Goal: Task Accomplishment & Management: Manage account settings

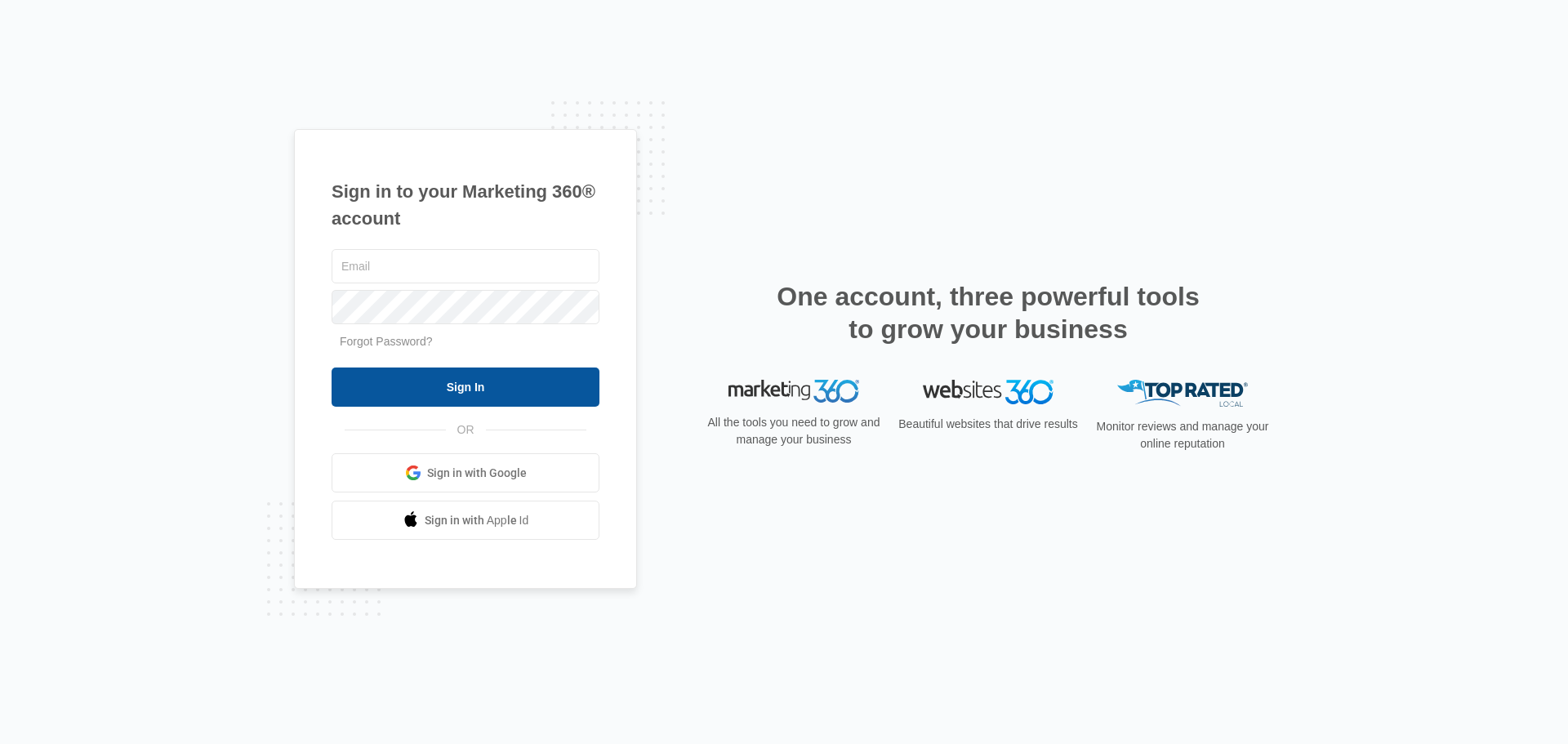
type input "[EMAIL_ADDRESS][DOMAIN_NAME]"
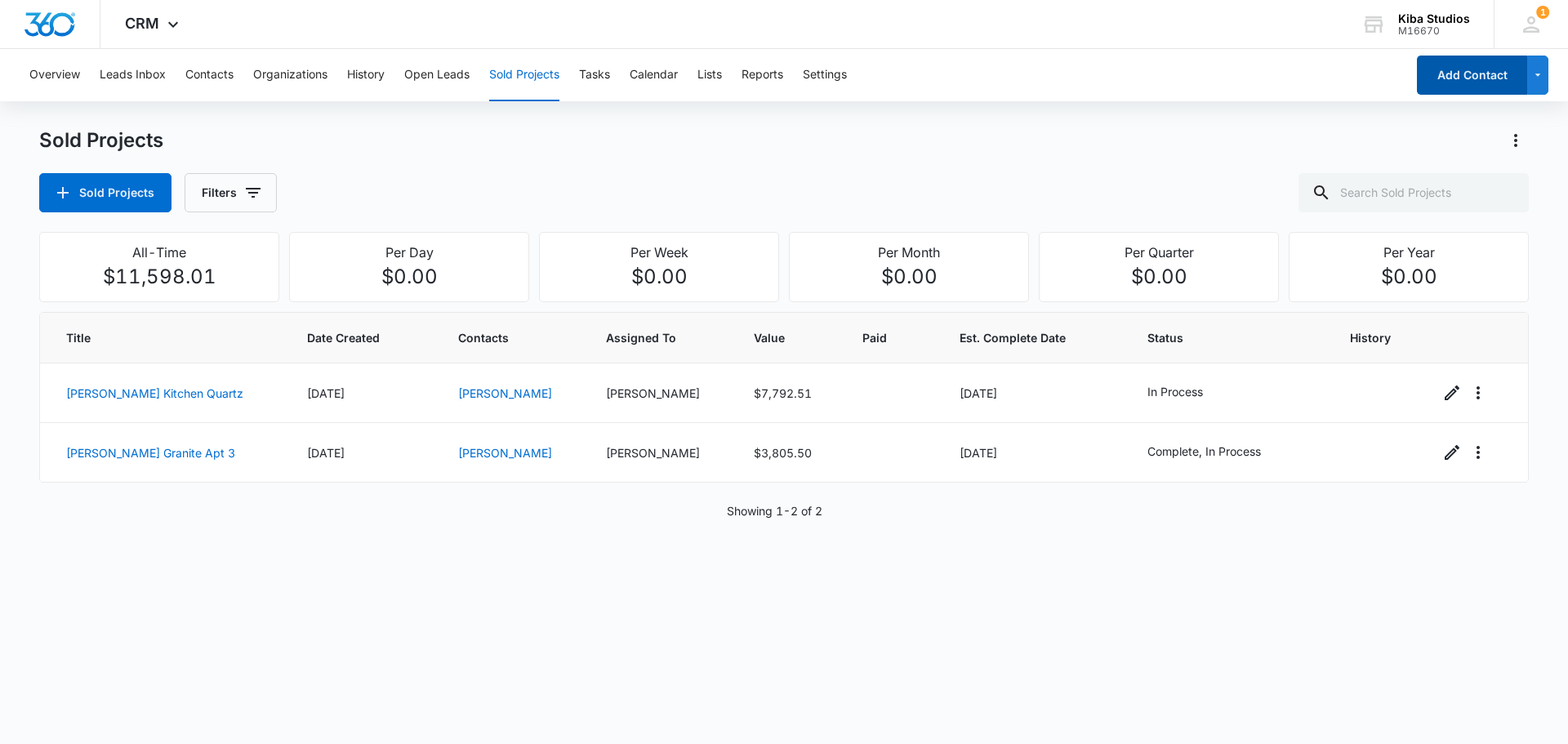
click at [1493, 82] on button "Add Contact" at bounding box center [1472, 75] width 110 height 39
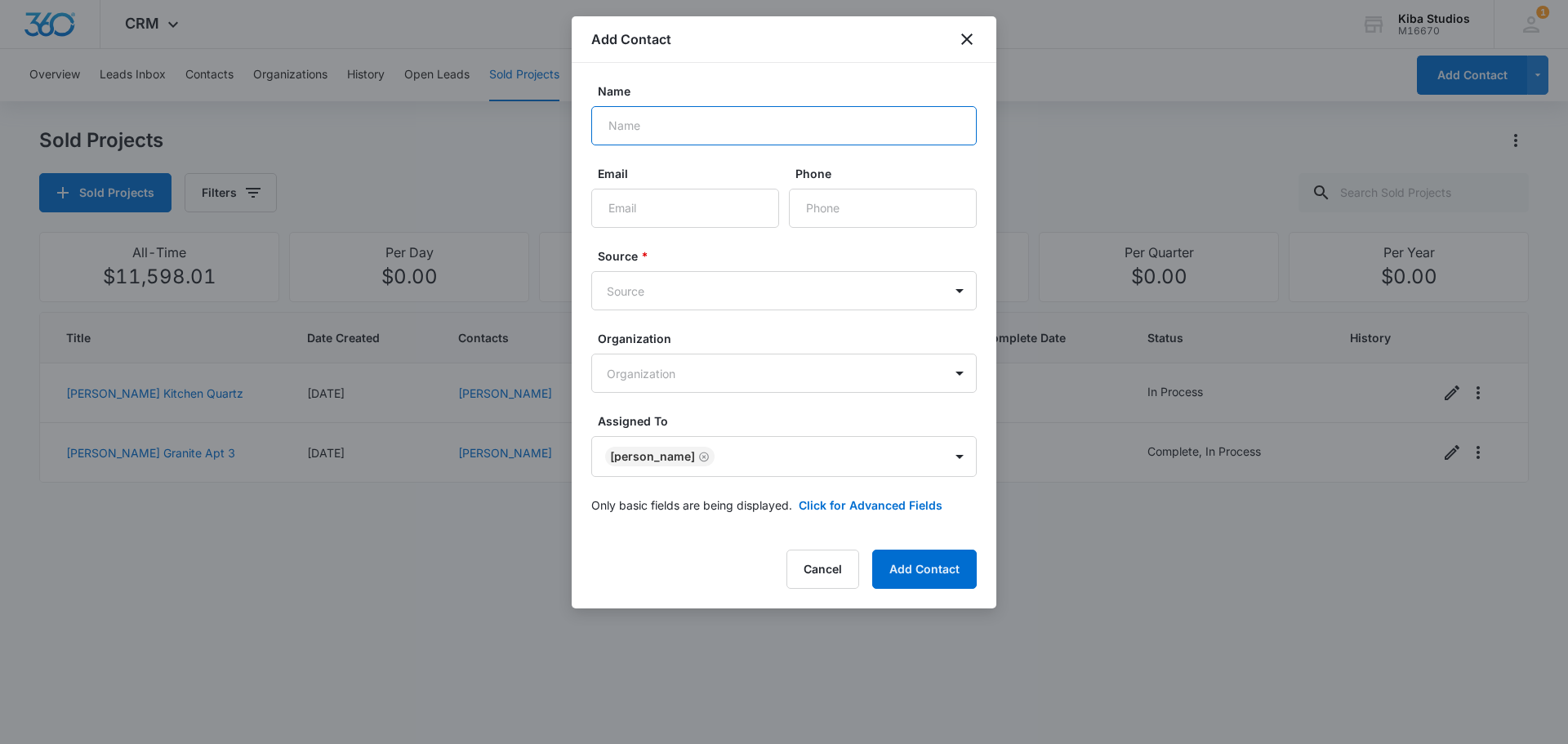
click at [765, 125] on input "Name" at bounding box center [784, 126] width 385 height 39
type input "Marc & Susan Wilkerson"
click at [721, 215] on input "Email" at bounding box center [685, 208] width 188 height 39
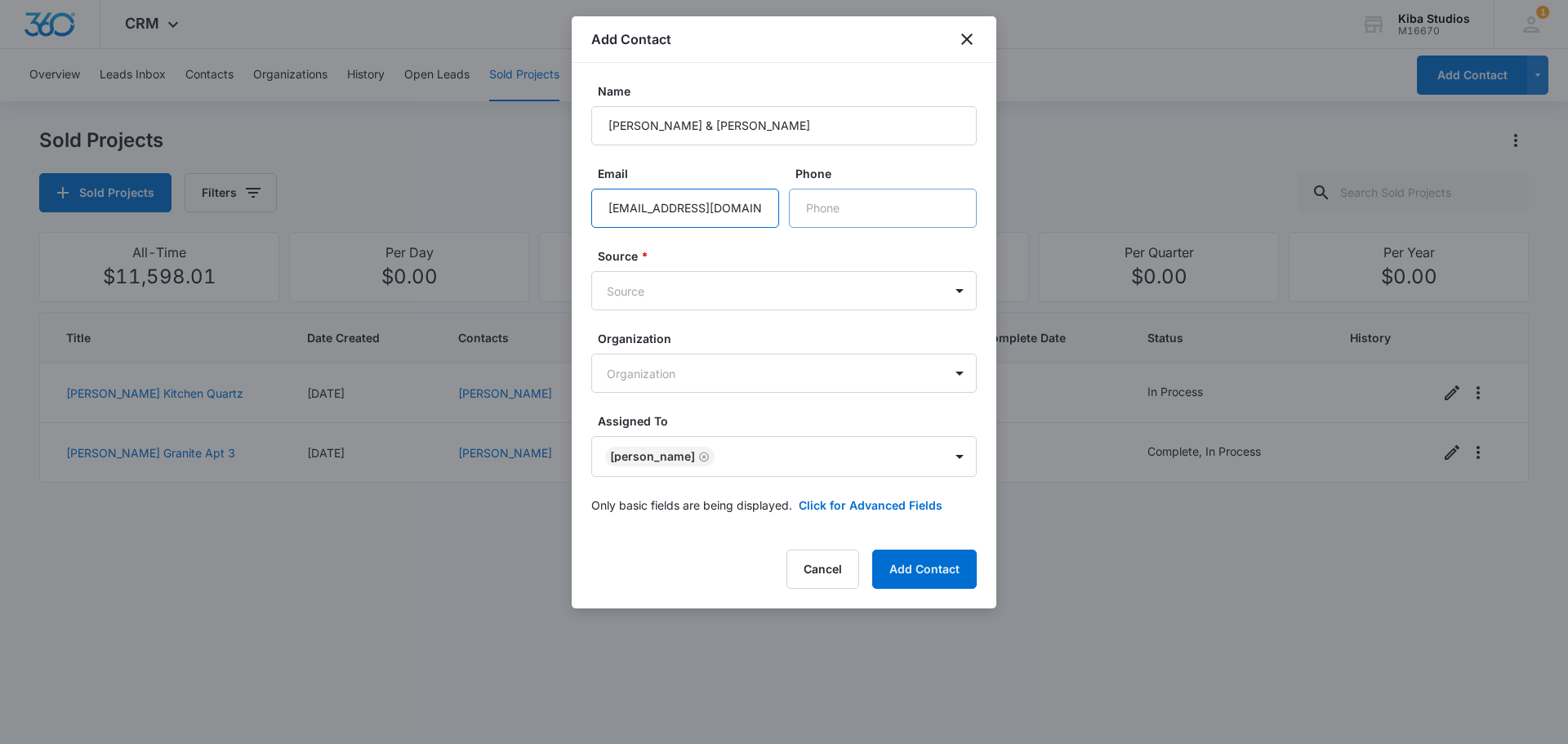
type input "theanimalfarm1@gmail.com"
click at [859, 209] on input "Phone" at bounding box center [883, 208] width 188 height 39
type input "(507) 276-9625"
click at [969, 294] on body "CRM Apps CRM Brand Kiba Studios M16670 Your Accounts View All 1 CH Cathy Hoy ch…" at bounding box center [784, 372] width 1568 height 744
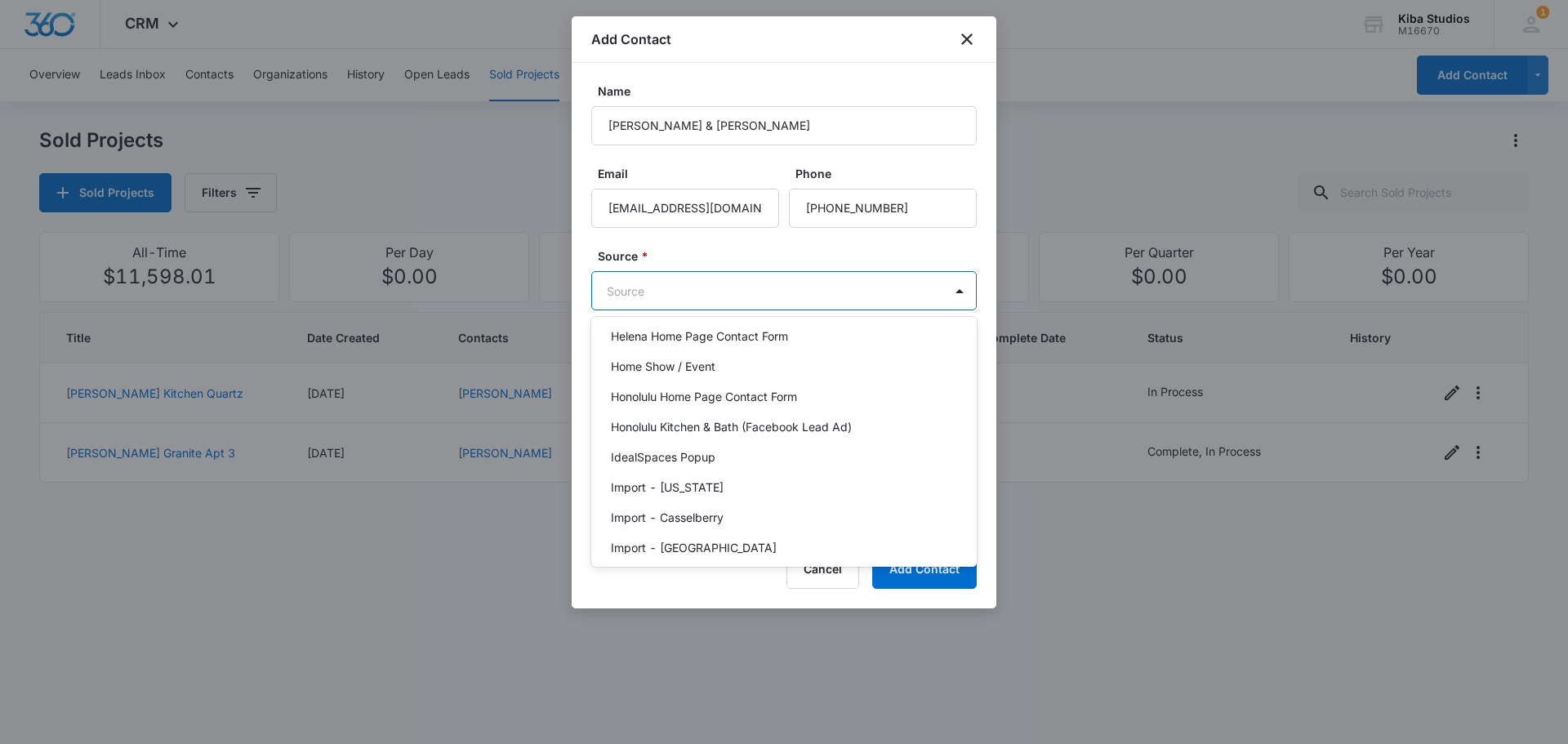
scroll to position [1633, 0]
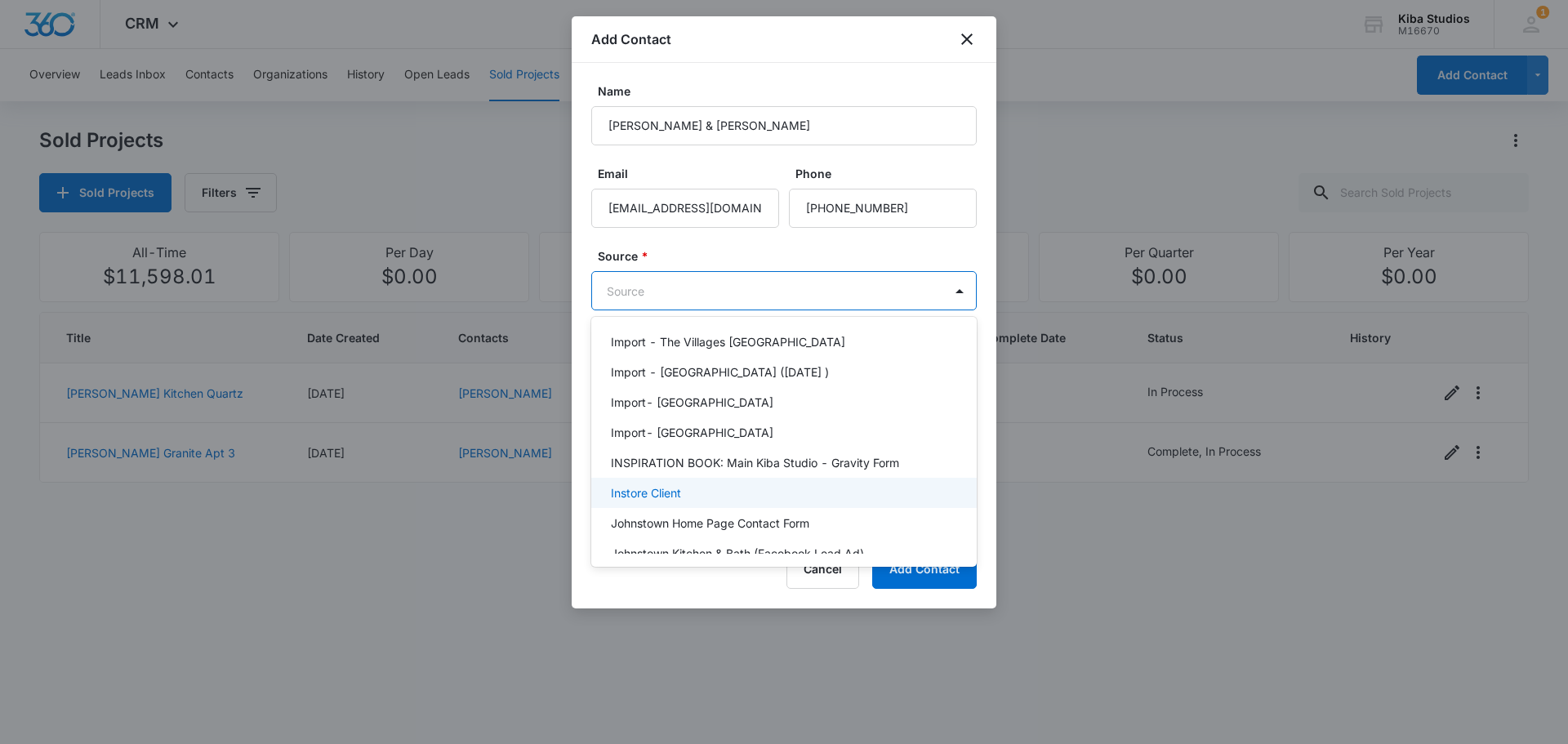
click at [691, 484] on div "Instore Client" at bounding box center [783, 492] width 343 height 17
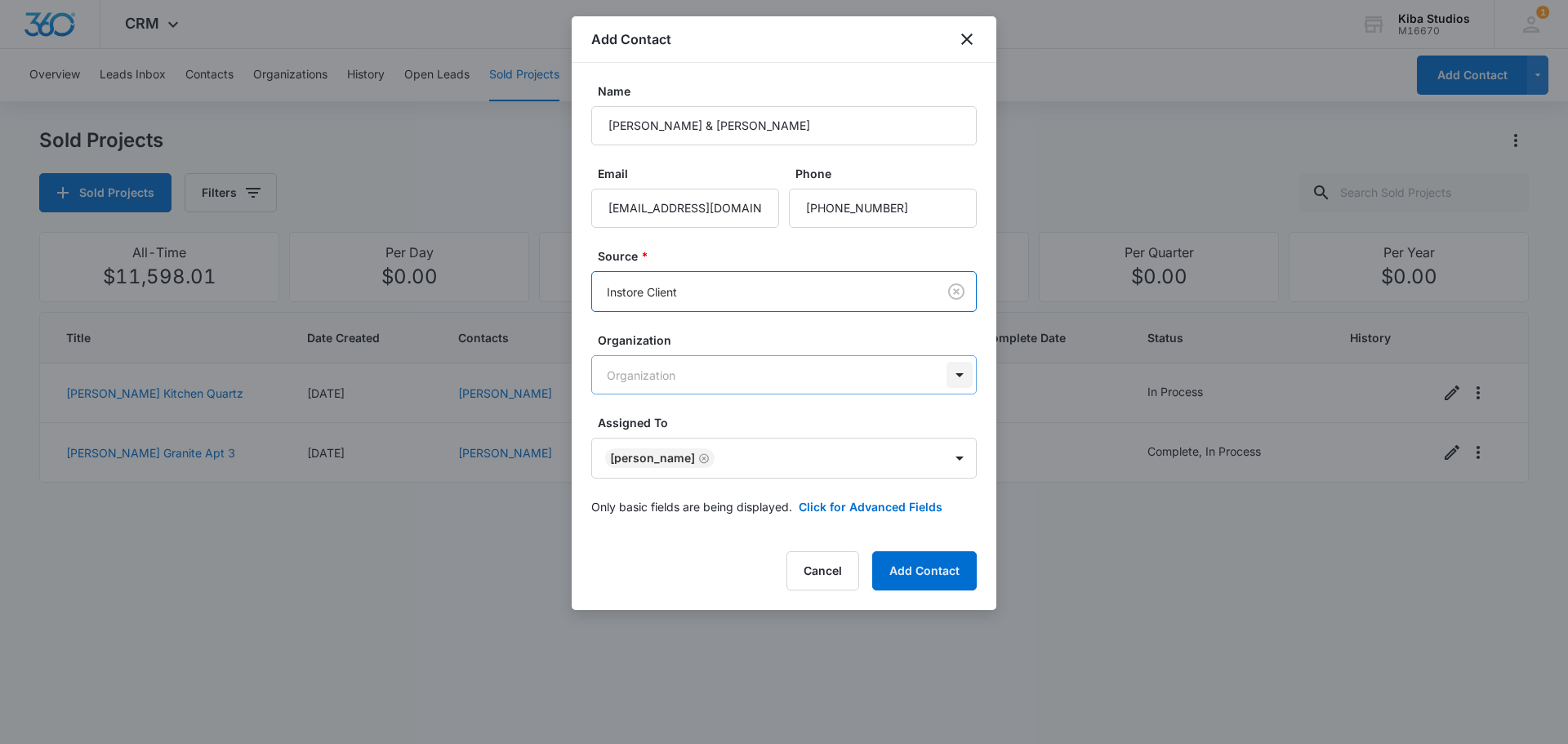
click at [964, 380] on body "CRM Apps CRM Brand Kiba Studios M16670 Your Accounts View All 1 CH Cathy Hoy ch…" at bounding box center [784, 372] width 1568 height 744
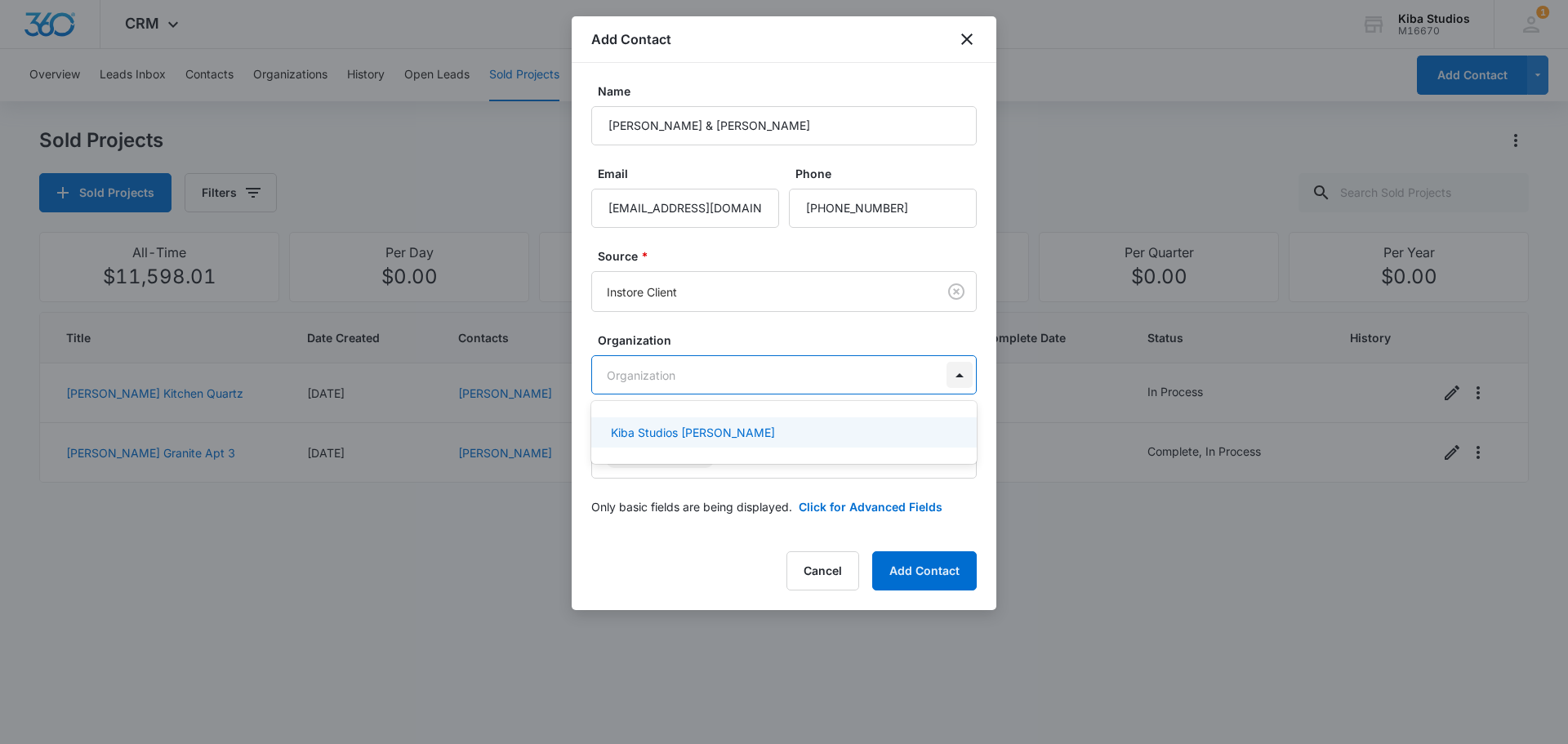
click at [964, 380] on div at bounding box center [784, 372] width 1568 height 744
click at [964, 380] on body "CRM Apps CRM Brand Kiba Studios M16670 Your Accounts View All 1 CH Cathy Hoy ch…" at bounding box center [784, 372] width 1568 height 744
click at [904, 372] on div at bounding box center [784, 372] width 1568 height 744
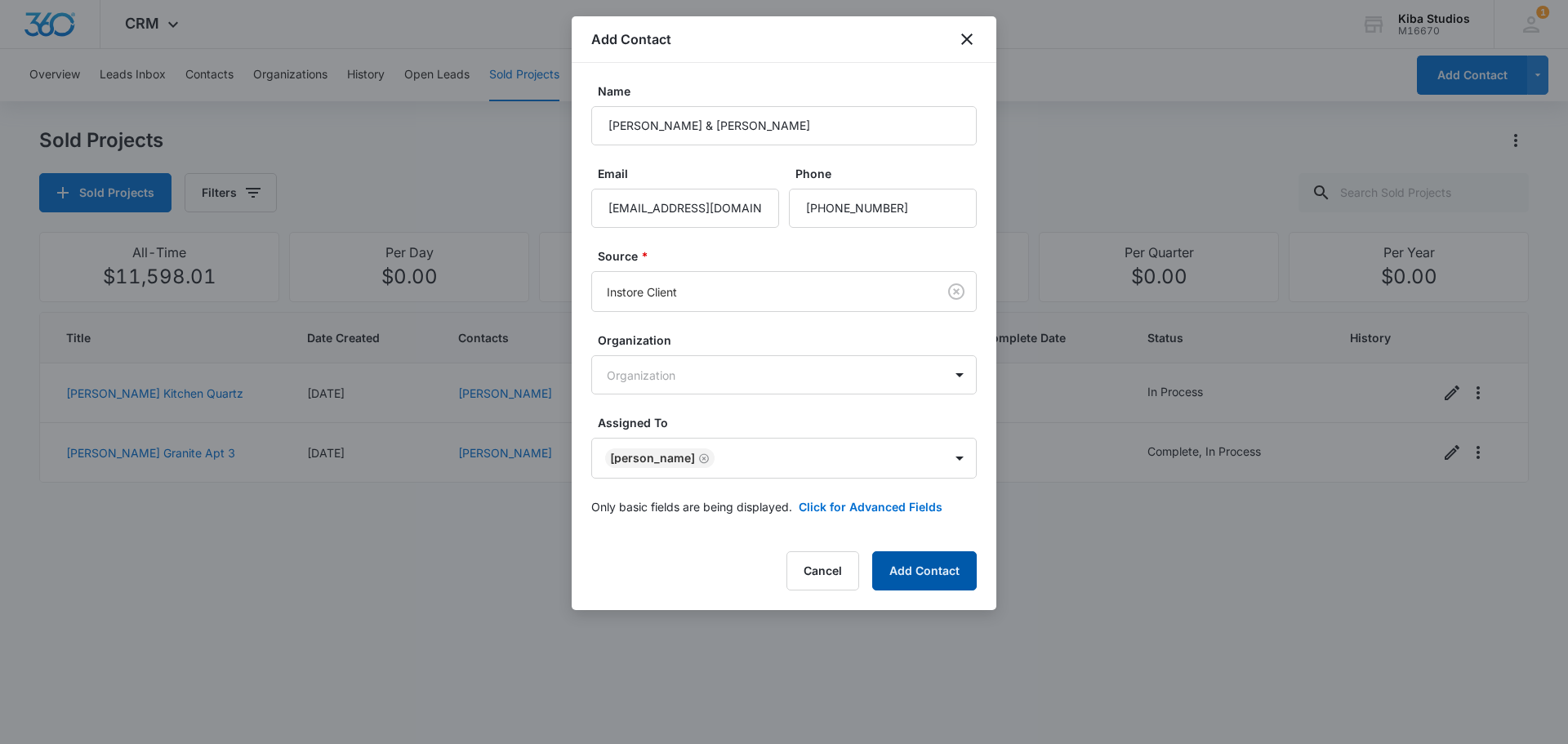
click at [915, 581] on button "Add Contact" at bounding box center [924, 571] width 105 height 39
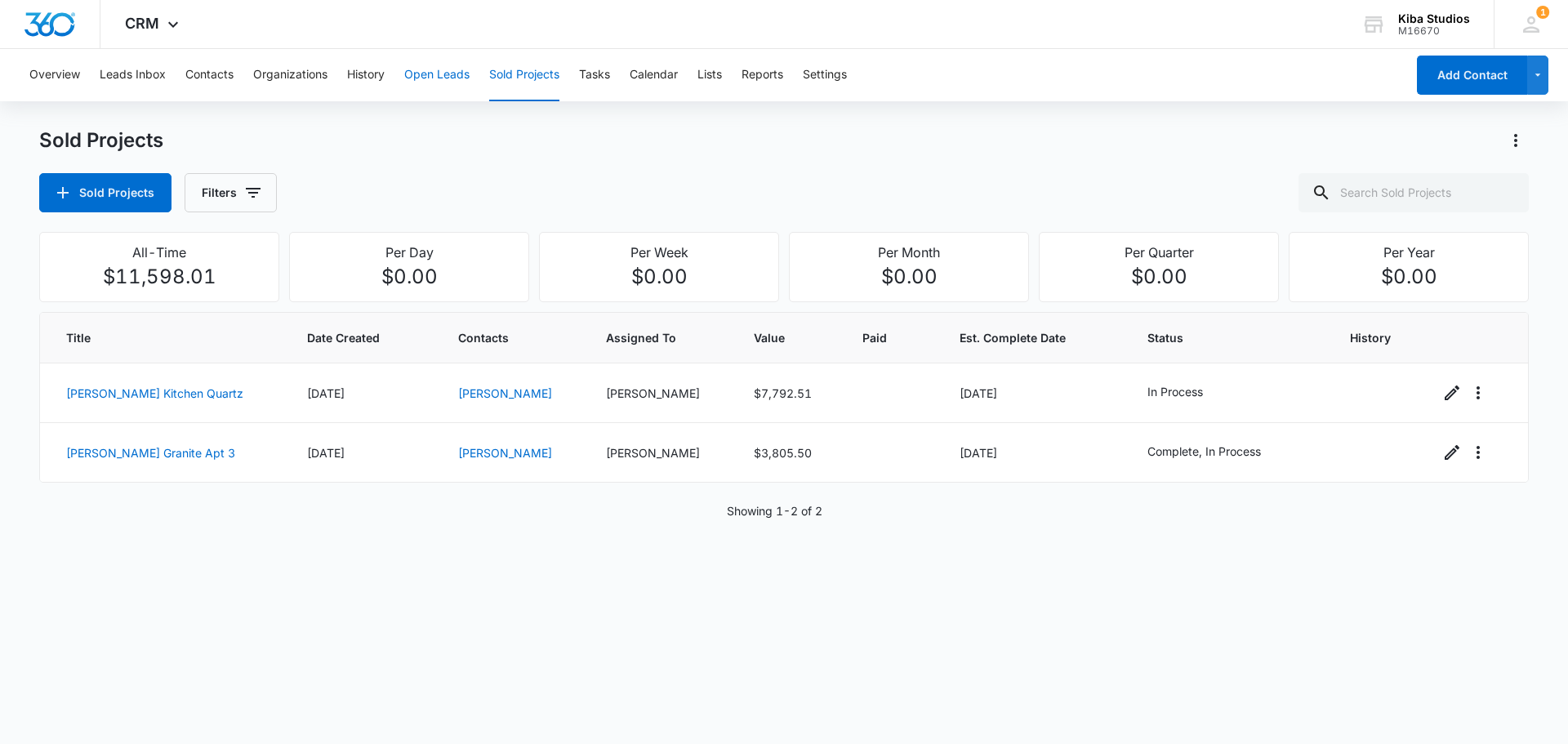
click at [450, 81] on button "Open Leads" at bounding box center [437, 75] width 65 height 52
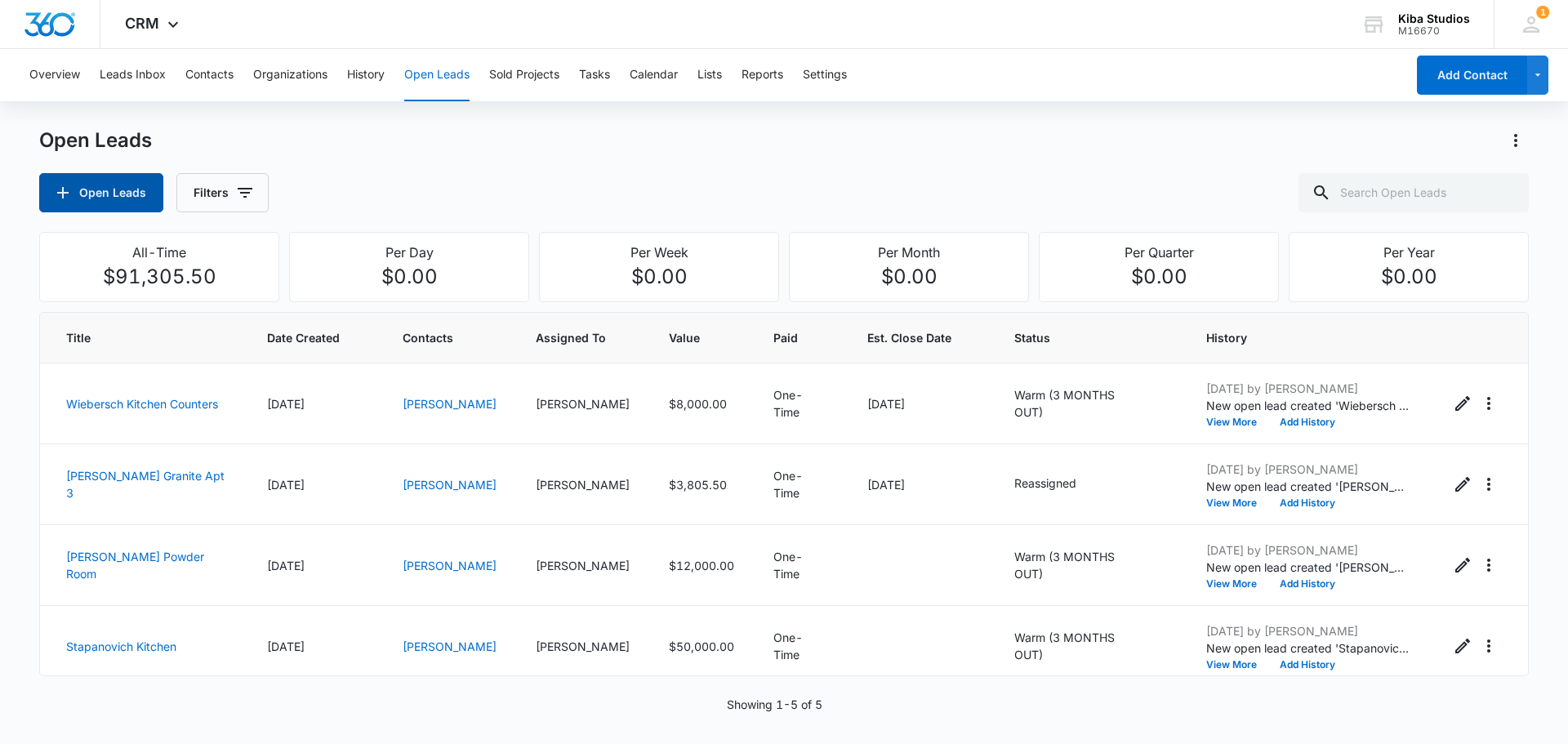
click at [151, 193] on button "Open Leads" at bounding box center [101, 192] width 125 height 39
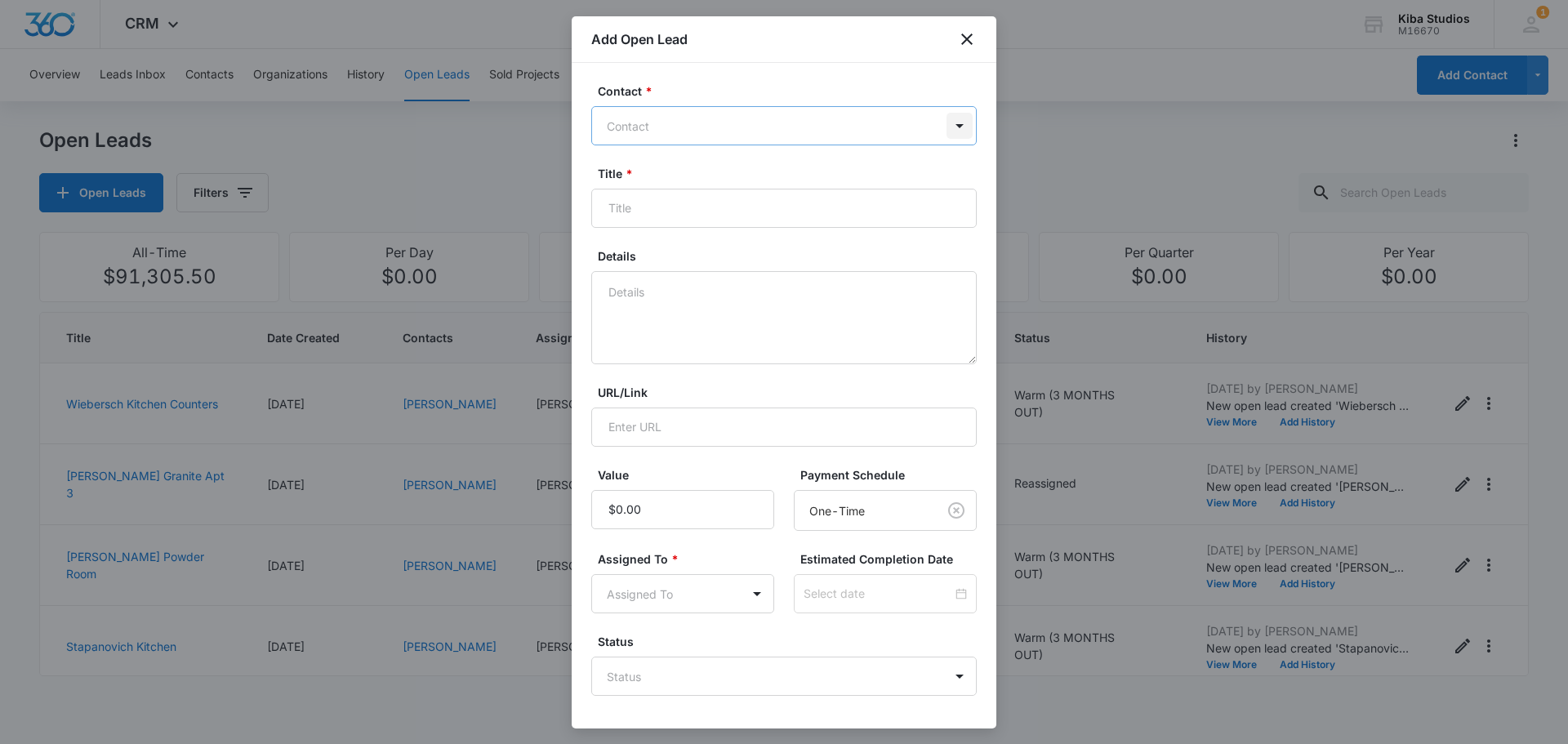
click at [946, 124] on div at bounding box center [959, 126] width 26 height 26
type input "M"
type input "wilkinson"
drag, startPoint x: 948, startPoint y: 126, endPoint x: 910, endPoint y: 127, distance: 38.0
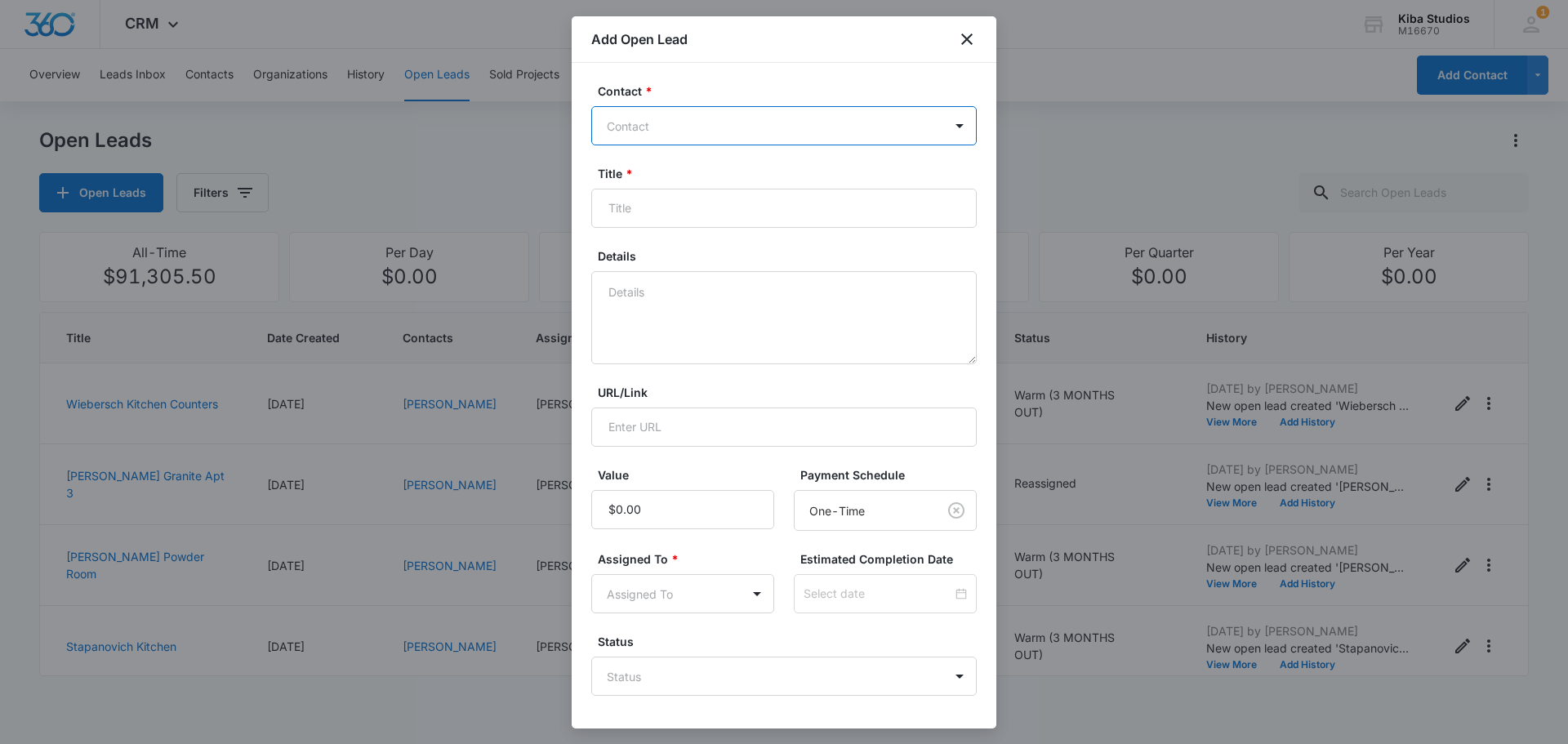
click at [947, 126] on div at bounding box center [959, 126] width 26 height 26
click at [971, 43] on icon "close" at bounding box center [967, 39] width 12 height 12
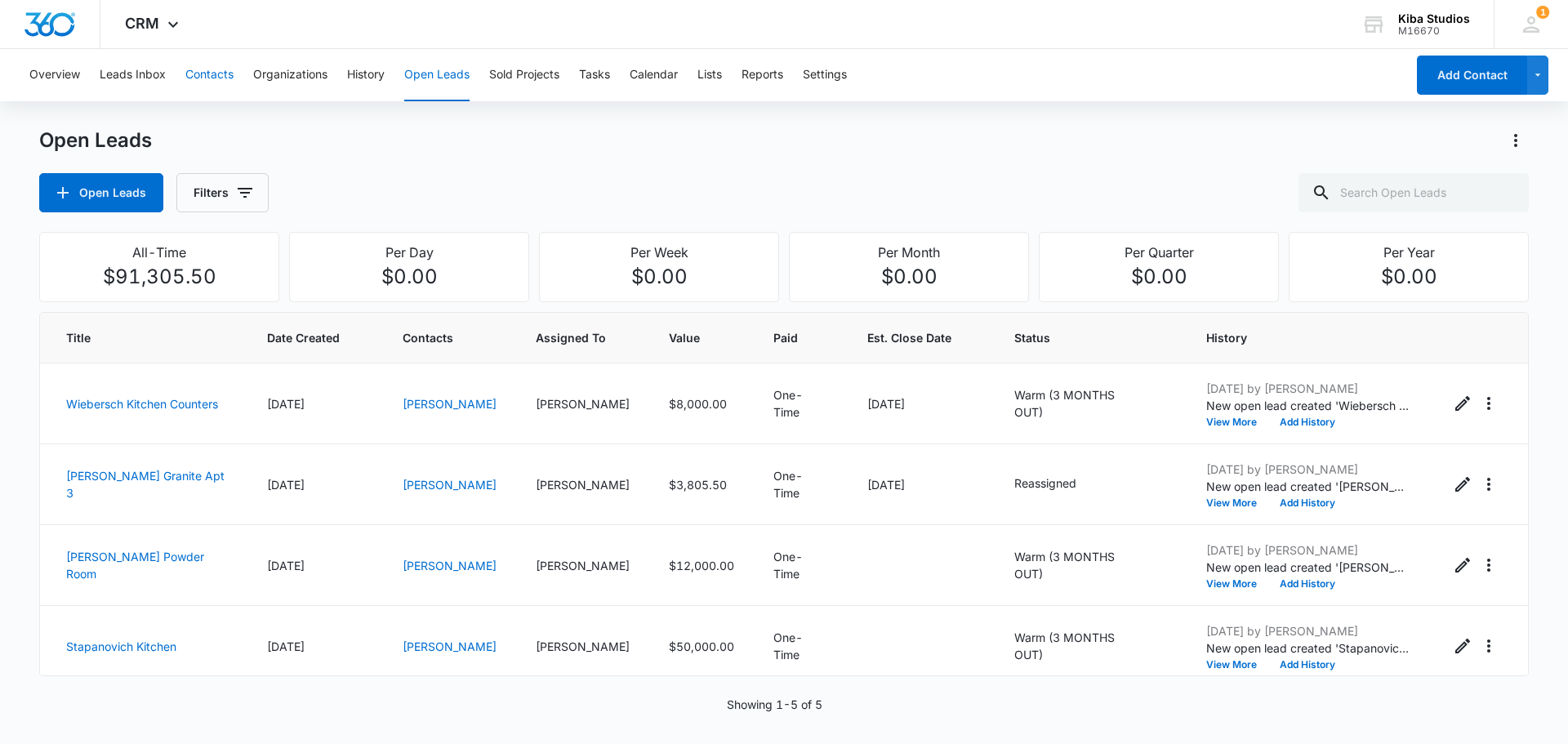
click at [190, 73] on button "Contacts" at bounding box center [209, 75] width 48 height 52
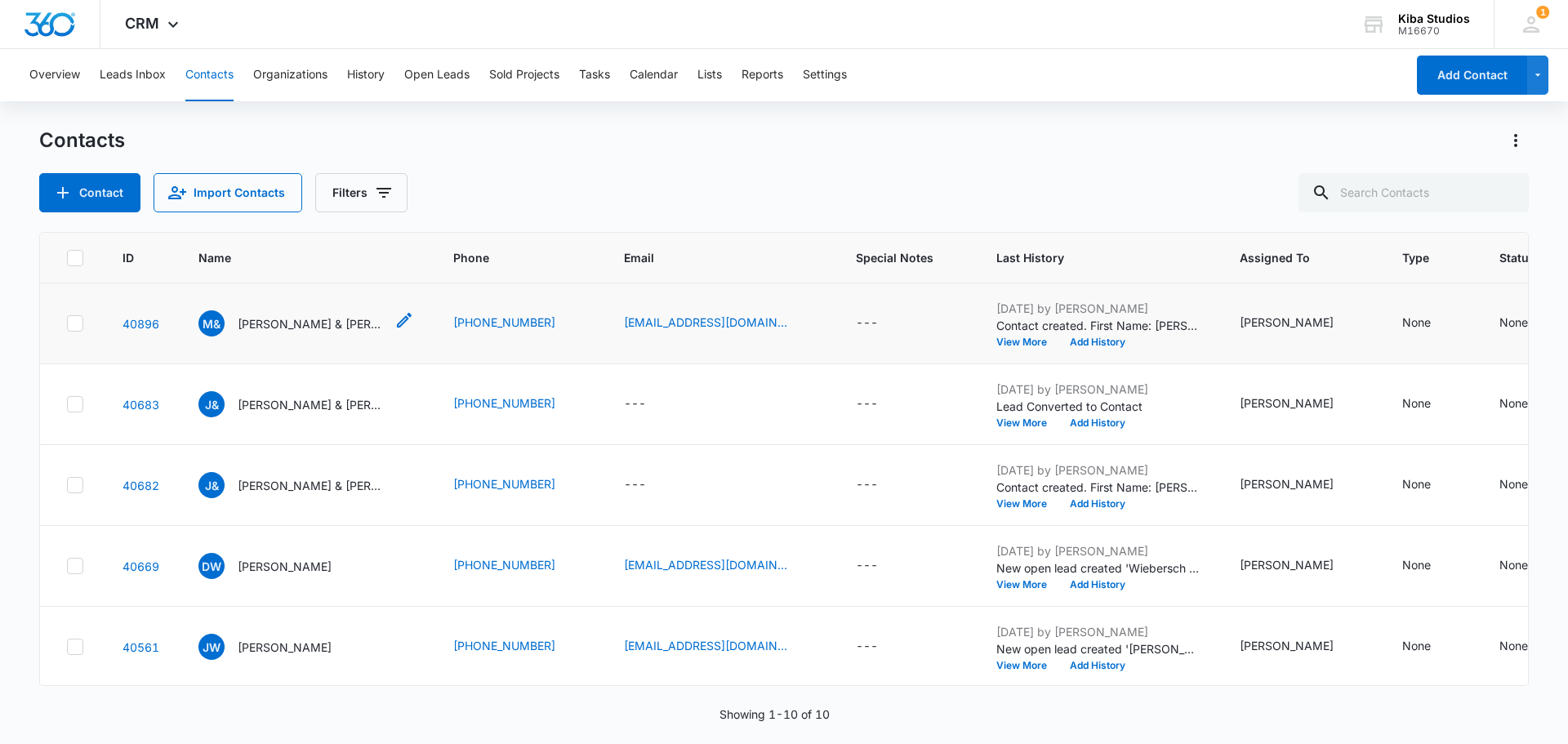
click at [394, 327] on icon "Name - Marc & Susan Wilkerson - Select to Edit Field" at bounding box center [404, 321] width 20 height 20
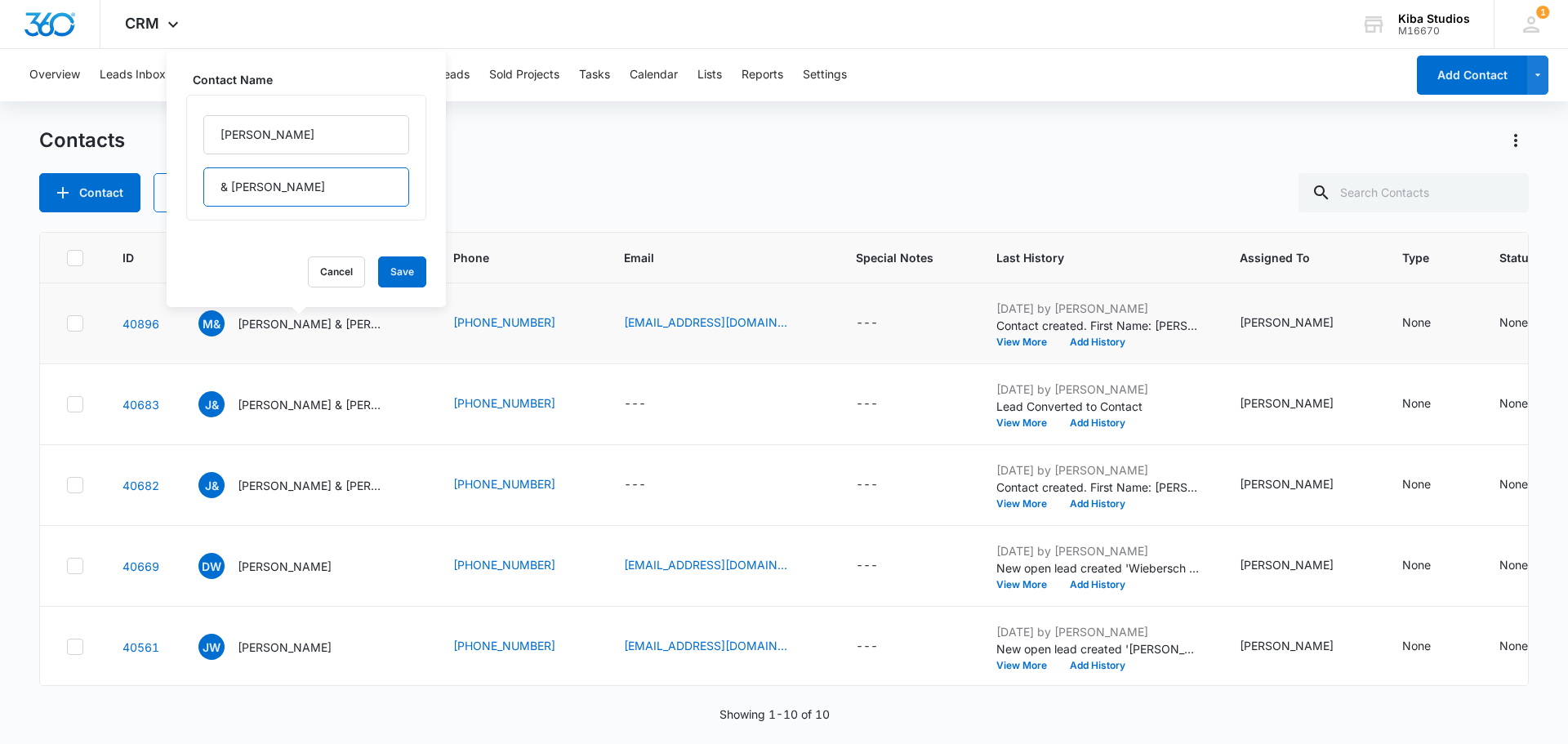
drag, startPoint x: 301, startPoint y: 191, endPoint x: 291, endPoint y: 188, distance: 10.4
click at [291, 188] on input "& Susan Wilkerson" at bounding box center [306, 186] width 206 height 39
type input "& Susan Wilkinson"
click at [391, 267] on button "Save" at bounding box center [402, 272] width 48 height 31
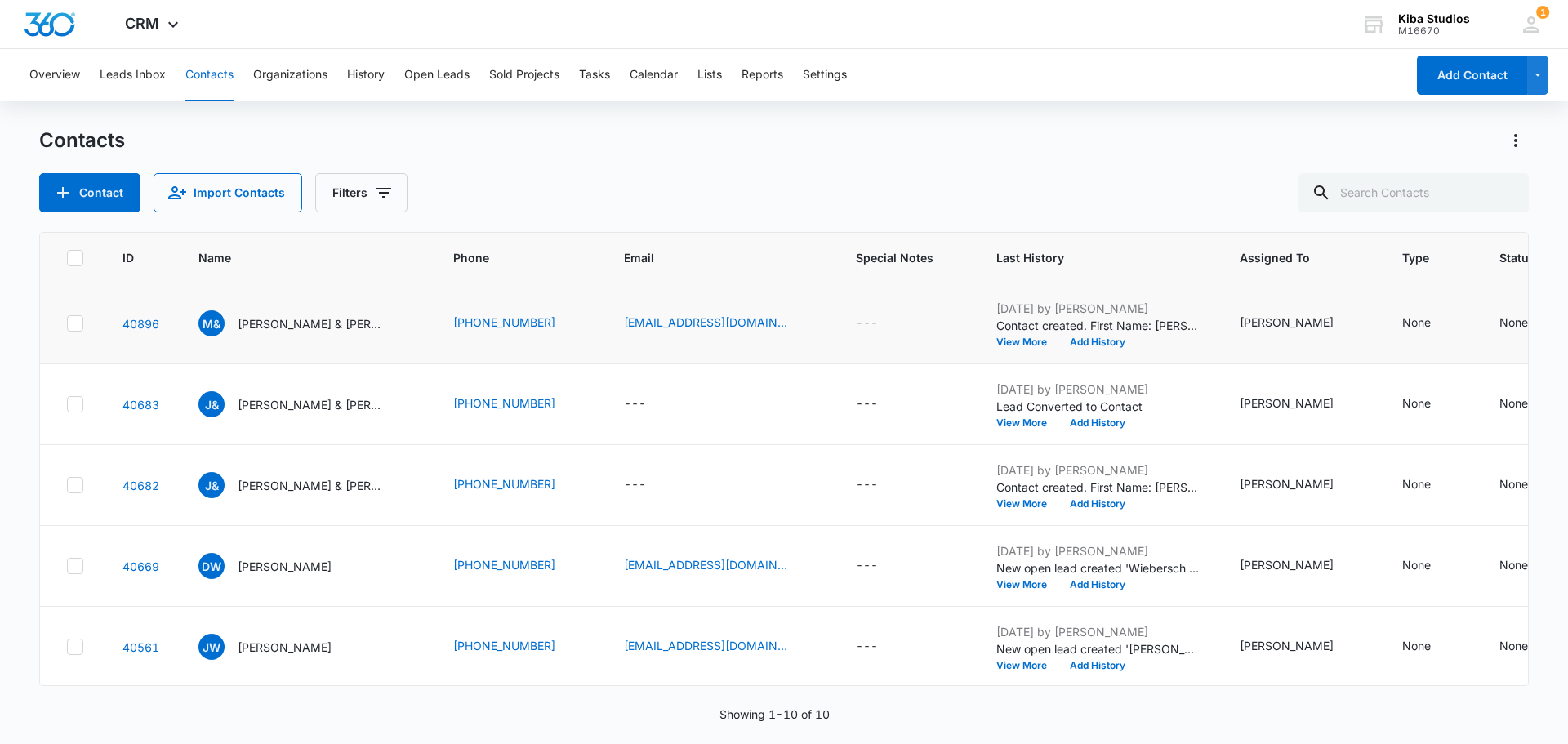
click at [71, 330] on icon at bounding box center [75, 323] width 14 height 14
click at [67, 324] on input "checkbox" at bounding box center [66, 323] width 1 height 1
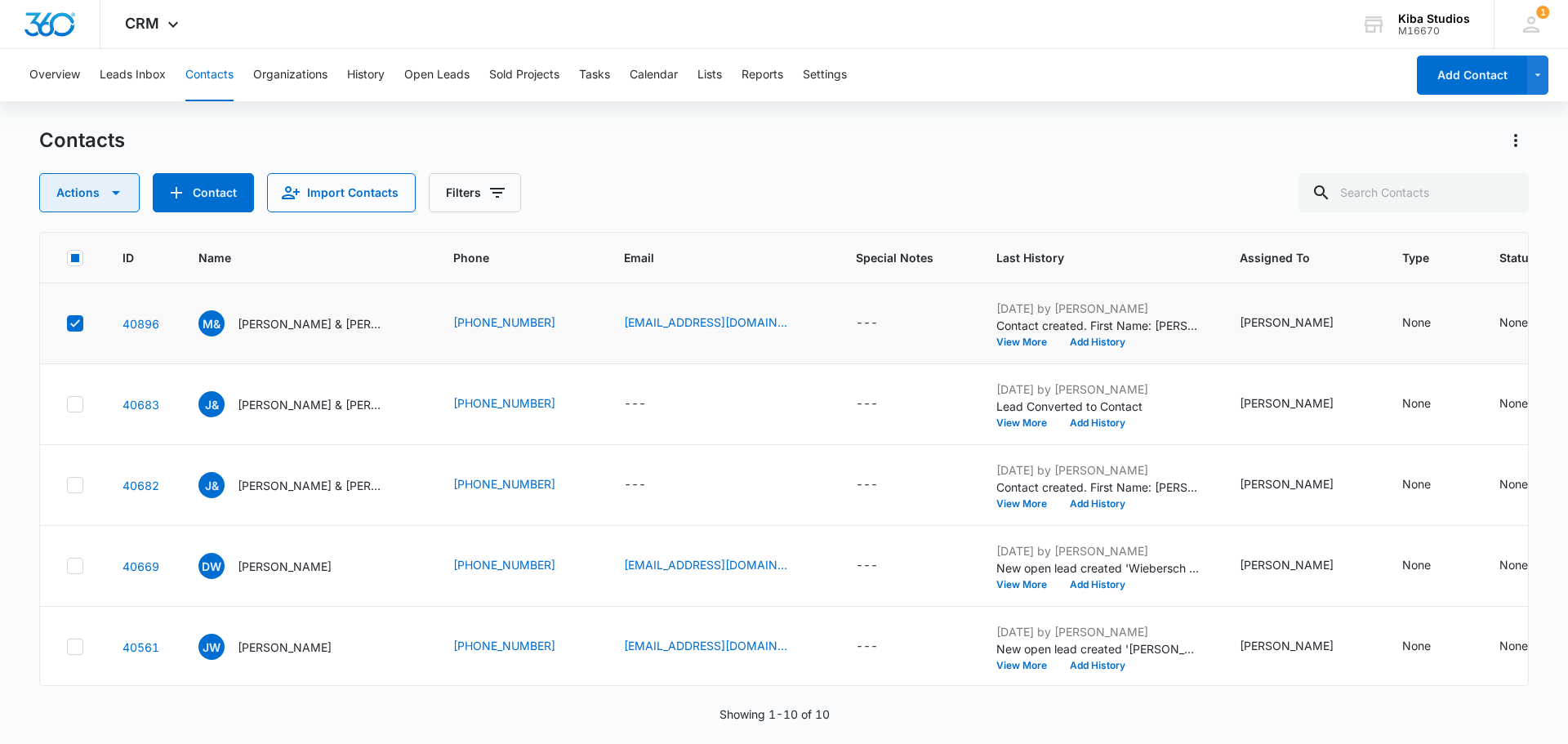
click at [113, 191] on icon "button" at bounding box center [116, 193] width 8 height 5
click at [769, 192] on div "Actions Contact Import Contacts Filters" at bounding box center [784, 192] width 1489 height 39
click at [856, 316] on div "---" at bounding box center [867, 323] width 22 height 20
click at [857, 273] on button "Cancel" at bounding box center [858, 270] width 57 height 31
click at [149, 327] on link "40896" at bounding box center [141, 323] width 37 height 14
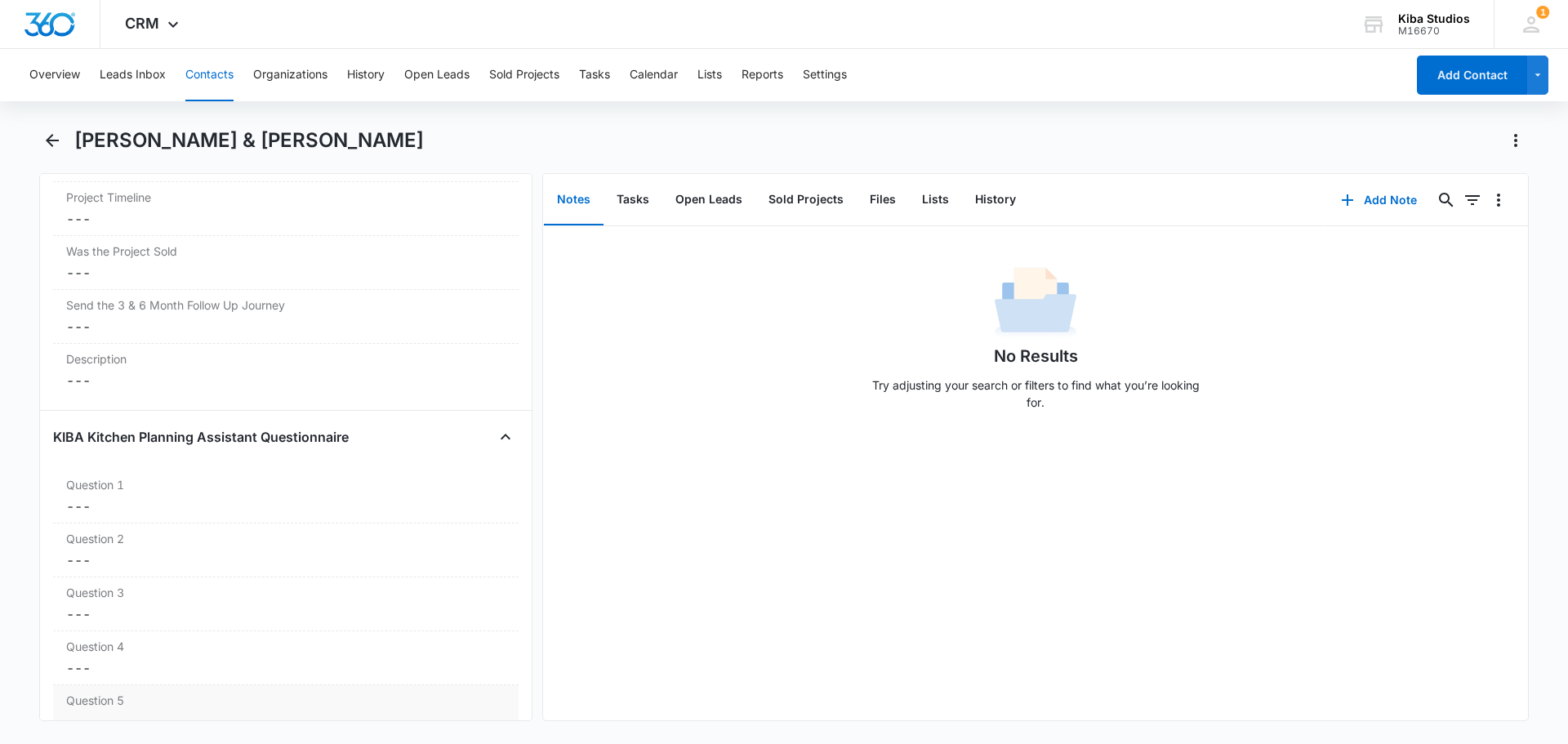
scroll to position [6028, 0]
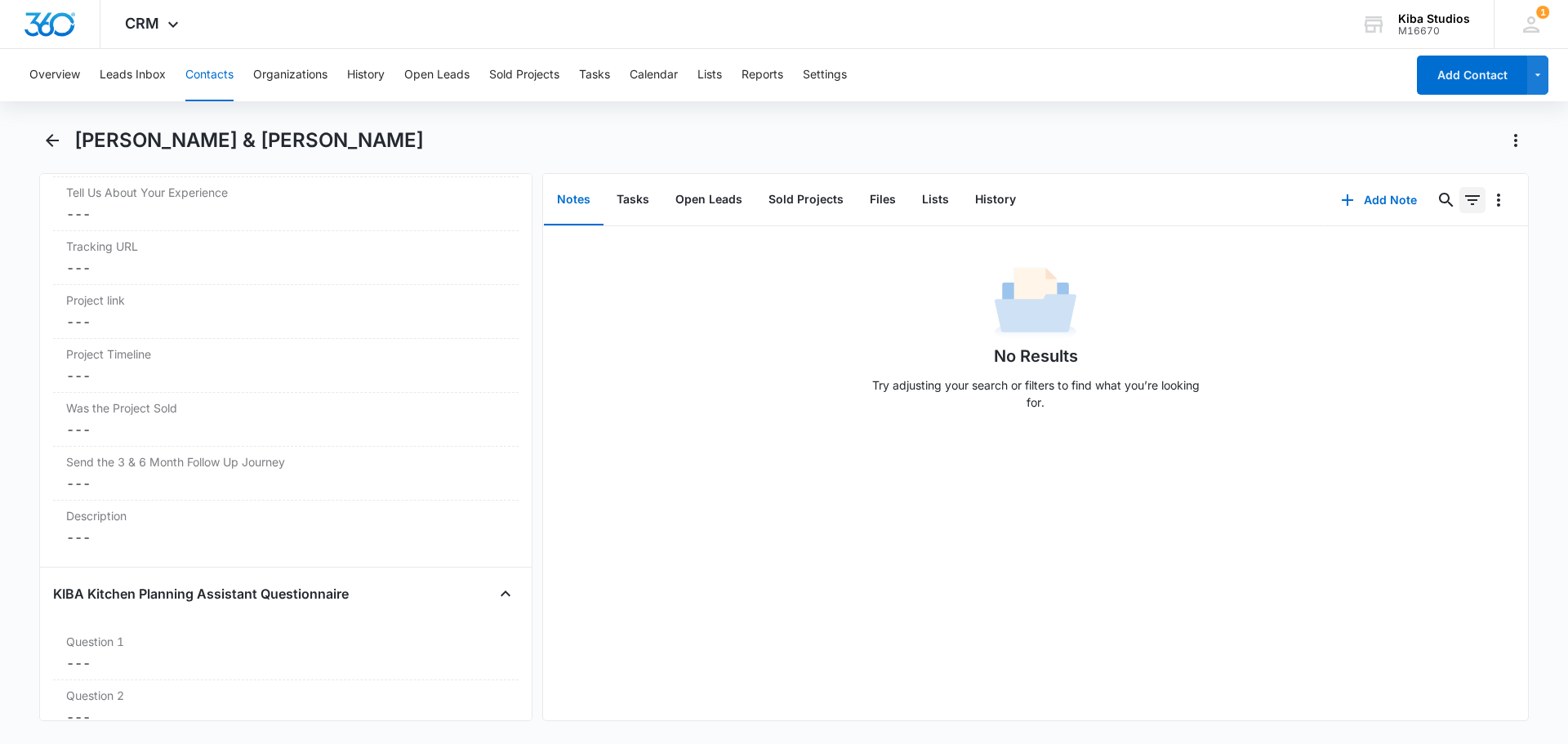
click at [1462, 206] on icon "Filters" at bounding box center [1472, 200] width 20 height 20
click at [1497, 200] on icon "Overflow Menu" at bounding box center [1498, 200] width 4 height 13
click at [729, 203] on button "Open Leads" at bounding box center [709, 200] width 93 height 51
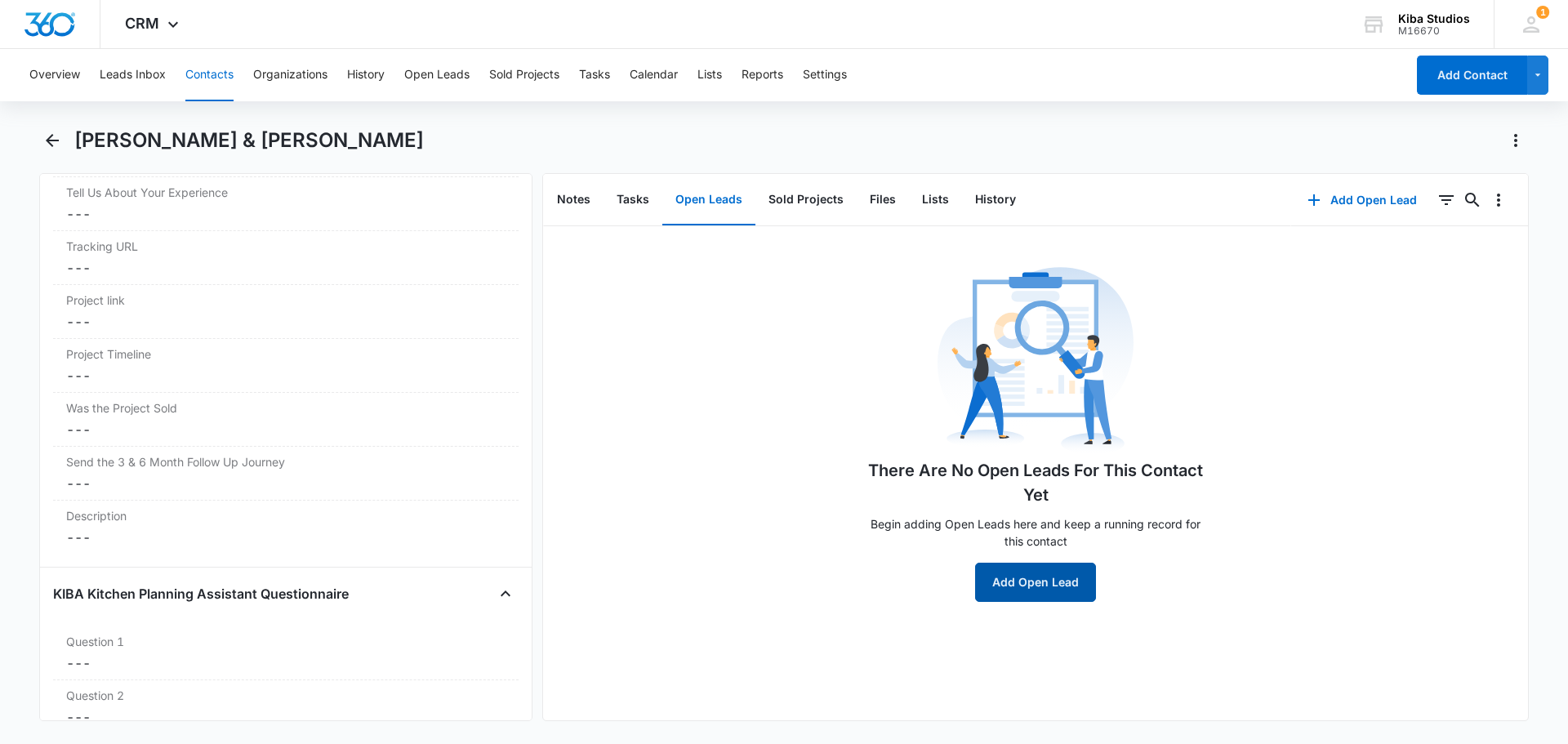
click at [1046, 580] on button "Add Open Lead" at bounding box center [1035, 581] width 121 height 39
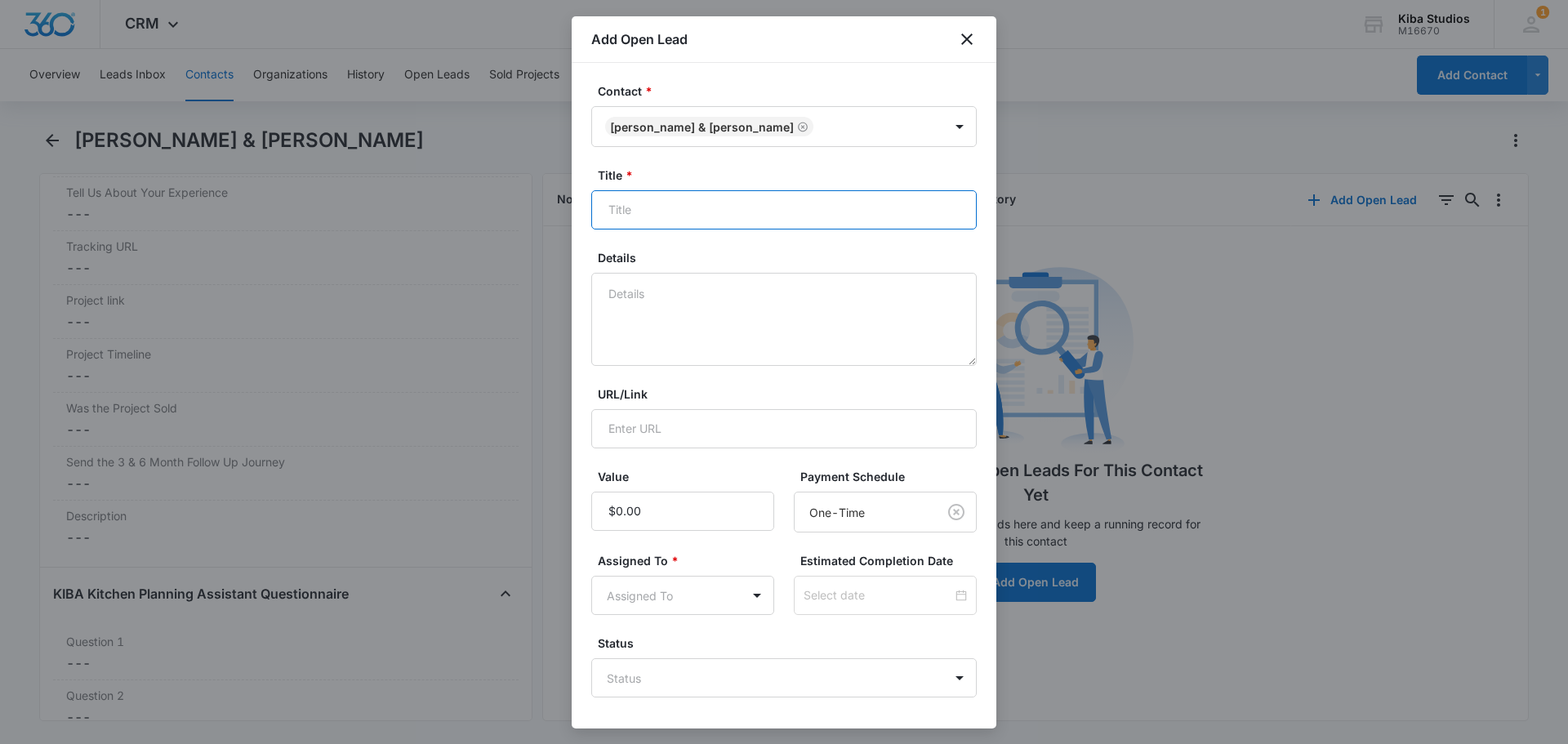
click at [681, 210] on input "Title *" at bounding box center [784, 209] width 385 height 39
type input "Kitchen Remodel"
type input "$150,000.00"
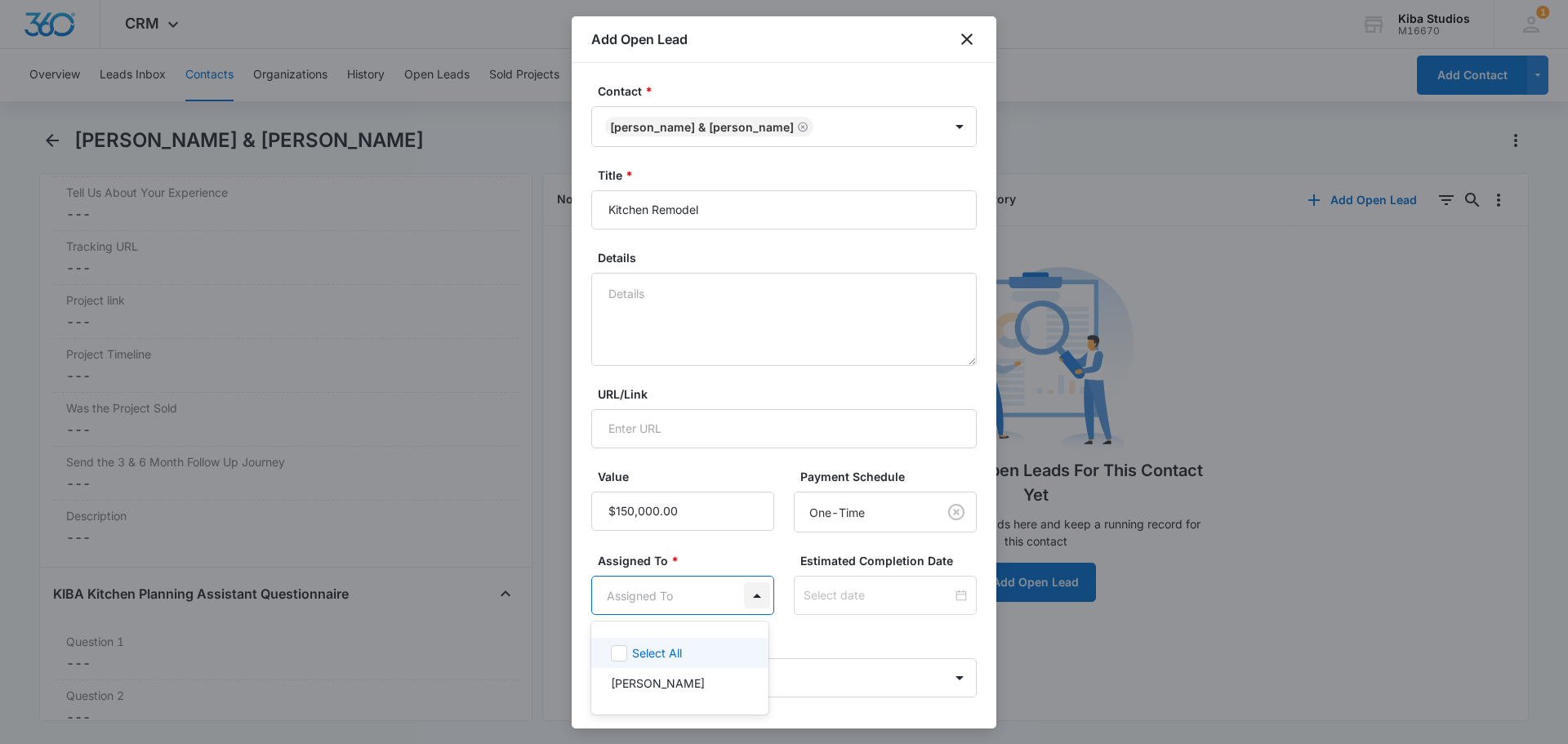
click at [757, 598] on body "CRM Apps CRM Brand Kiba Studios M16670 Your Accounts View All 1 CH Cathy Hoy ch…" at bounding box center [784, 372] width 1568 height 744
click at [645, 690] on p "Cathy Hoy" at bounding box center [658, 683] width 94 height 17
click at [884, 641] on div at bounding box center [784, 372] width 1568 height 744
click at [951, 595] on div at bounding box center [885, 596] width 163 height 18
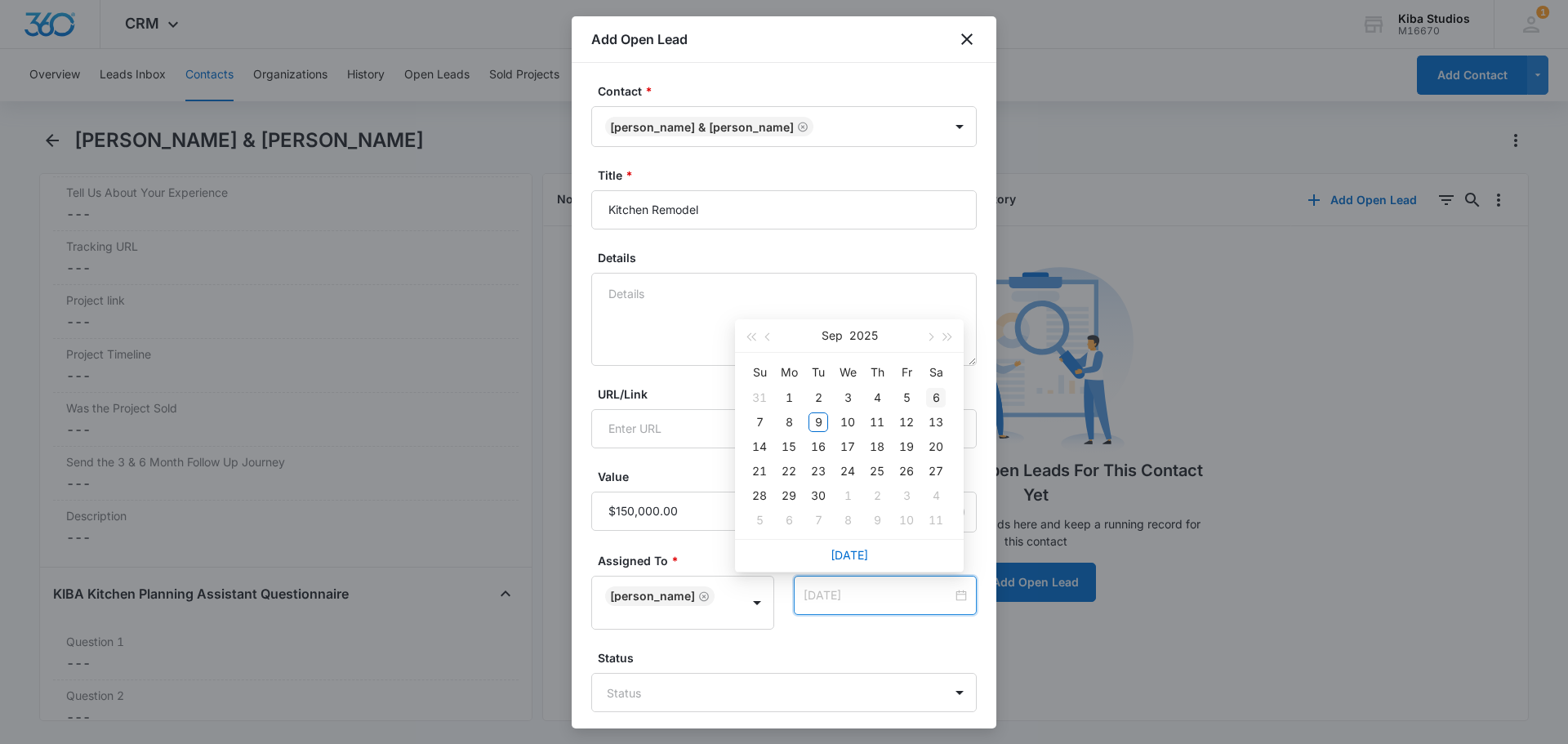
type input "Sep 6, 2025"
click at [932, 340] on button "button" at bounding box center [930, 336] width 18 height 33
type input "Nov 18, 2025"
click at [820, 475] on div "18" at bounding box center [819, 471] width 20 height 20
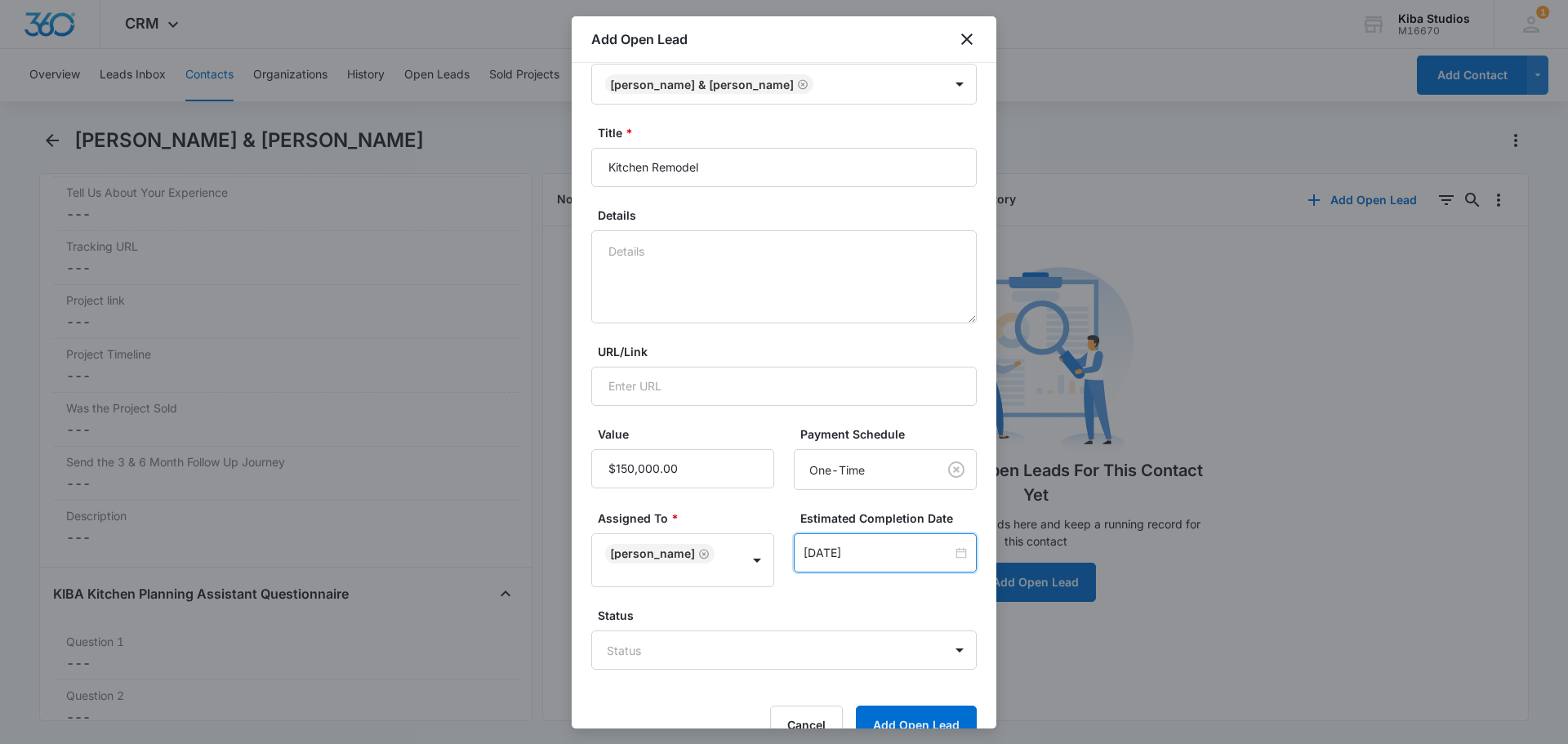
scroll to position [65, 0]
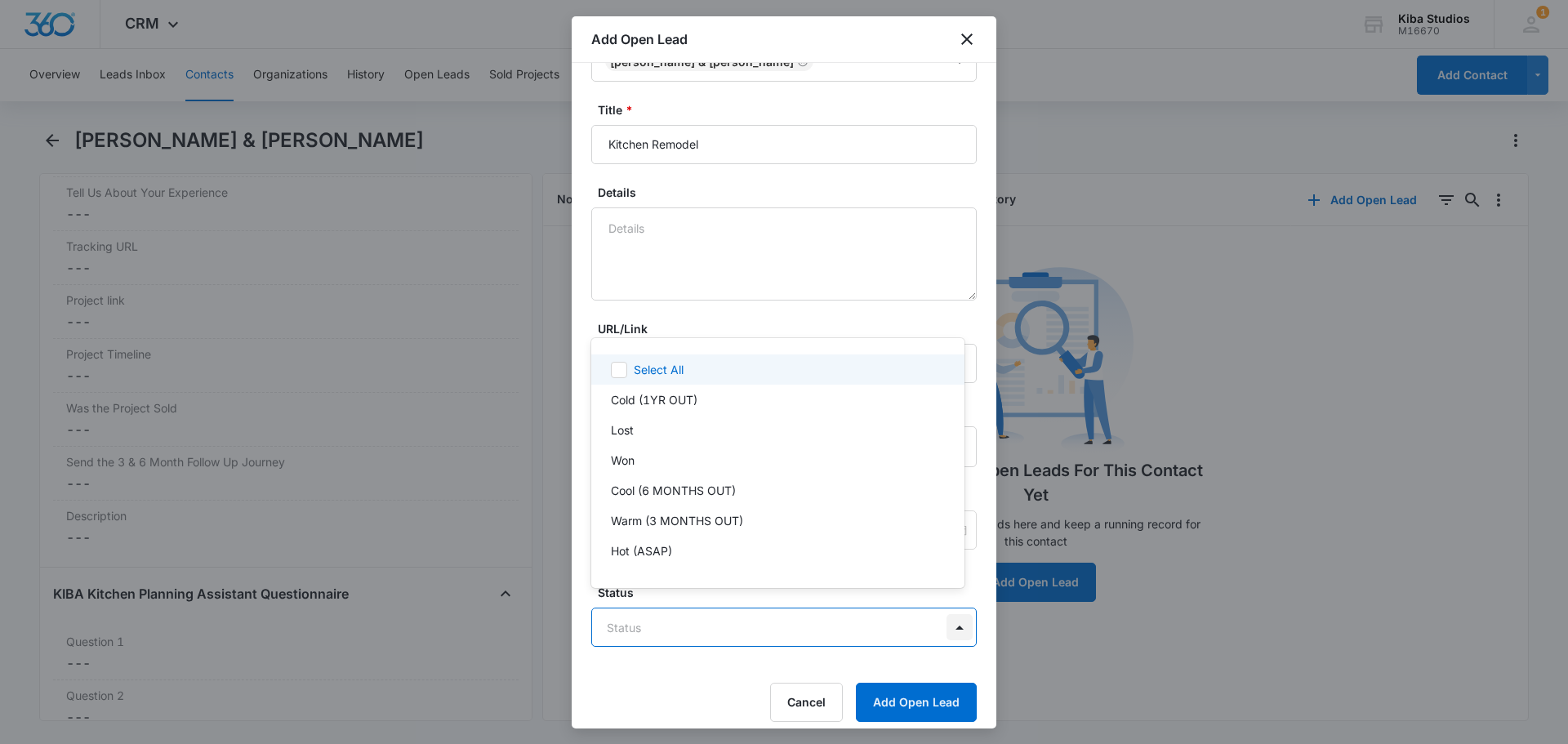
click at [955, 610] on body "CRM Apps CRM Brand Kiba Studios M16670 Your Accounts View All 1 CH Cathy Hoy ch…" at bounding box center [784, 372] width 1568 height 744
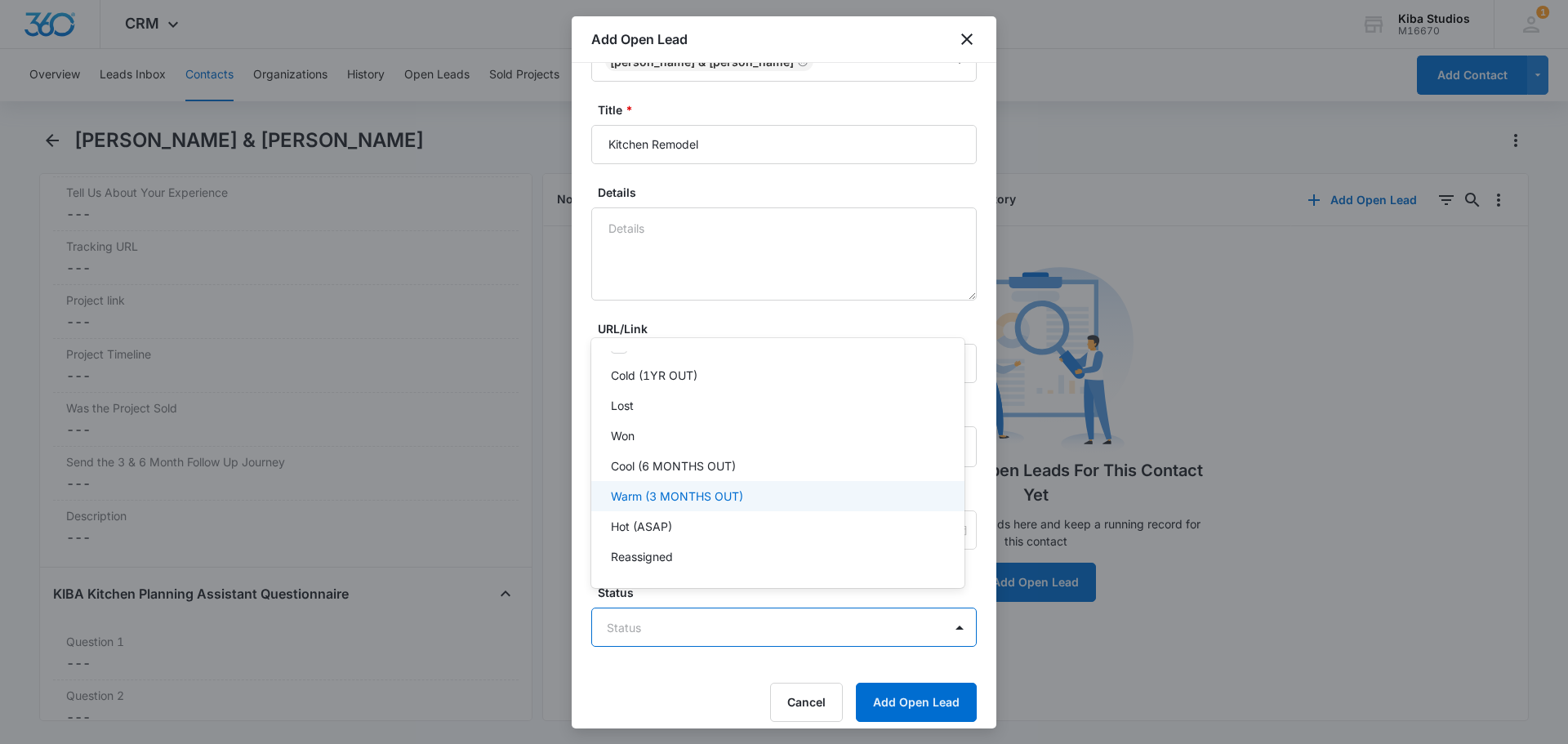
click at [725, 505] on div "Warm (3 MONTHS OUT)" at bounding box center [777, 496] width 373 height 30
click at [881, 692] on div at bounding box center [784, 372] width 1568 height 744
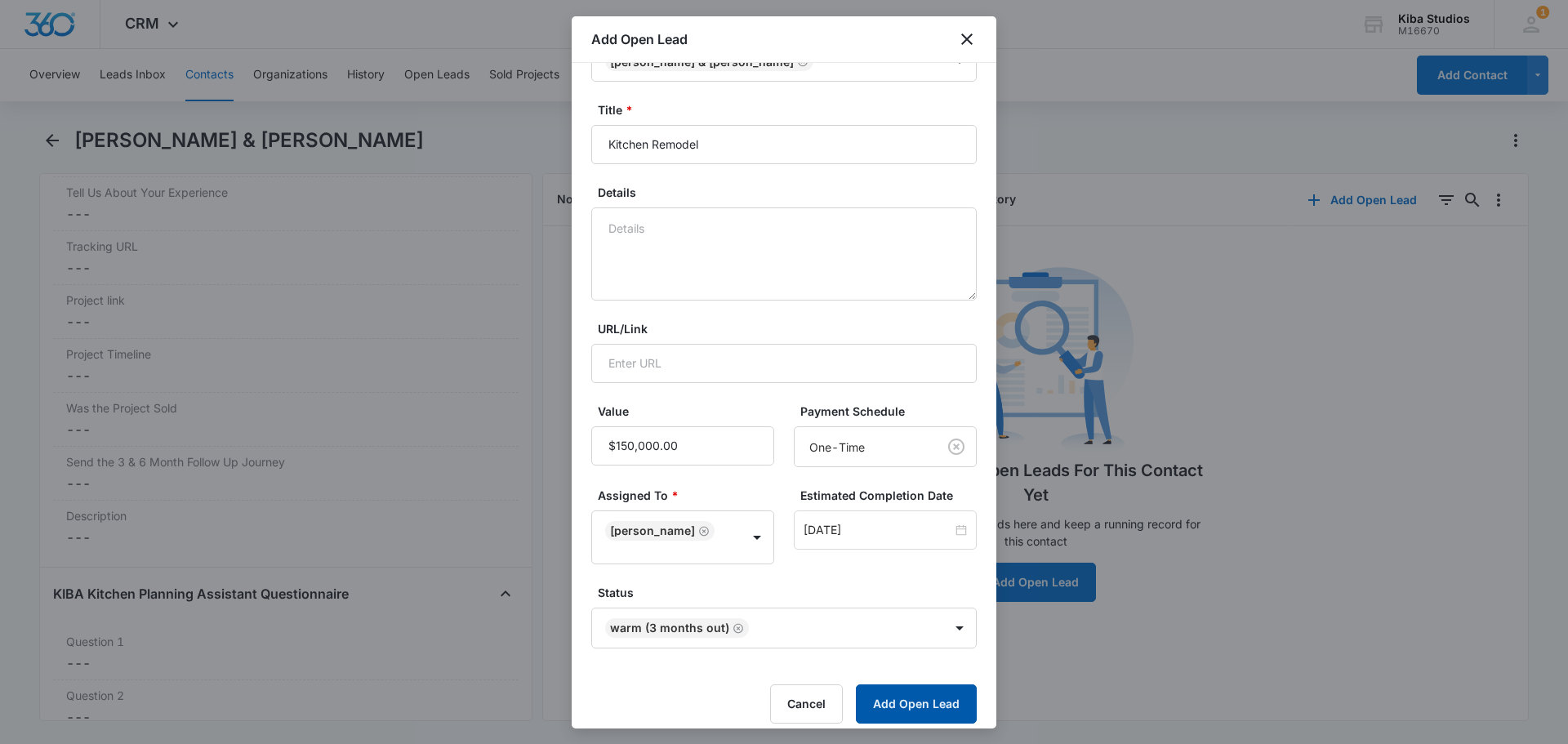
click at [900, 694] on button "Add Open Lead" at bounding box center [916, 703] width 121 height 39
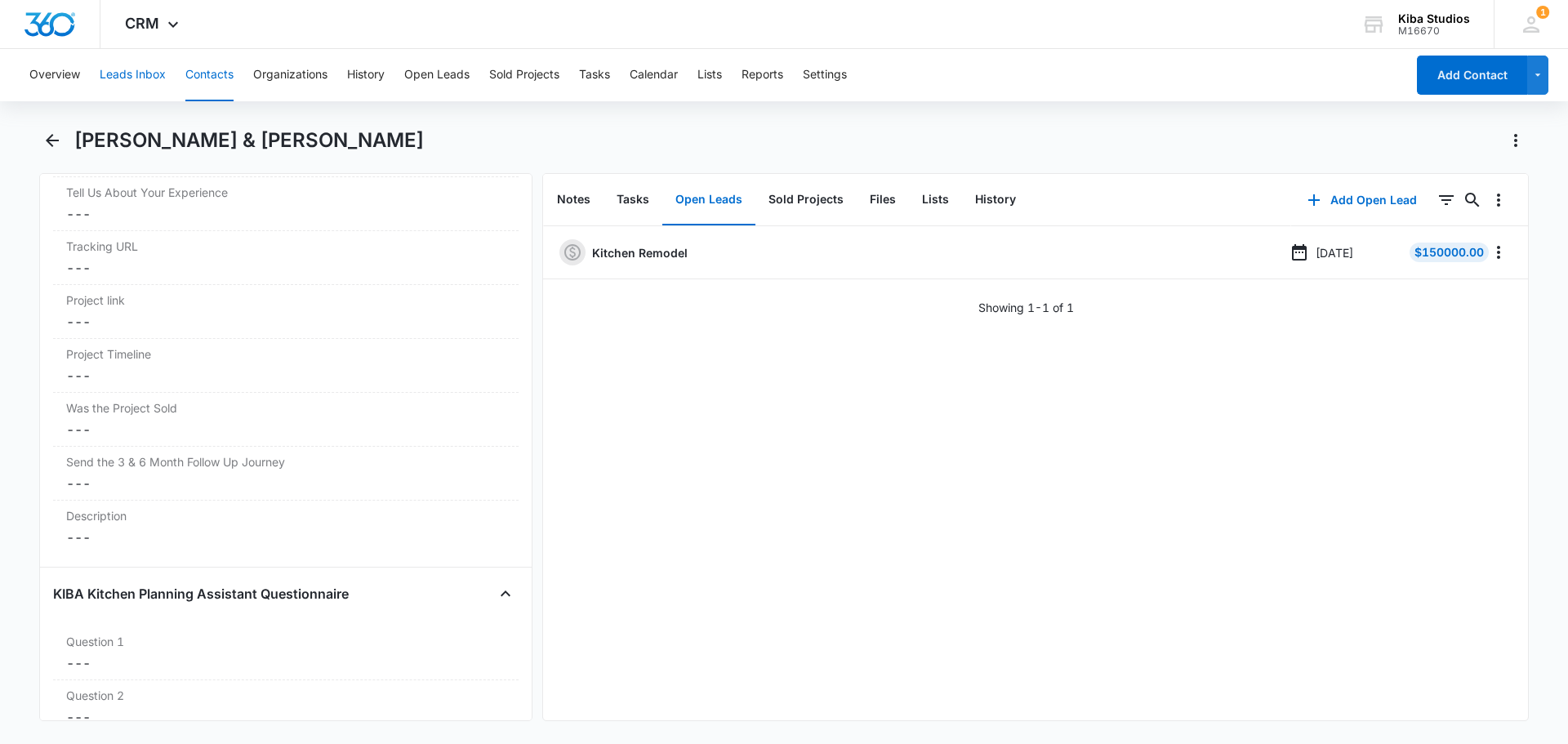
click at [109, 77] on button "Leads Inbox" at bounding box center [132, 75] width 66 height 52
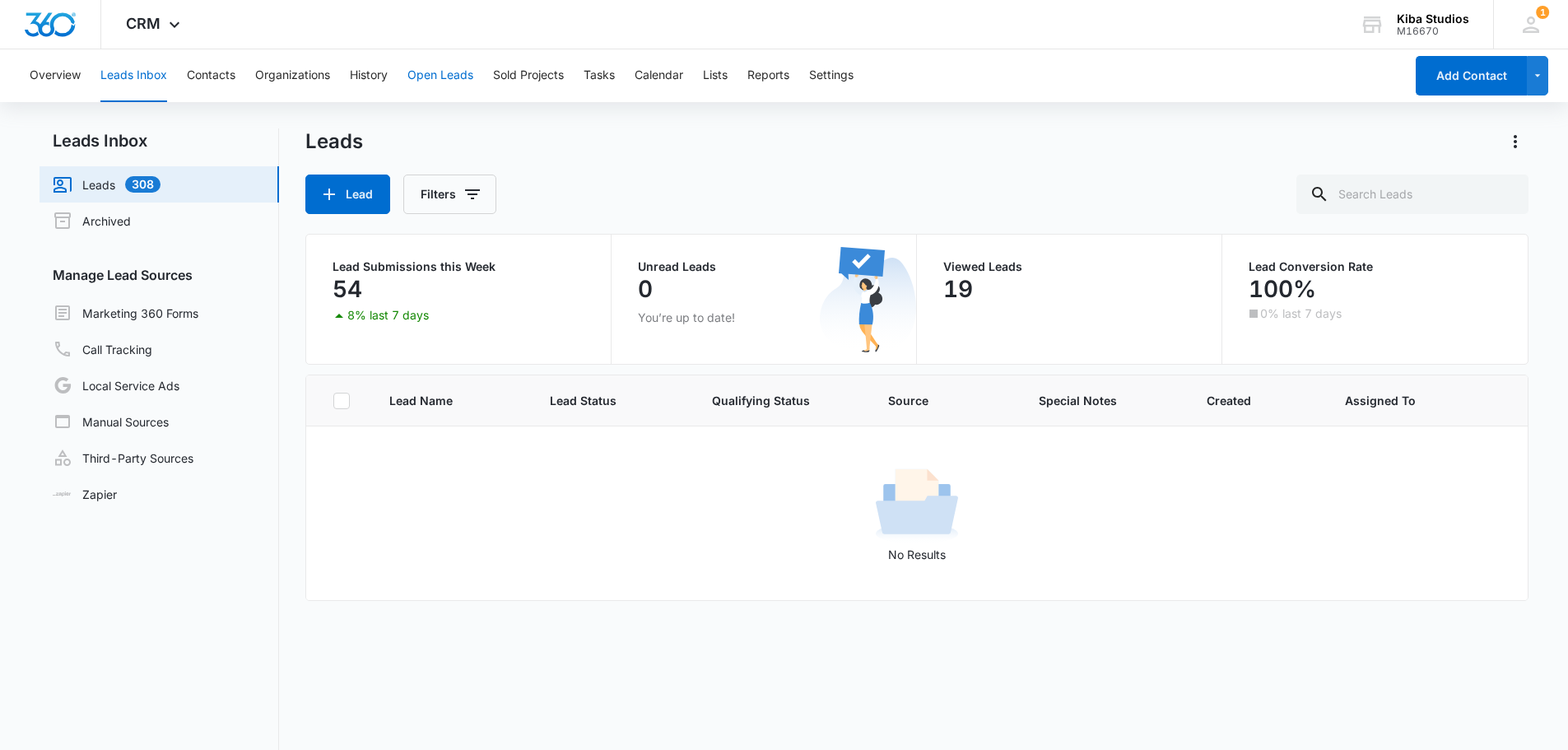
click at [456, 76] on button "Open Leads" at bounding box center [440, 76] width 66 height 53
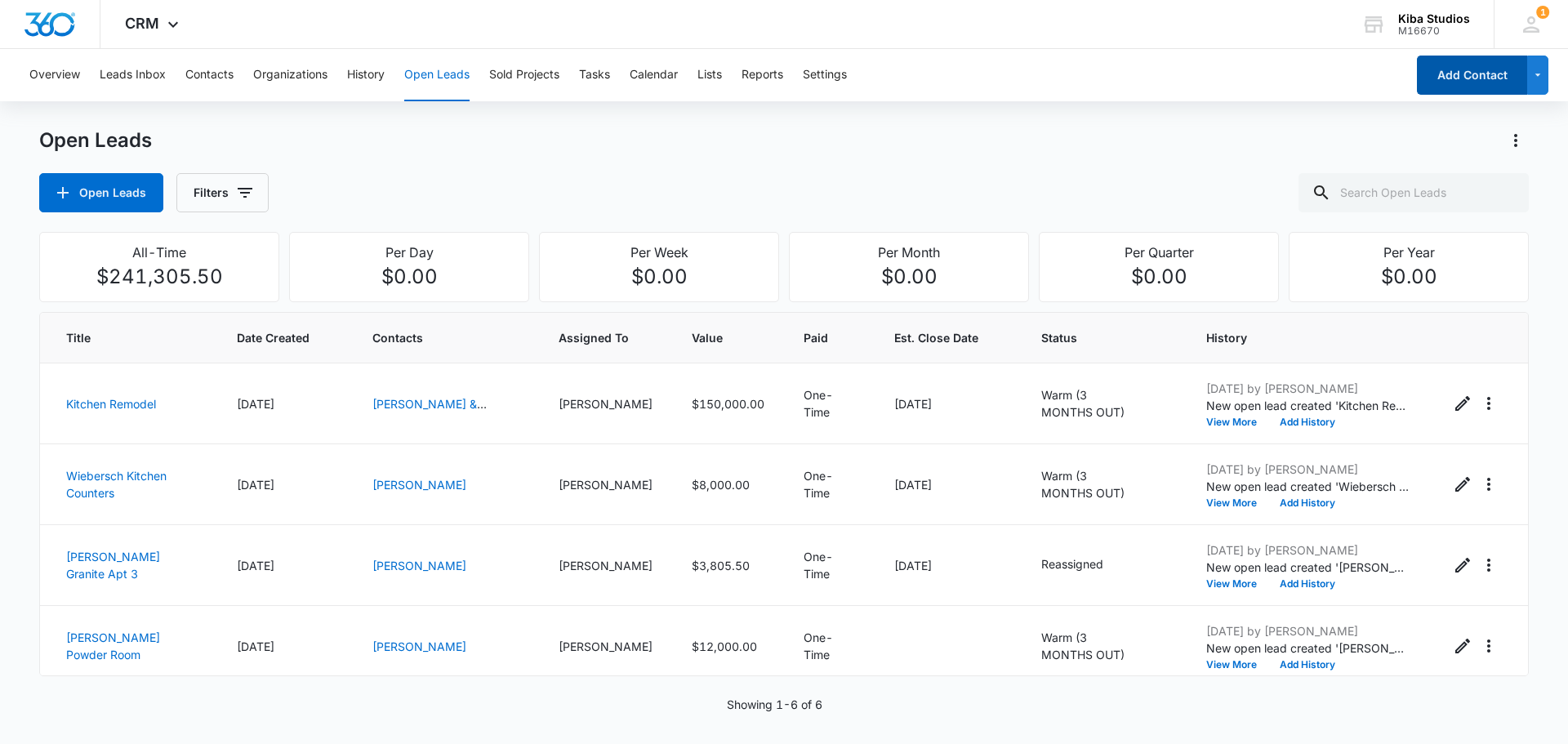
click at [1477, 80] on button "Add Contact" at bounding box center [1472, 75] width 110 height 39
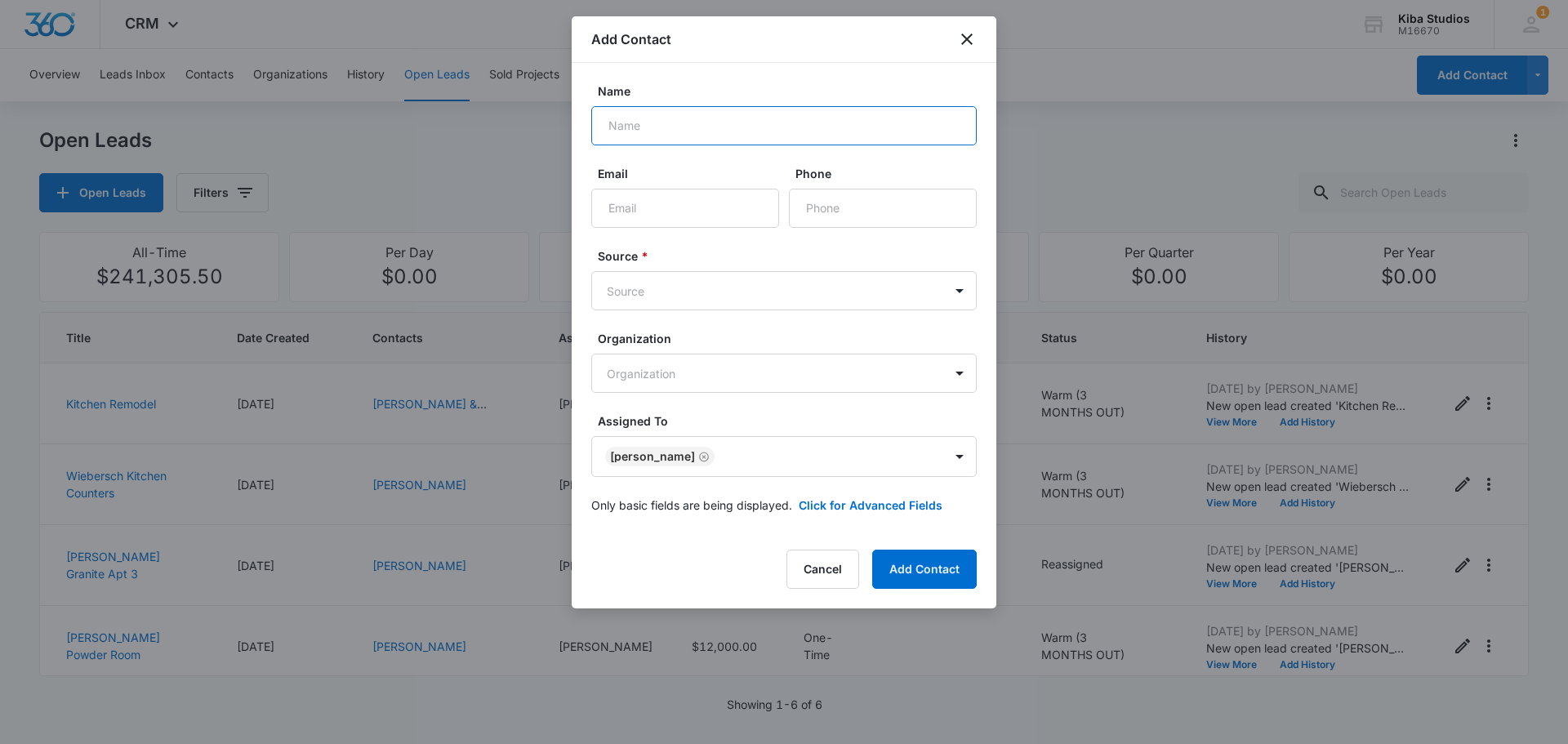
click at [793, 129] on input "Name" at bounding box center [784, 126] width 385 height 39
type input "Nick Timmerman"
click at [828, 215] on input "Phone" at bounding box center [883, 208] width 188 height 39
type input "(815) 541-3247"
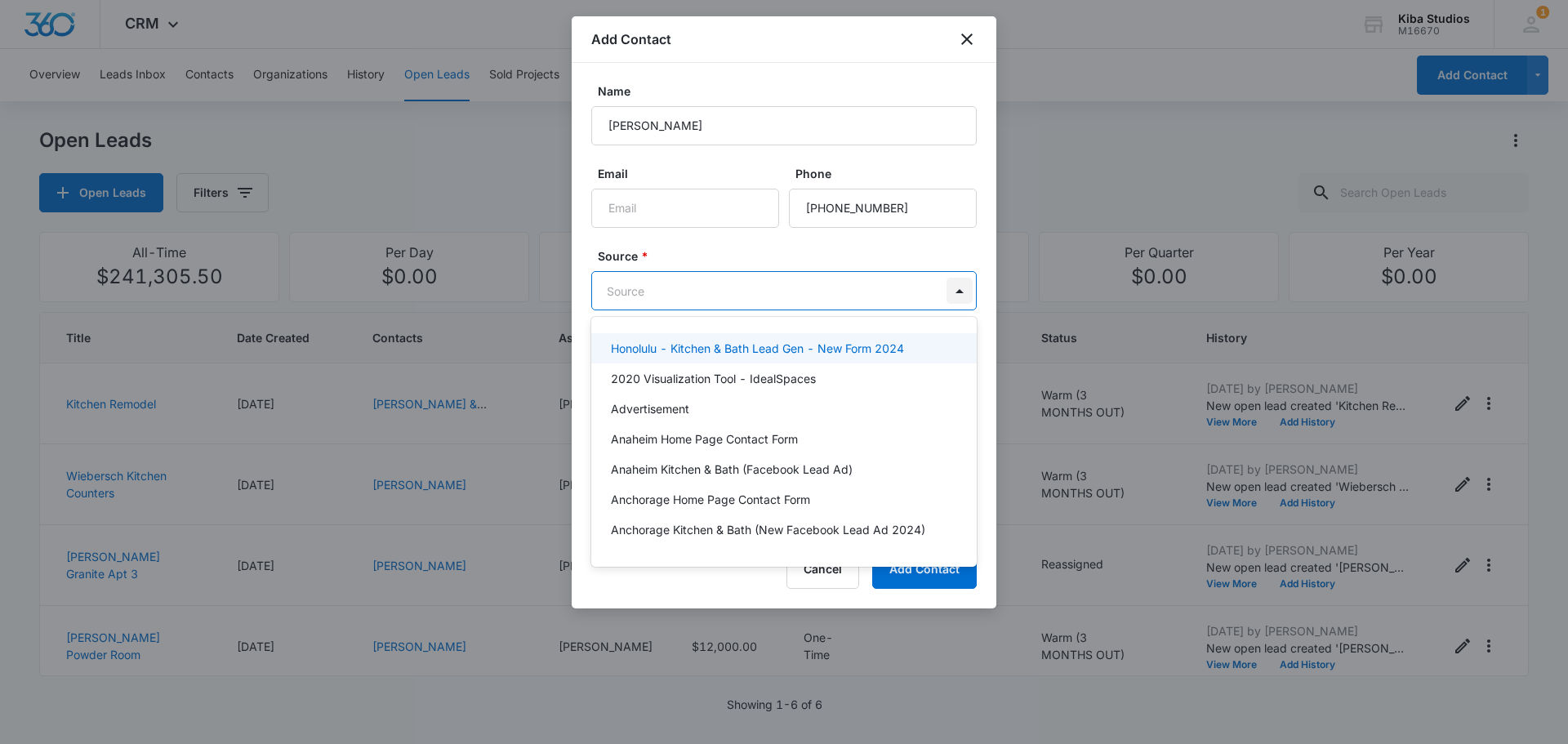
click at [957, 294] on body "CRM Apps CRM Brand Kiba Studios M16670 Your Accounts View All 1 CH Cathy Hoy ch…" at bounding box center [784, 372] width 1568 height 744
type input "i"
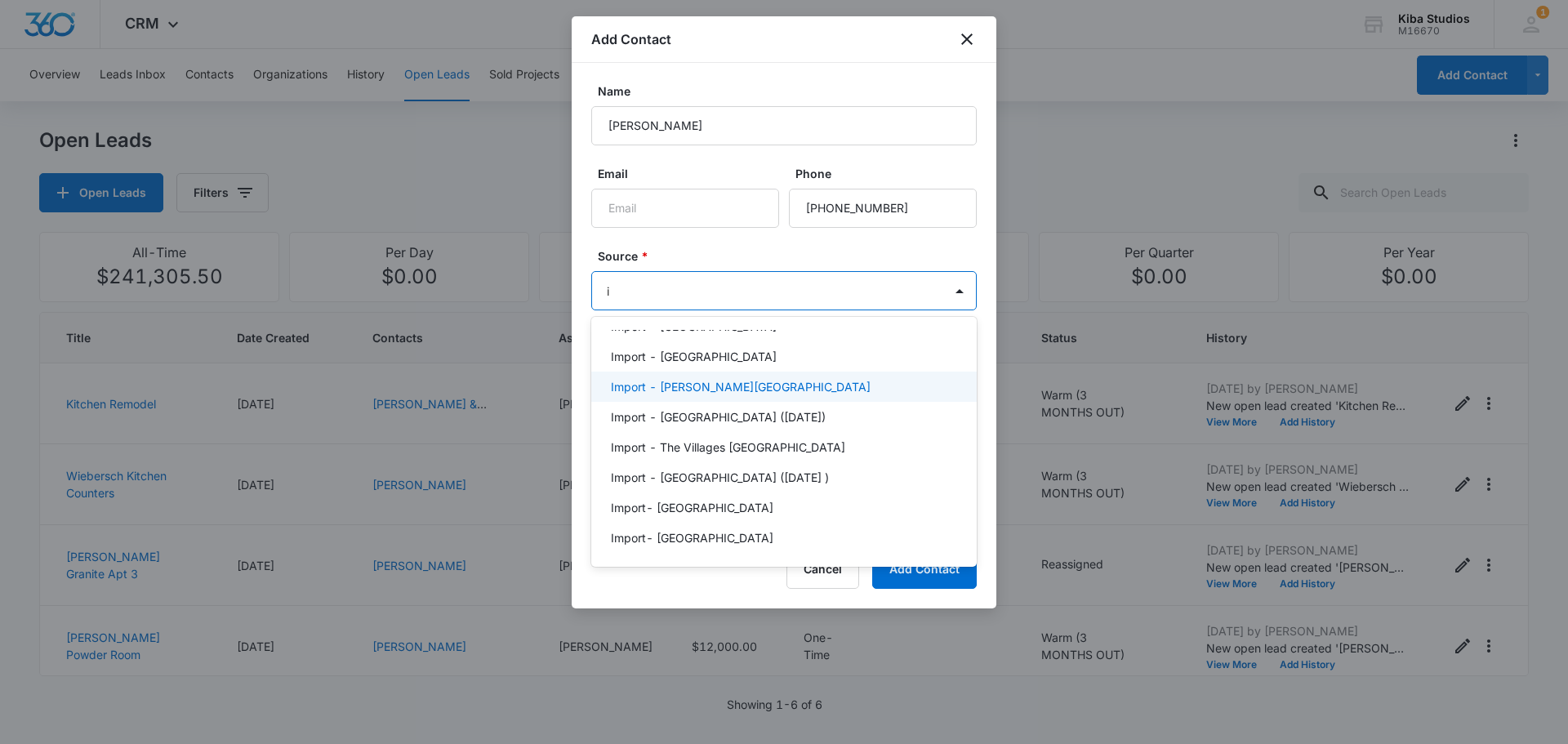
scroll to position [1307, 0]
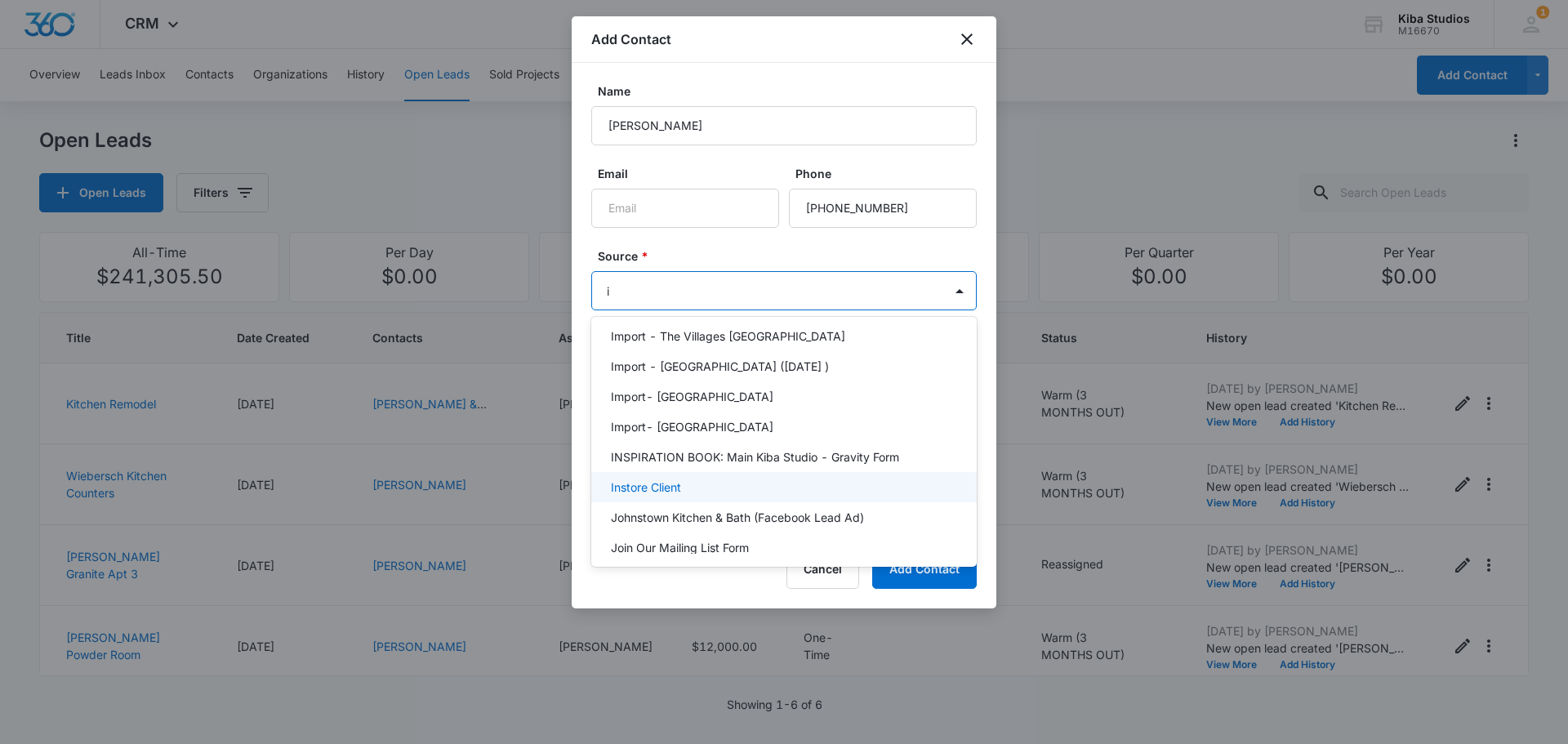
click at [749, 479] on div "Instore Client" at bounding box center [783, 487] width 343 height 17
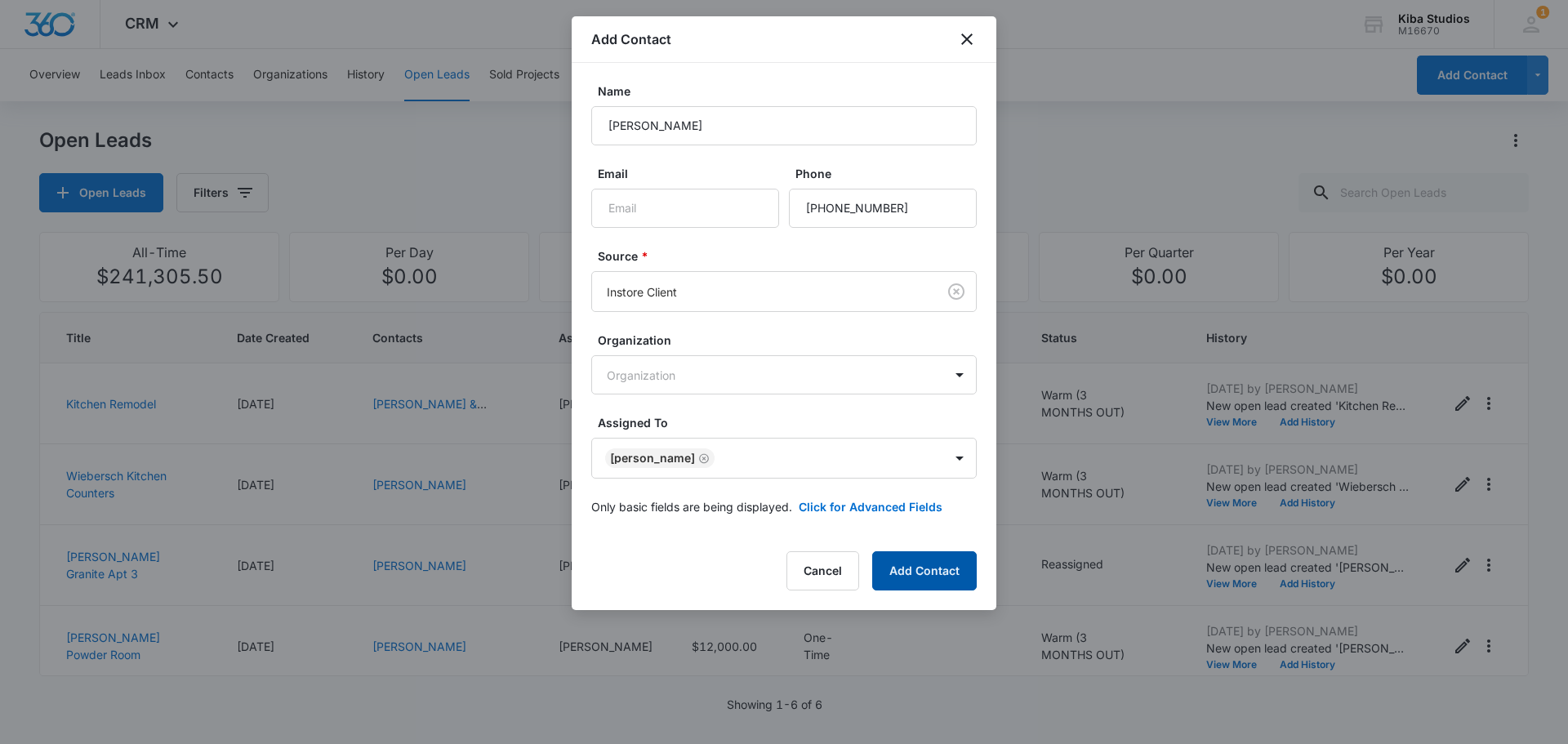
click at [954, 581] on button "Add Contact" at bounding box center [924, 571] width 105 height 39
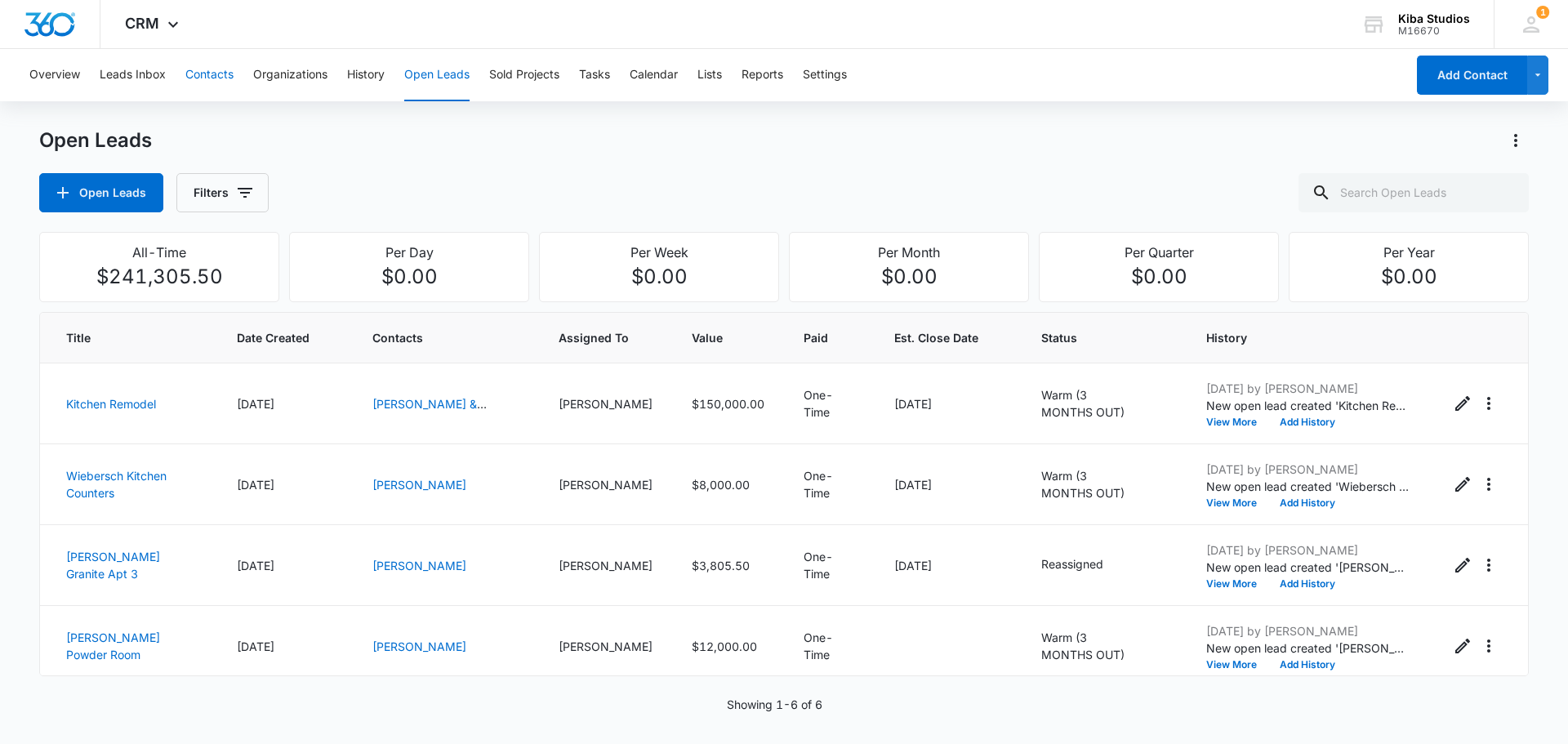
click at [193, 70] on button "Contacts" at bounding box center [209, 75] width 48 height 52
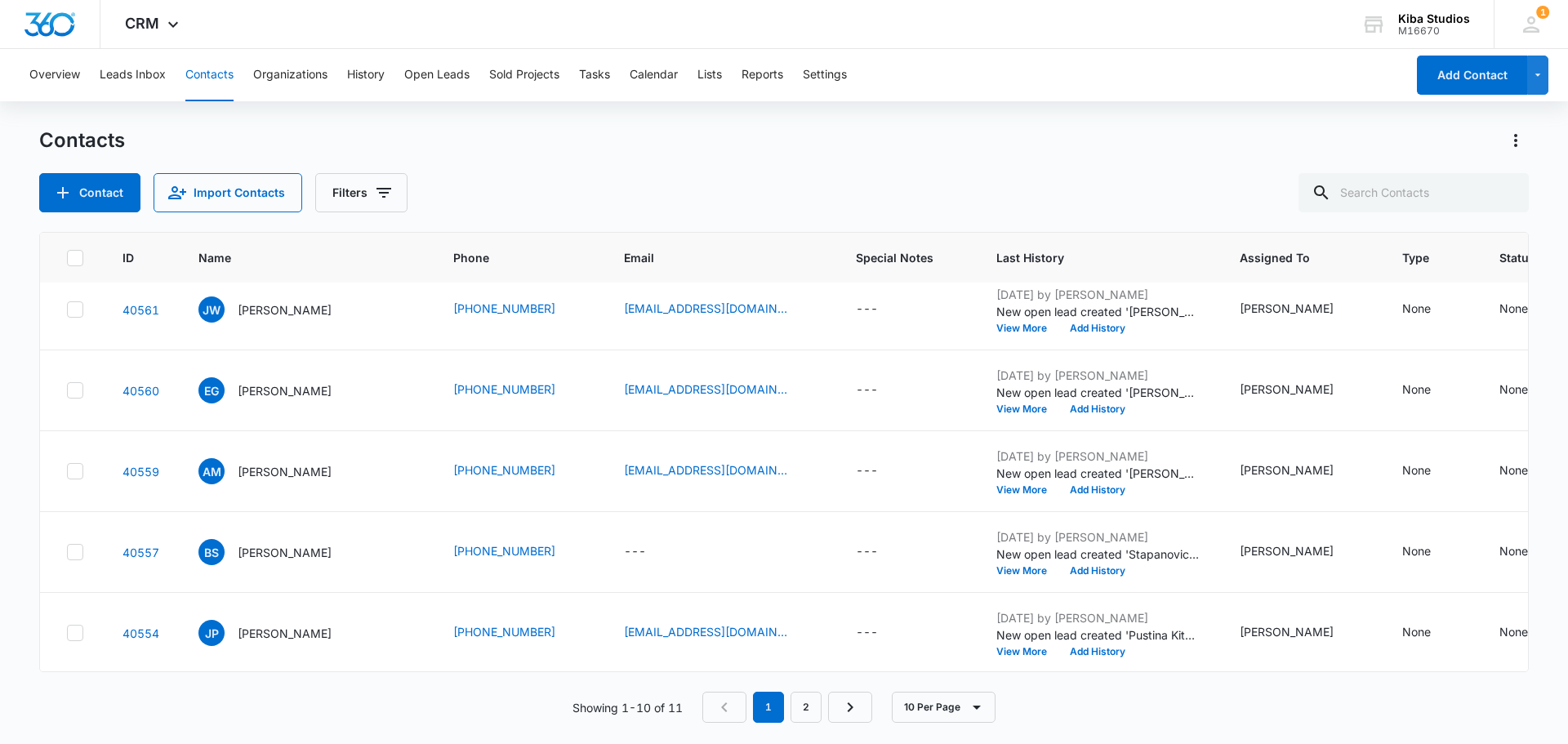
scroll to position [432, 0]
click at [814, 711] on link "2" at bounding box center [806, 707] width 31 height 31
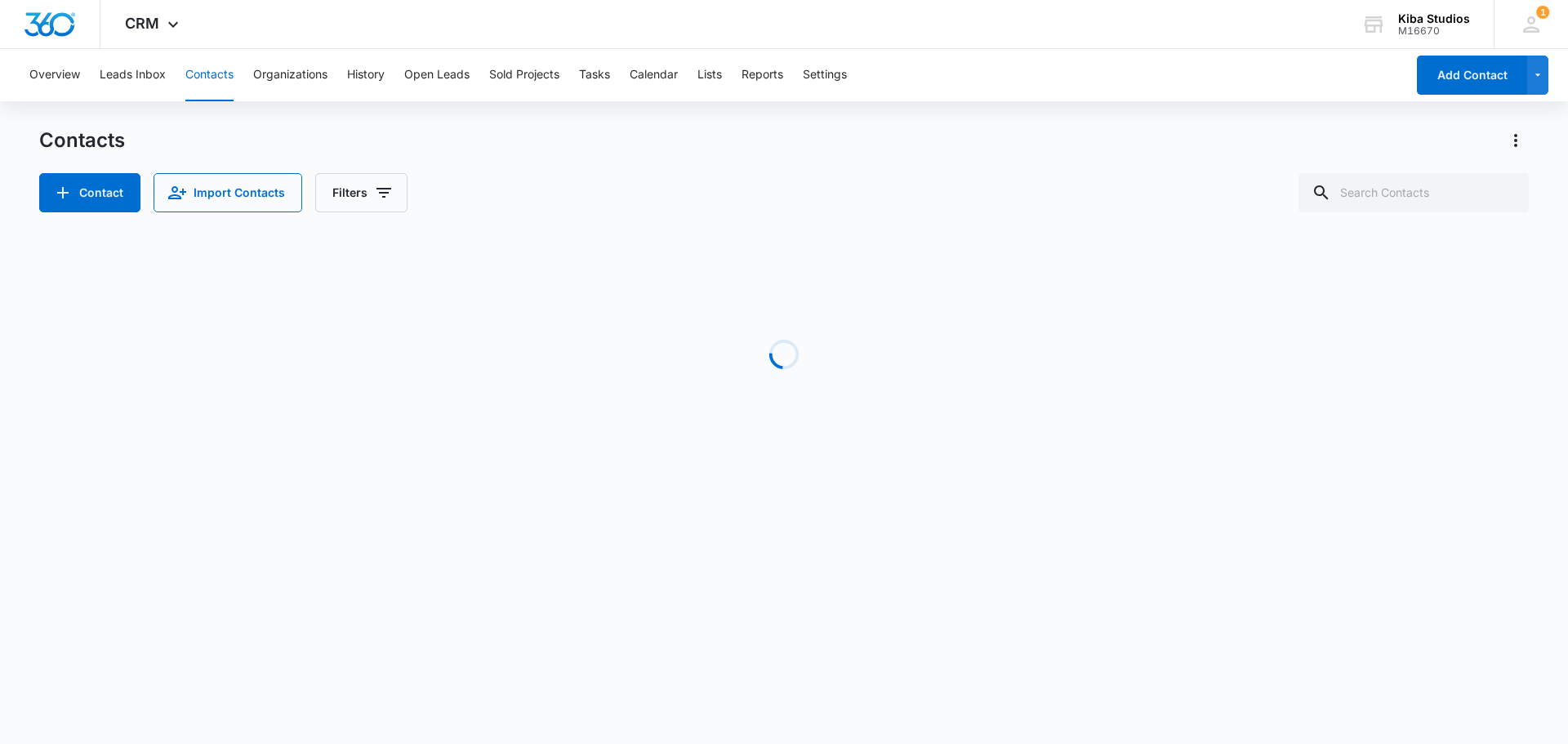
scroll to position [0, 0]
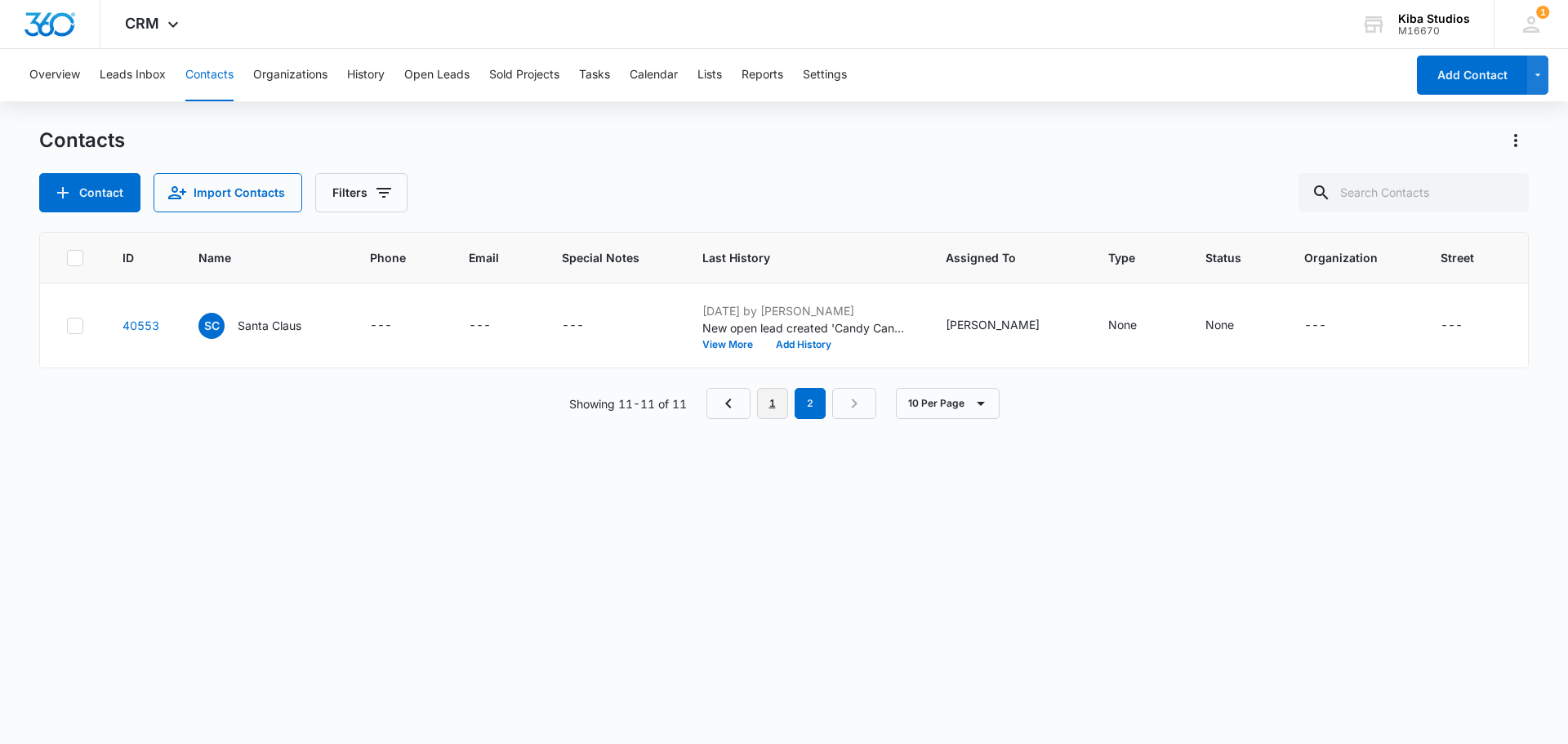
click at [779, 417] on link "1" at bounding box center [773, 404] width 31 height 31
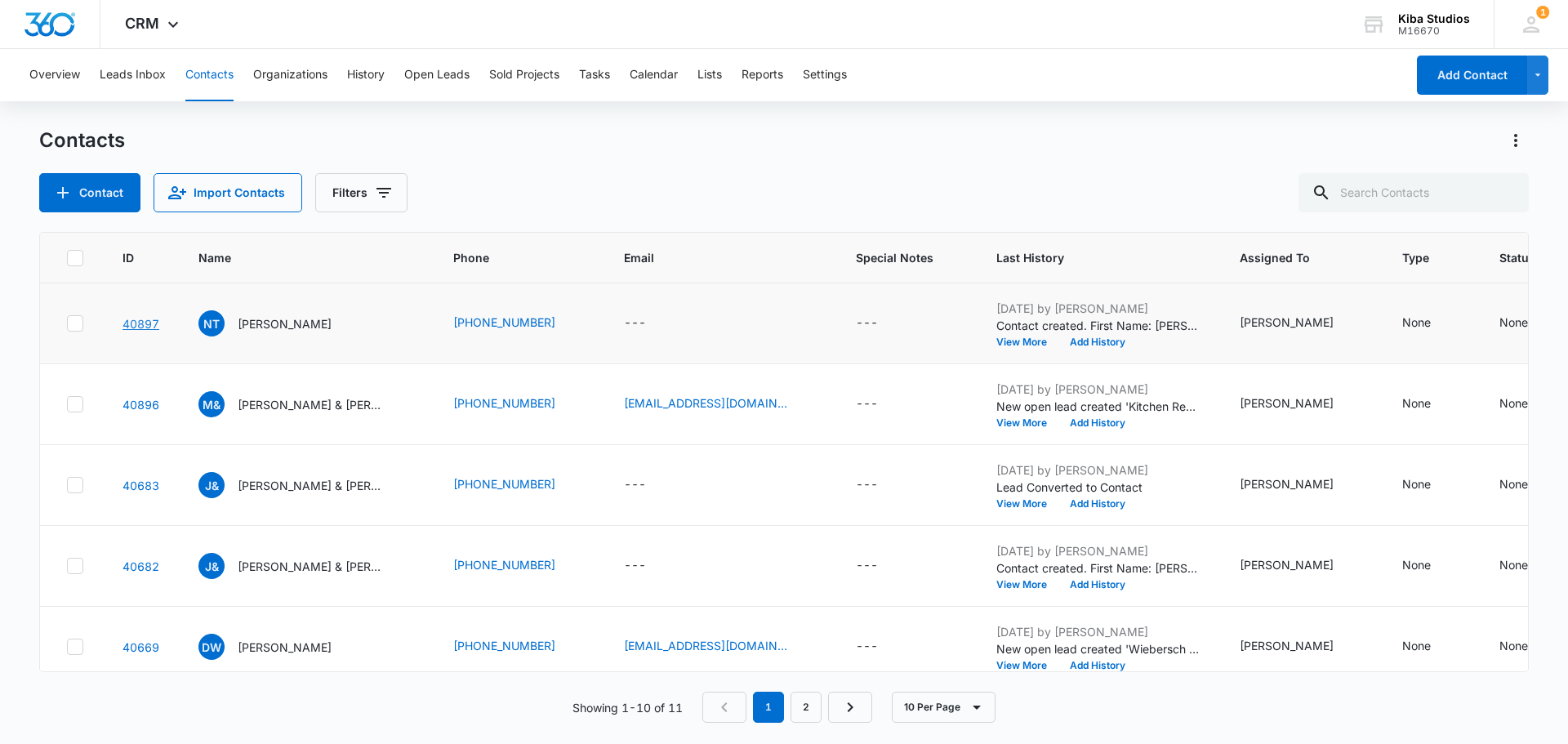
click at [150, 324] on link "40897" at bounding box center [141, 323] width 37 height 14
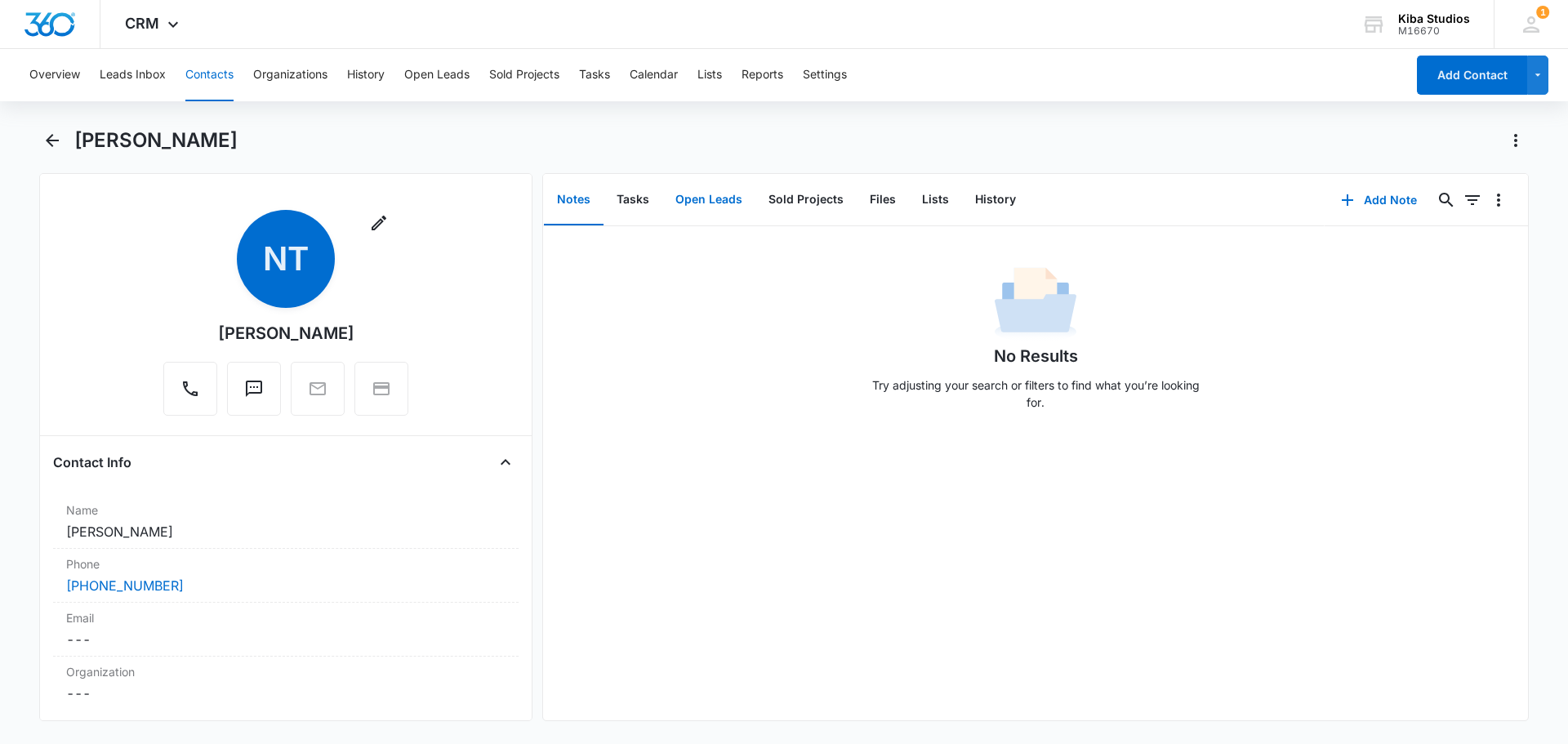
click at [696, 202] on button "Open Leads" at bounding box center [709, 200] width 93 height 51
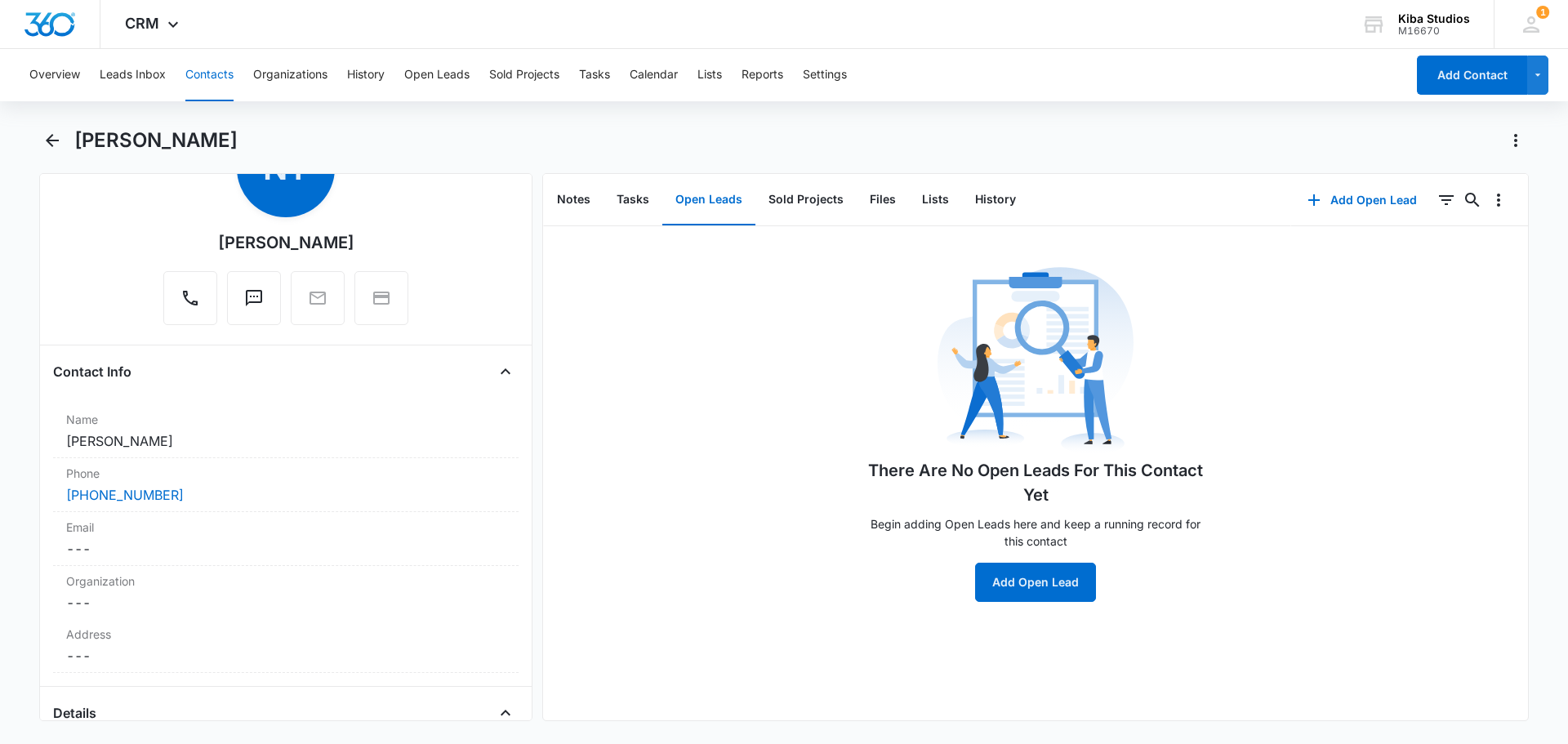
scroll to position [163, 0]
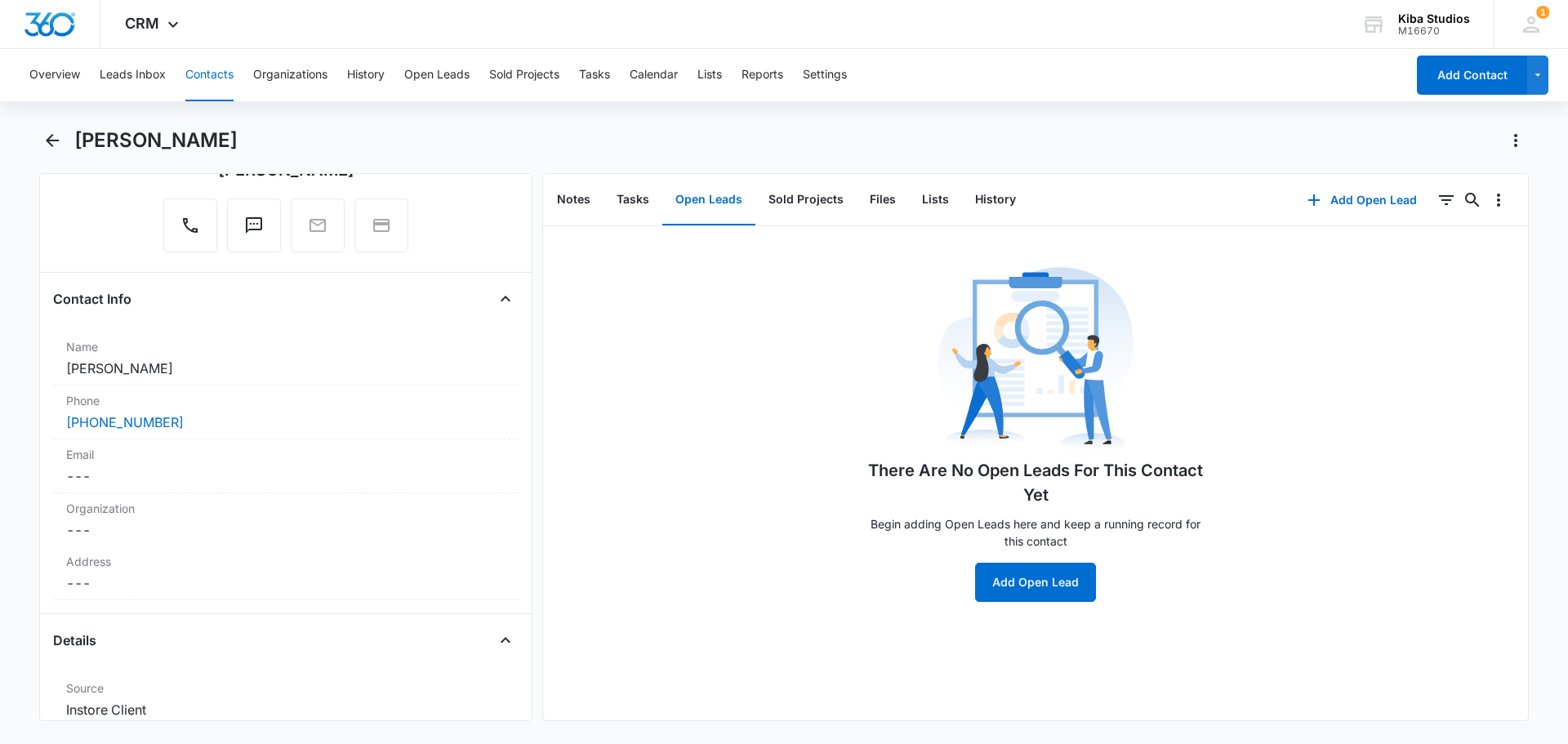
click at [148, 585] on dd "Cancel Save Changes ---" at bounding box center [285, 583] width 440 height 20
click at [142, 591] on div at bounding box center [286, 744] width 446 height 335
click at [137, 625] on input "text" at bounding box center [286, 616] width 412 height 39
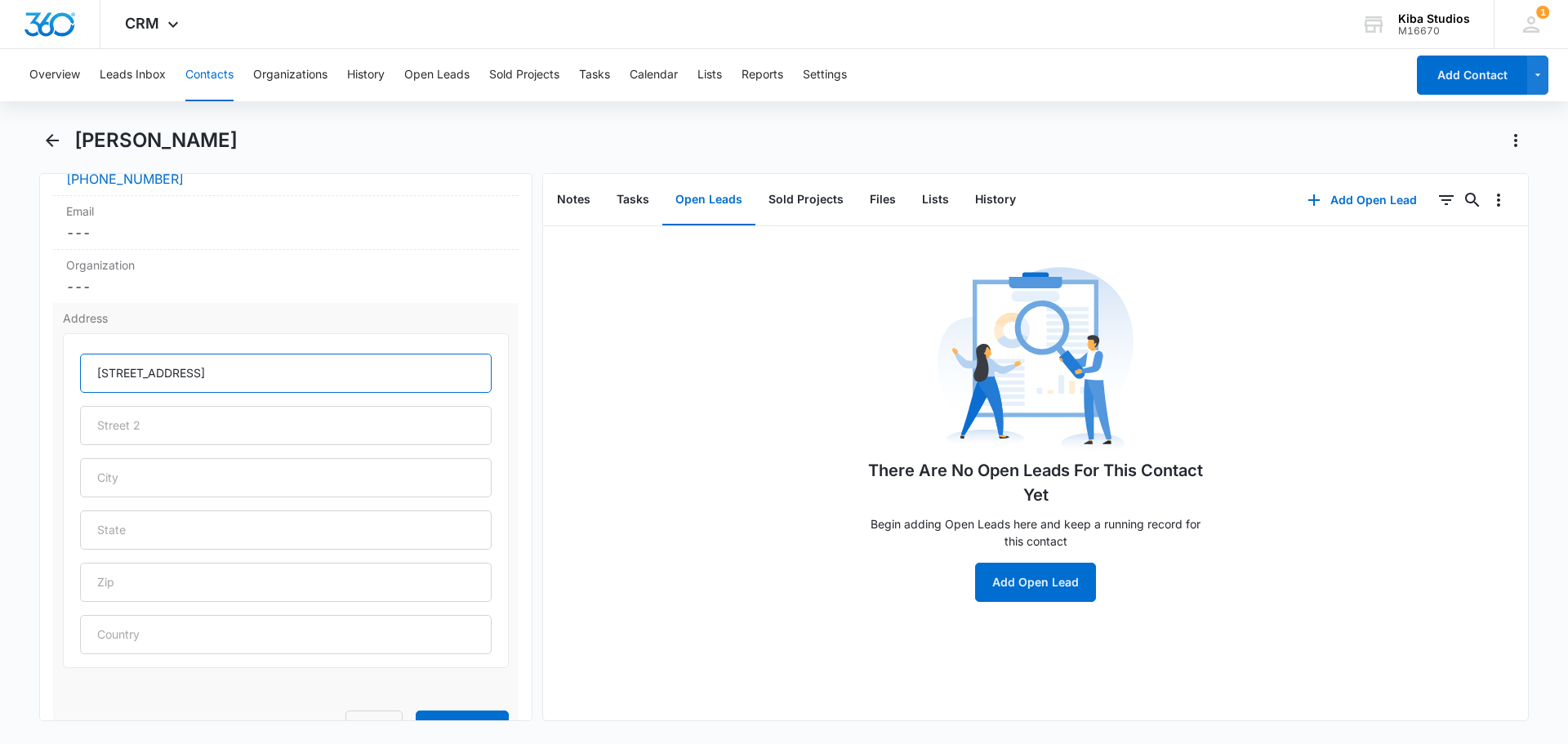
scroll to position [408, 0]
type input "608 S. Bench Street"
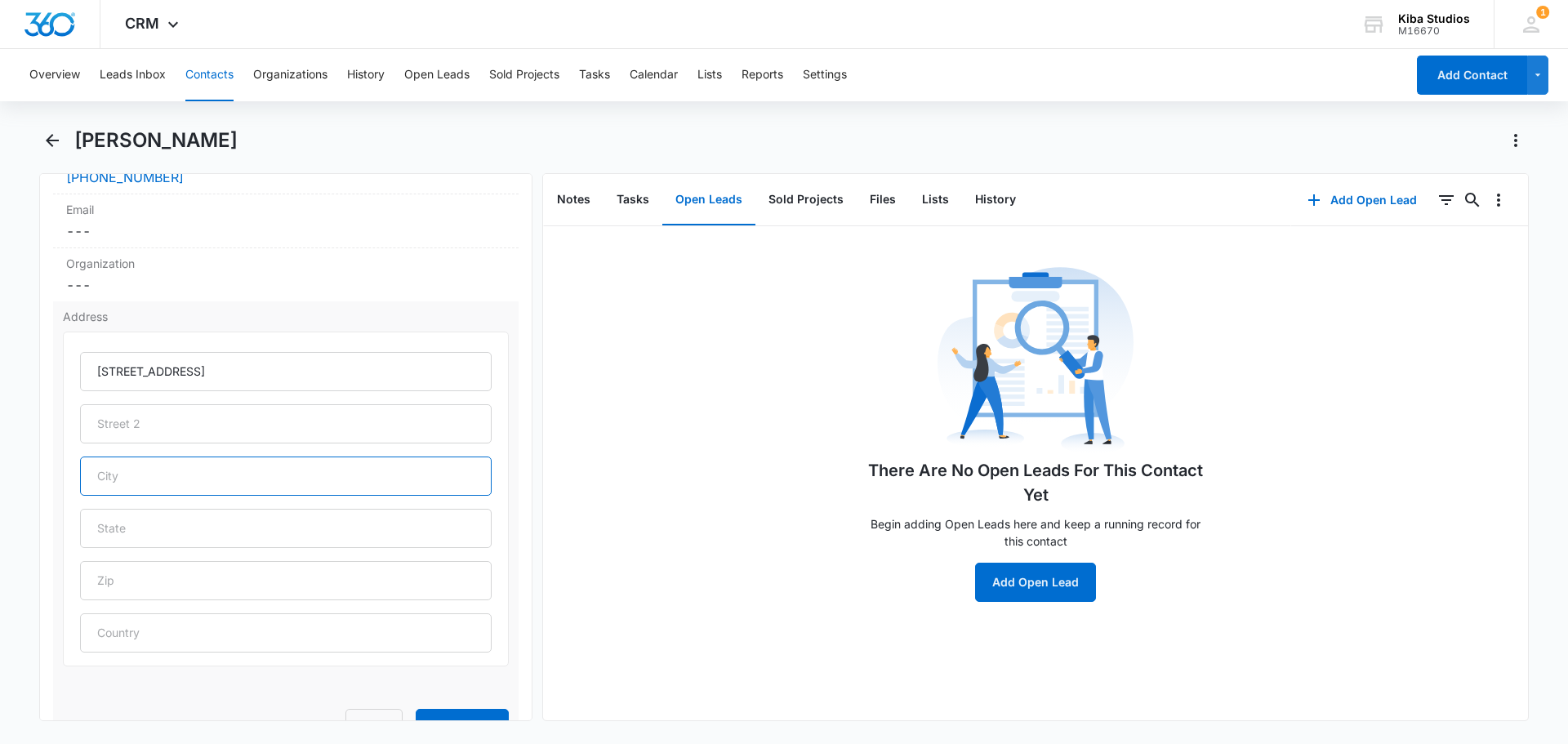
click at [182, 472] on input "text" at bounding box center [286, 476] width 412 height 39
type input "Galena"
click at [173, 518] on input "text" at bounding box center [286, 528] width 412 height 39
type input "IL"
click at [147, 572] on input "text" at bounding box center [286, 580] width 412 height 39
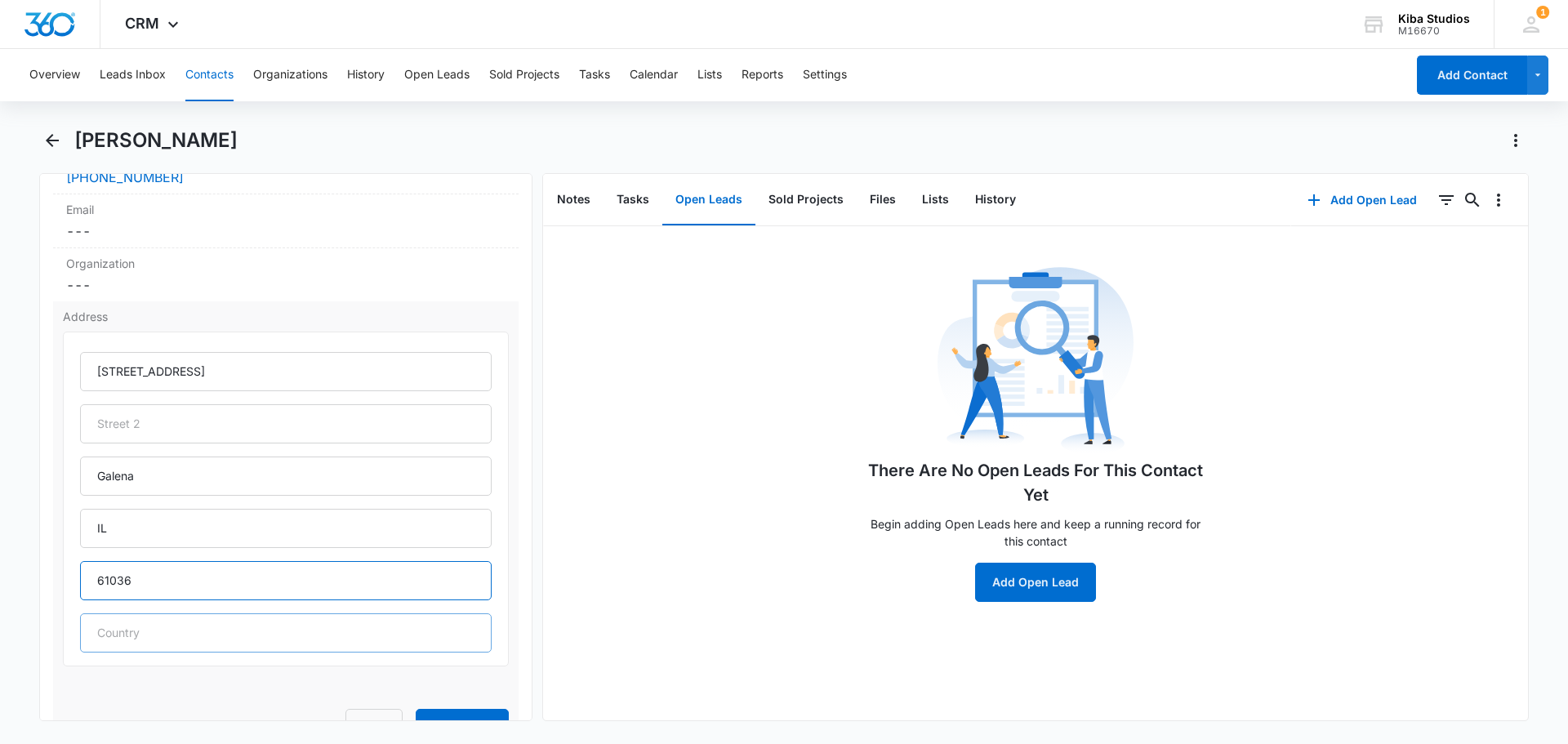
type input "61036"
click at [136, 621] on input "text" at bounding box center [286, 632] width 412 height 39
type input "United States"
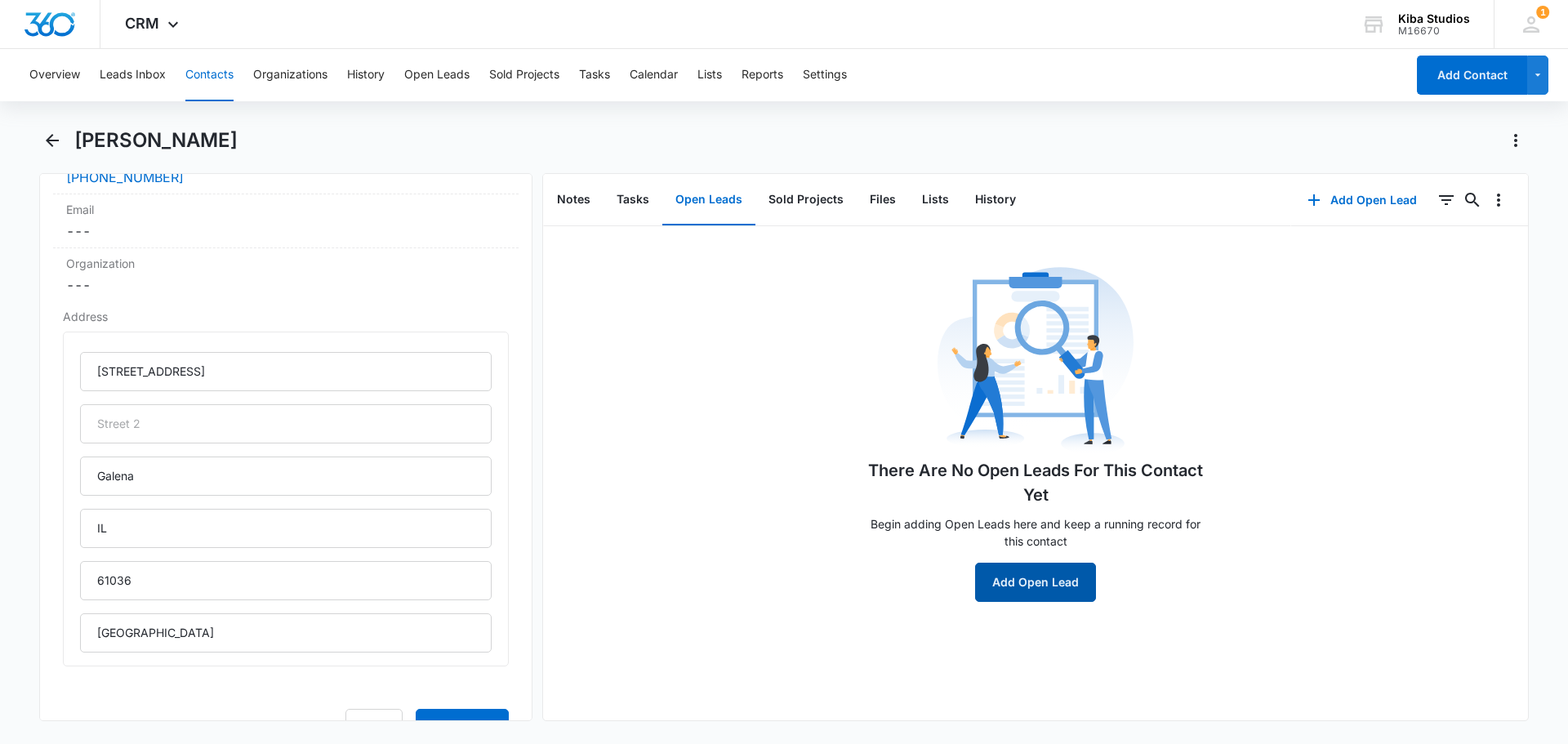
click at [1039, 580] on button "Add Open Lead" at bounding box center [1035, 581] width 121 height 39
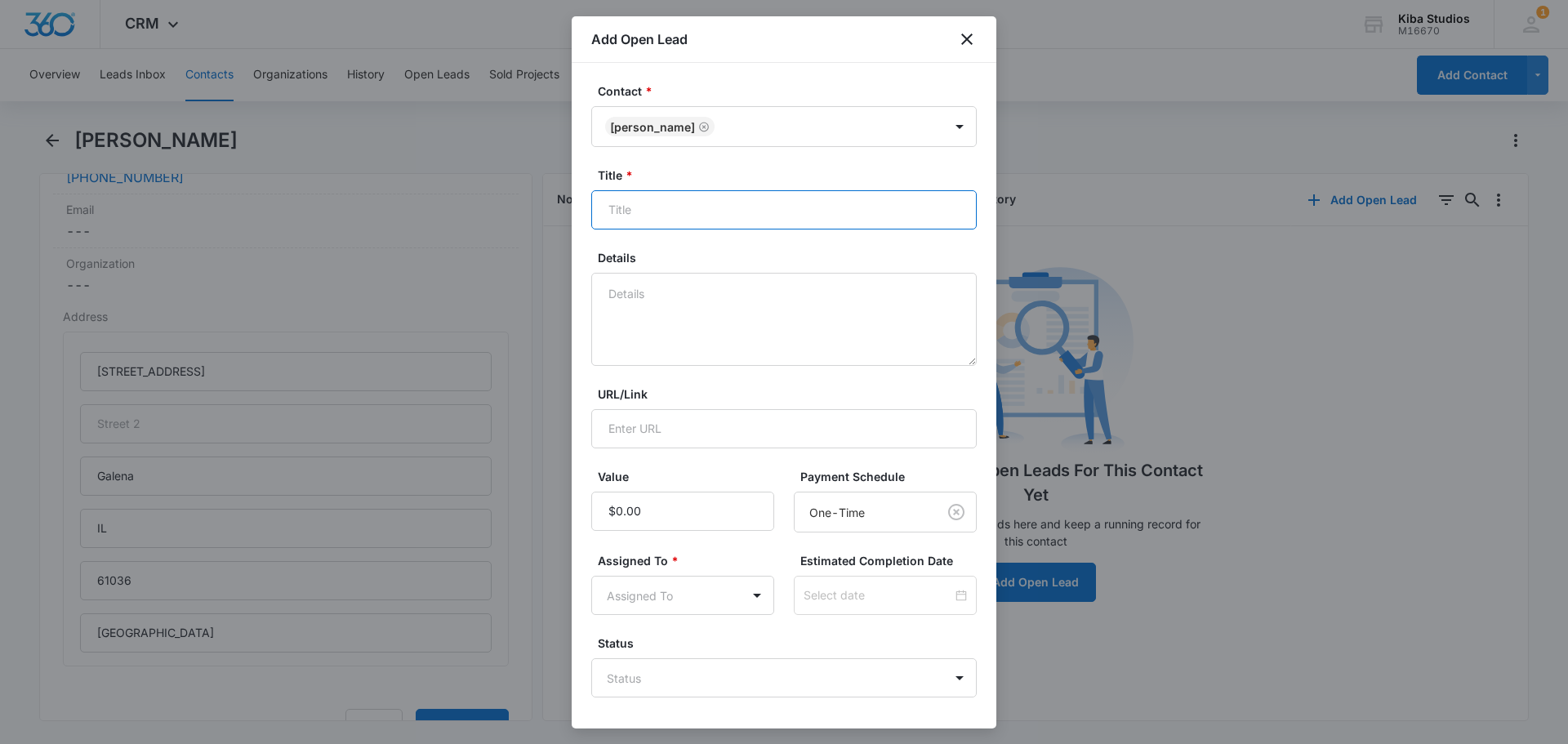
click at [637, 212] on input "Title *" at bounding box center [784, 209] width 385 height 39
type input "Counter"
type input "$4,738.50"
click at [755, 597] on body "CRM Apps CRM Brand Kiba Studios M16670 Your Accounts View All 1 CH Cathy Hoy ch…" at bounding box center [784, 372] width 1568 height 744
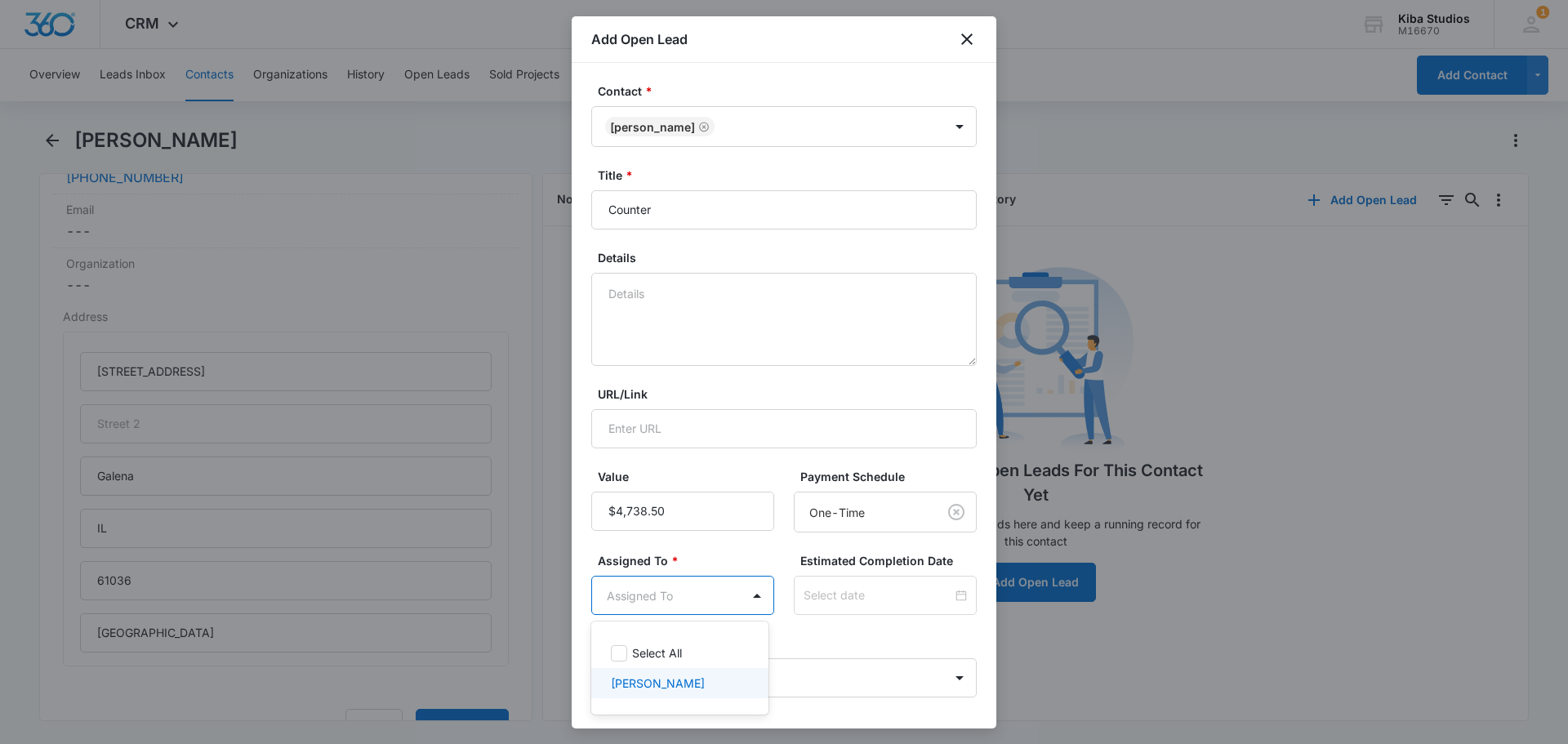
click at [653, 685] on p "Cathy Hoy" at bounding box center [658, 683] width 94 height 17
click at [868, 634] on div at bounding box center [784, 372] width 1568 height 744
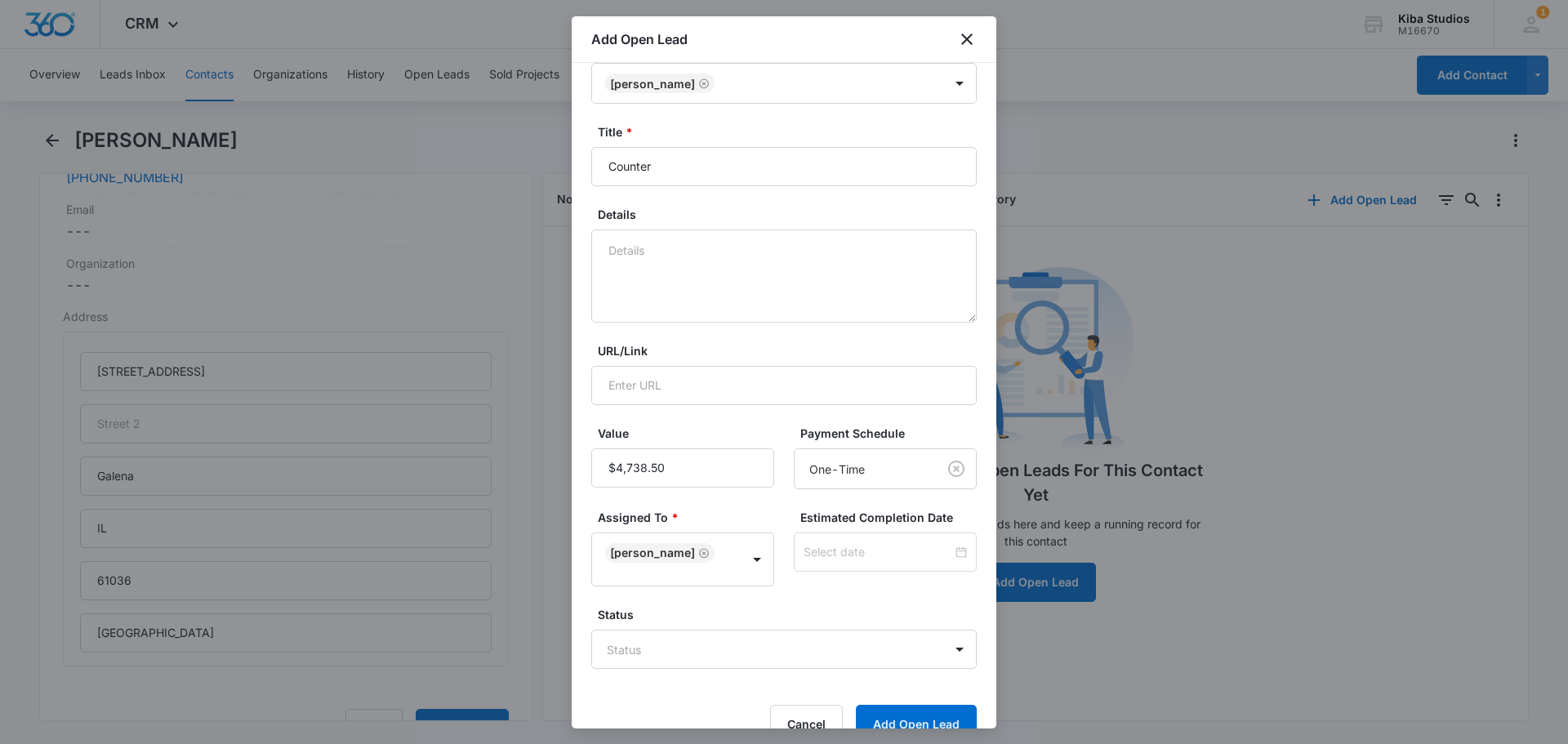
scroll to position [65, 0]
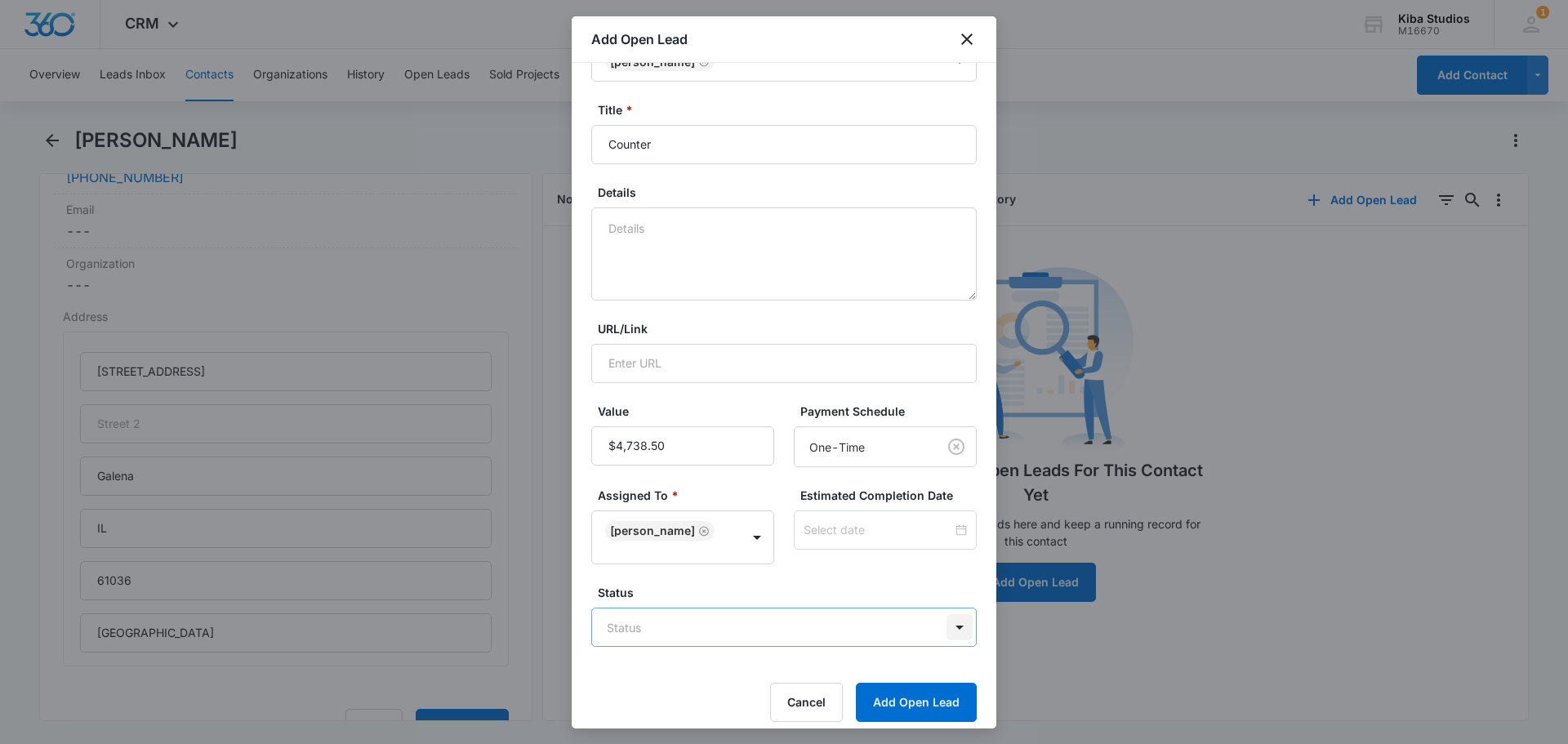
click at [948, 619] on body "CRM Apps CRM Brand Kiba Studios M16670 Your Accounts View All 1 CH Cathy Hoy ch…" at bounding box center [784, 372] width 1568 height 744
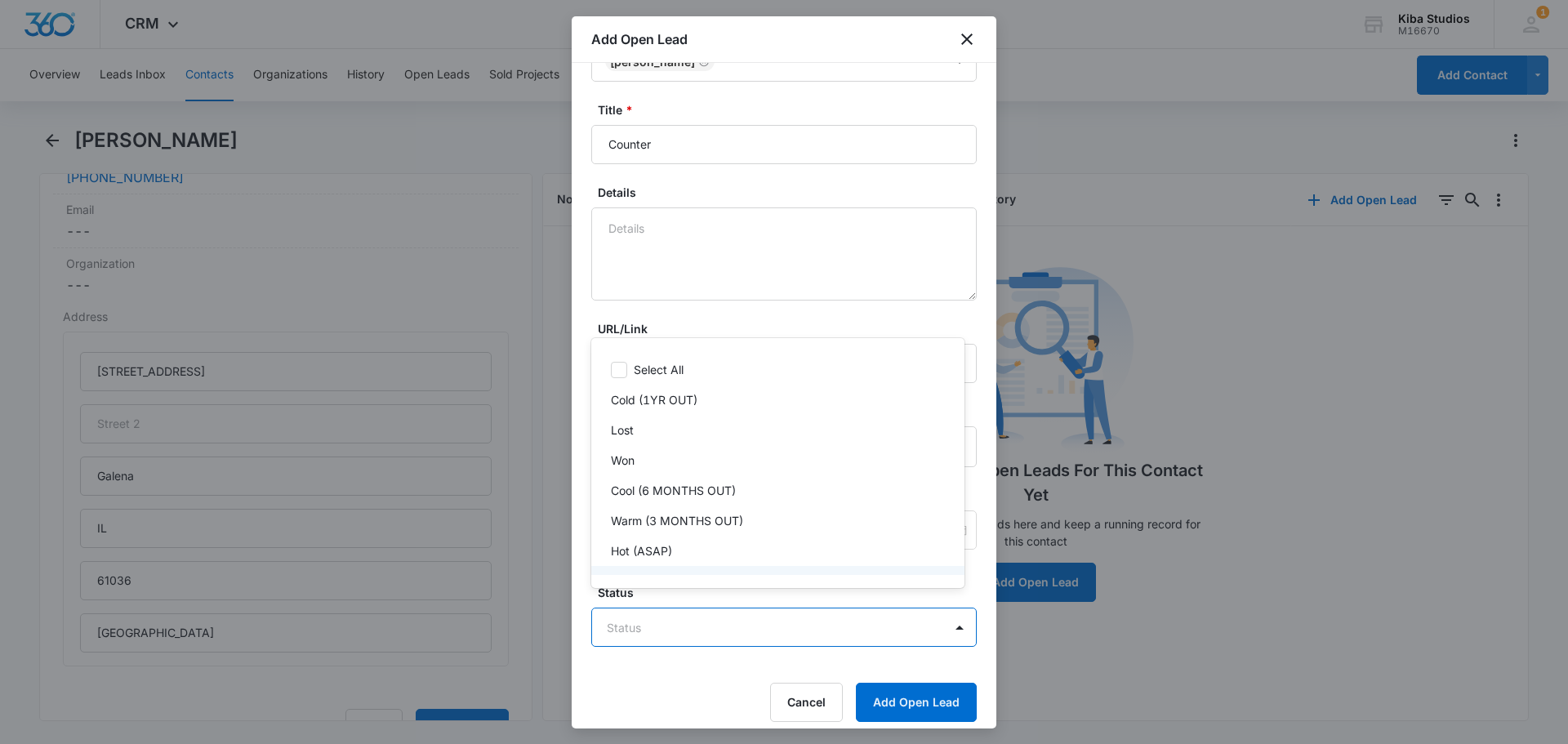
scroll to position [24, 0]
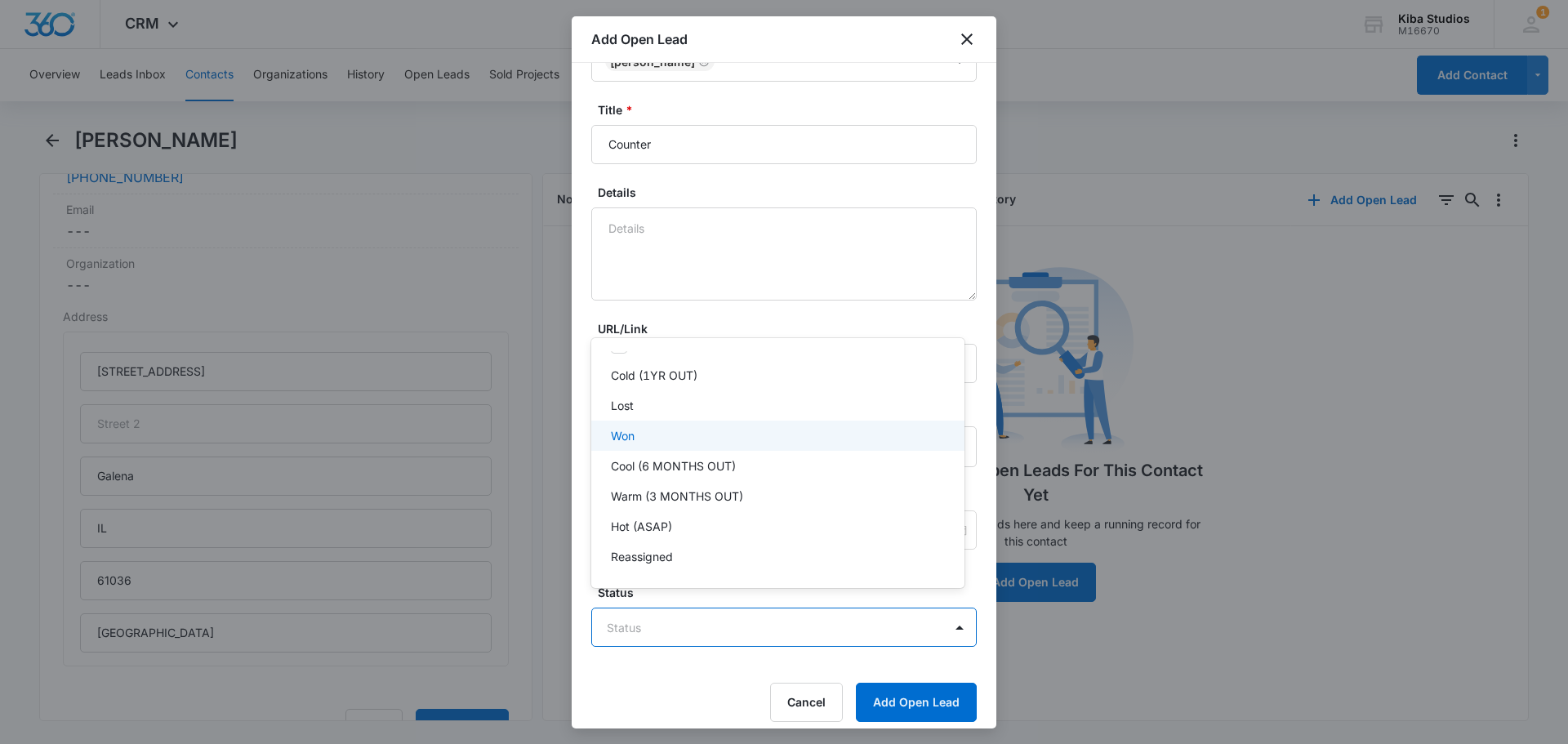
click at [650, 439] on div "Won" at bounding box center [776, 435] width 330 height 17
click at [912, 695] on div at bounding box center [784, 372] width 1568 height 744
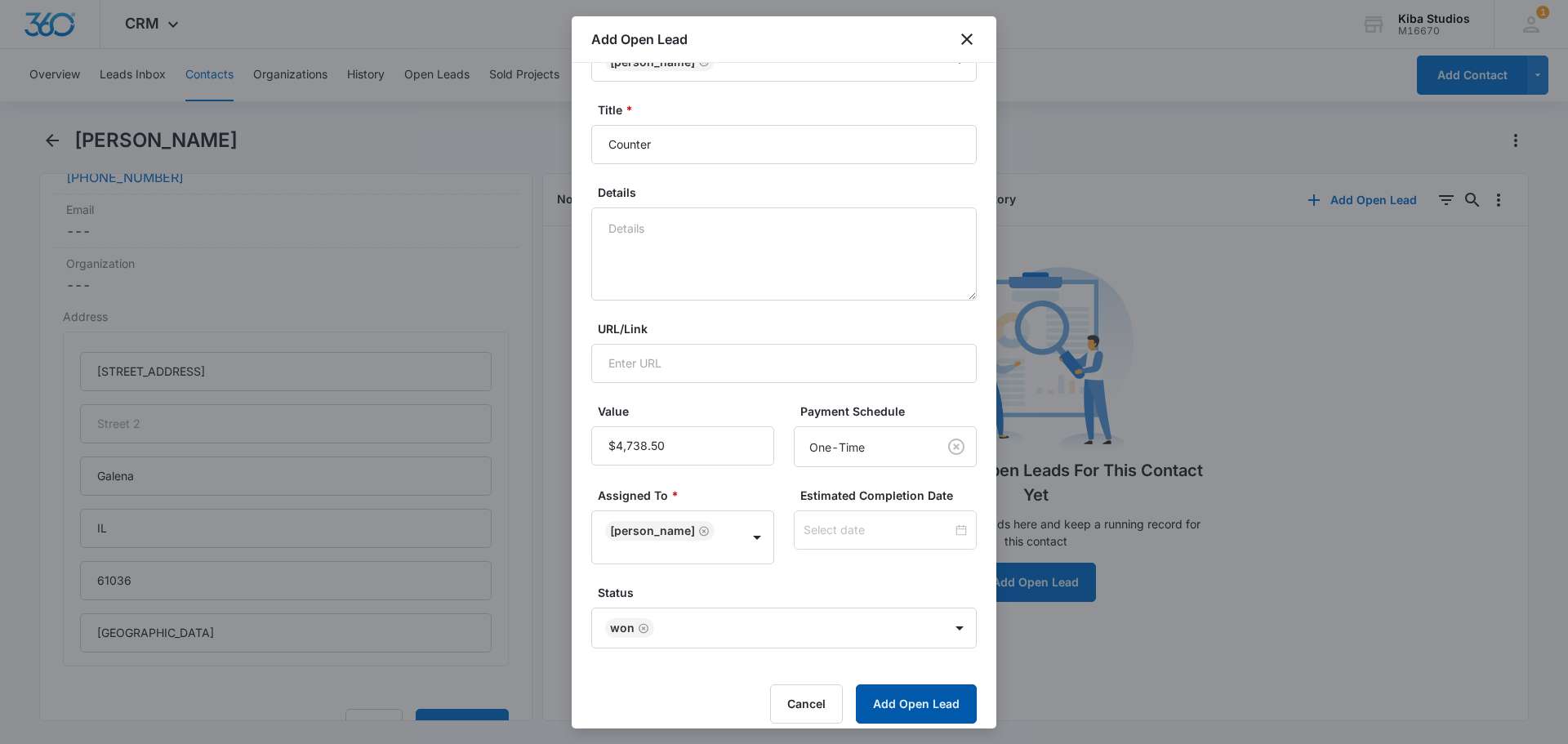
click at [897, 694] on button "Add Open Lead" at bounding box center [916, 703] width 121 height 39
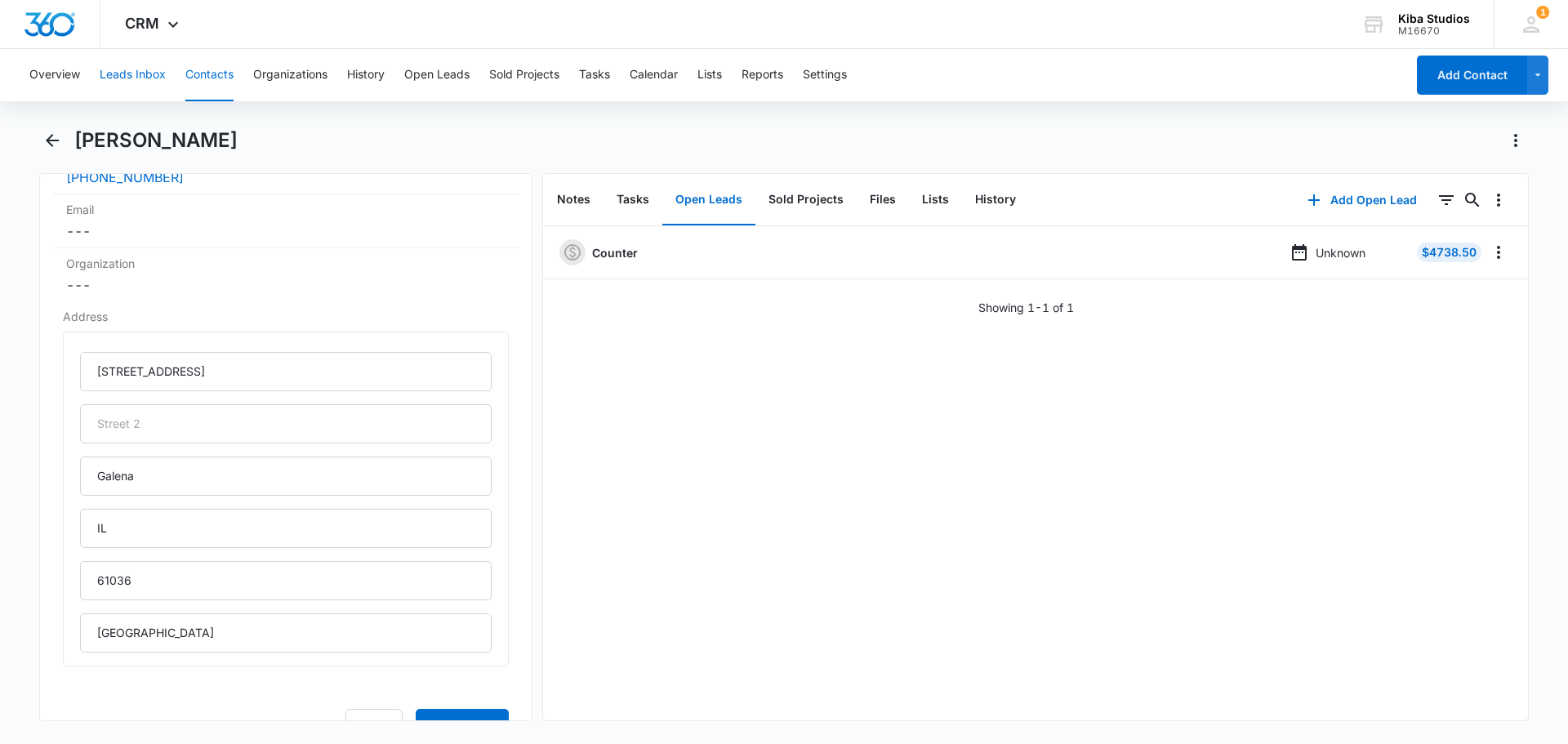
click at [125, 81] on button "Leads Inbox" at bounding box center [132, 75] width 66 height 52
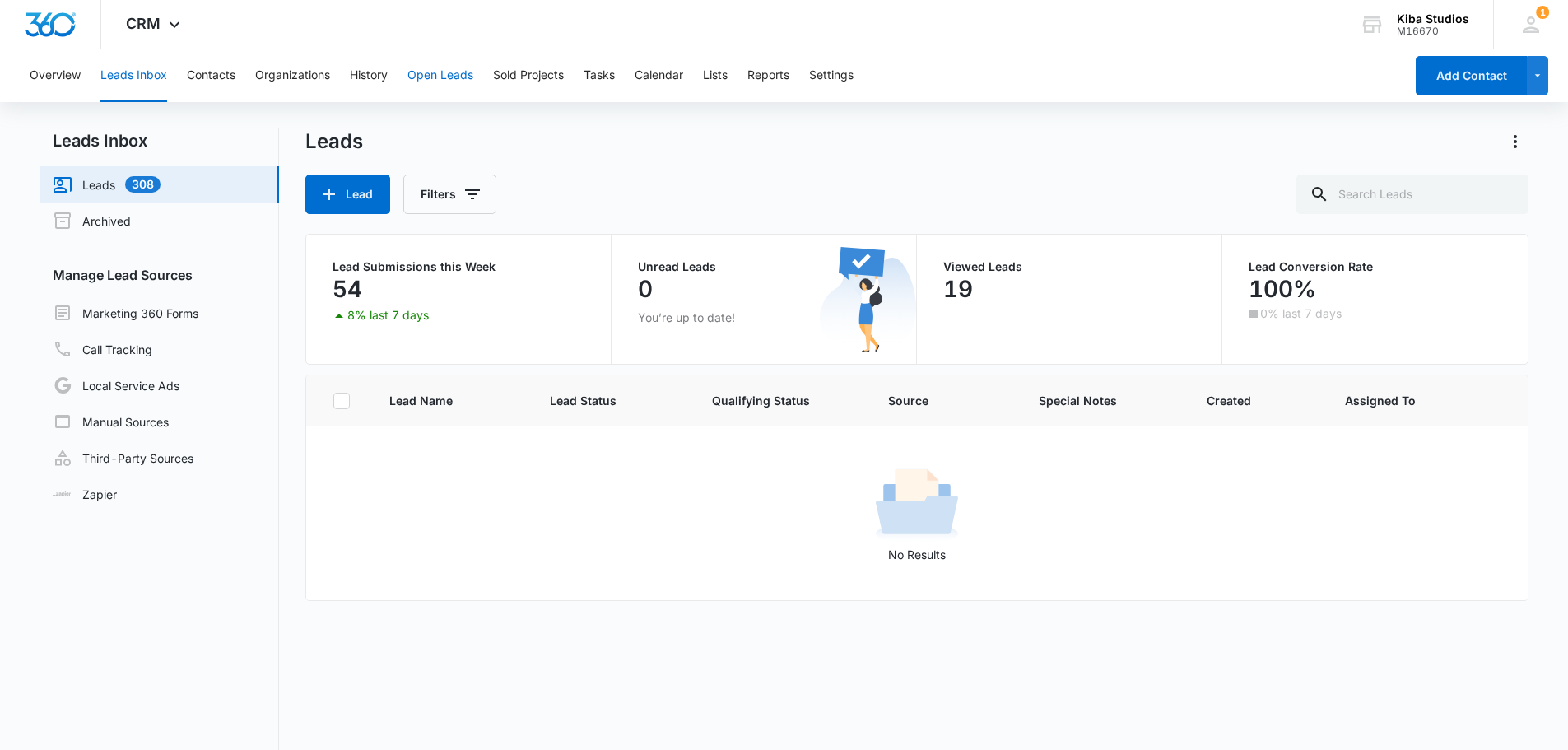
click at [461, 81] on button "Open Leads" at bounding box center [440, 76] width 66 height 53
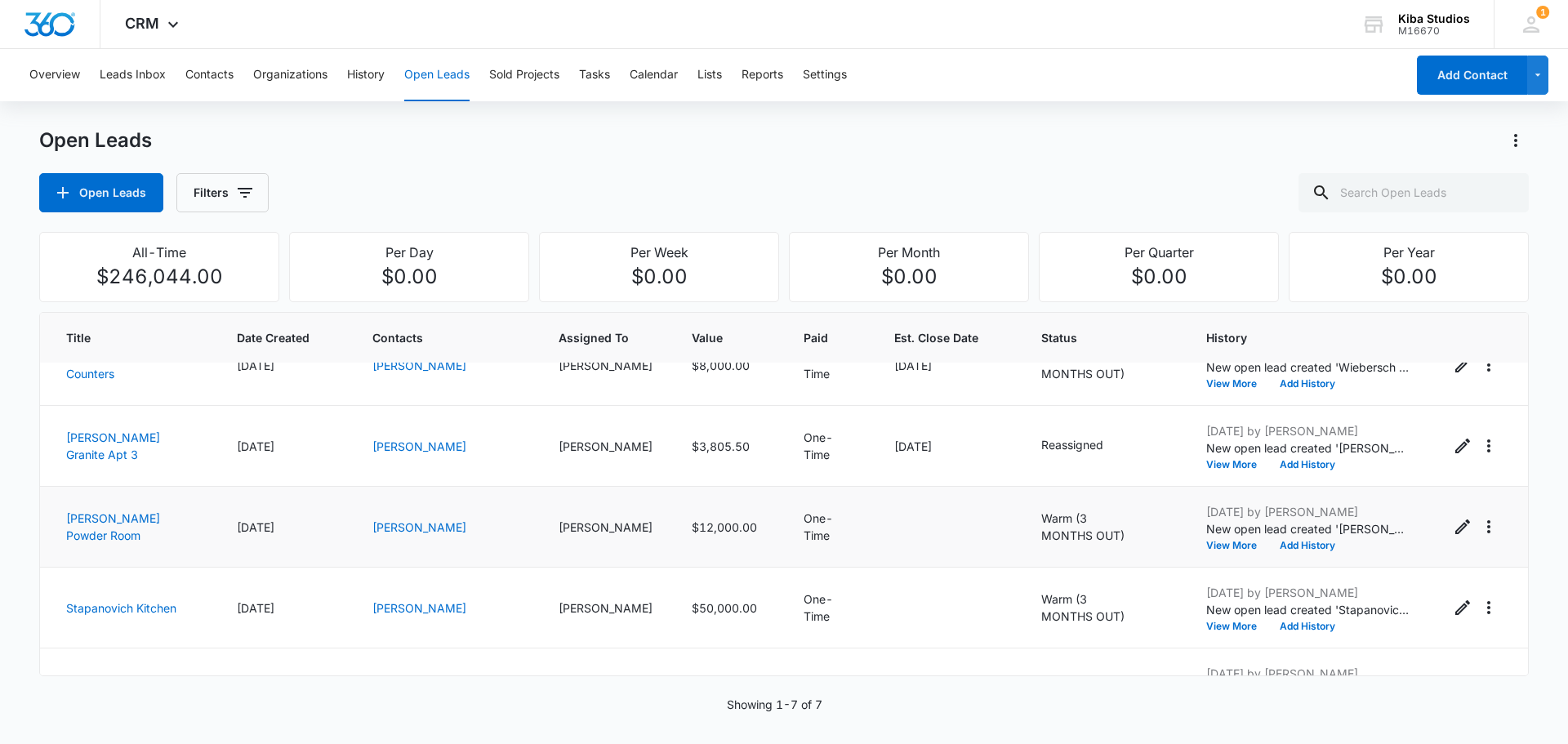
scroll to position [172, 0]
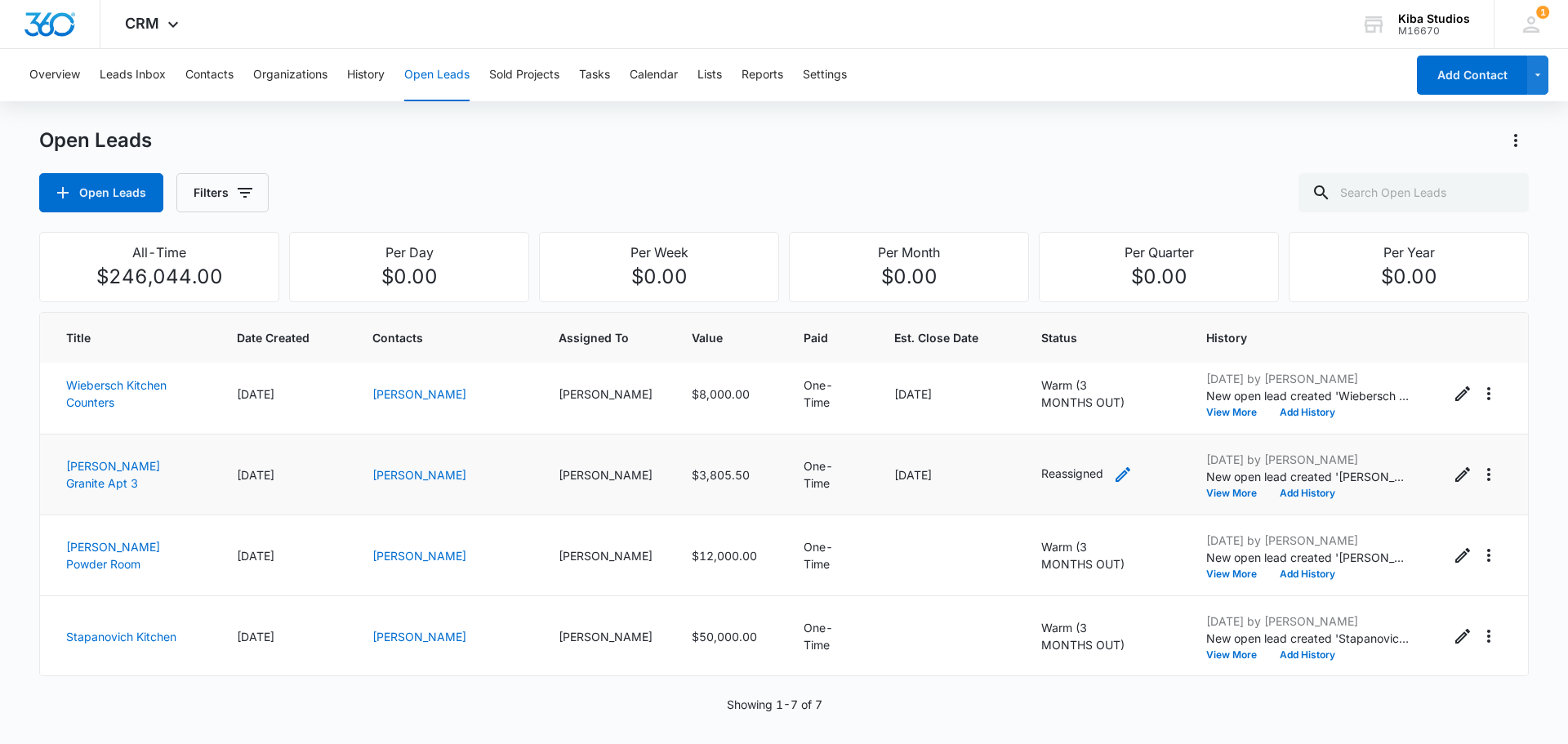
click at [1044, 476] on p "Reassigned" at bounding box center [1072, 473] width 62 height 17
click at [1109, 364] on div at bounding box center [1114, 368] width 26 height 26
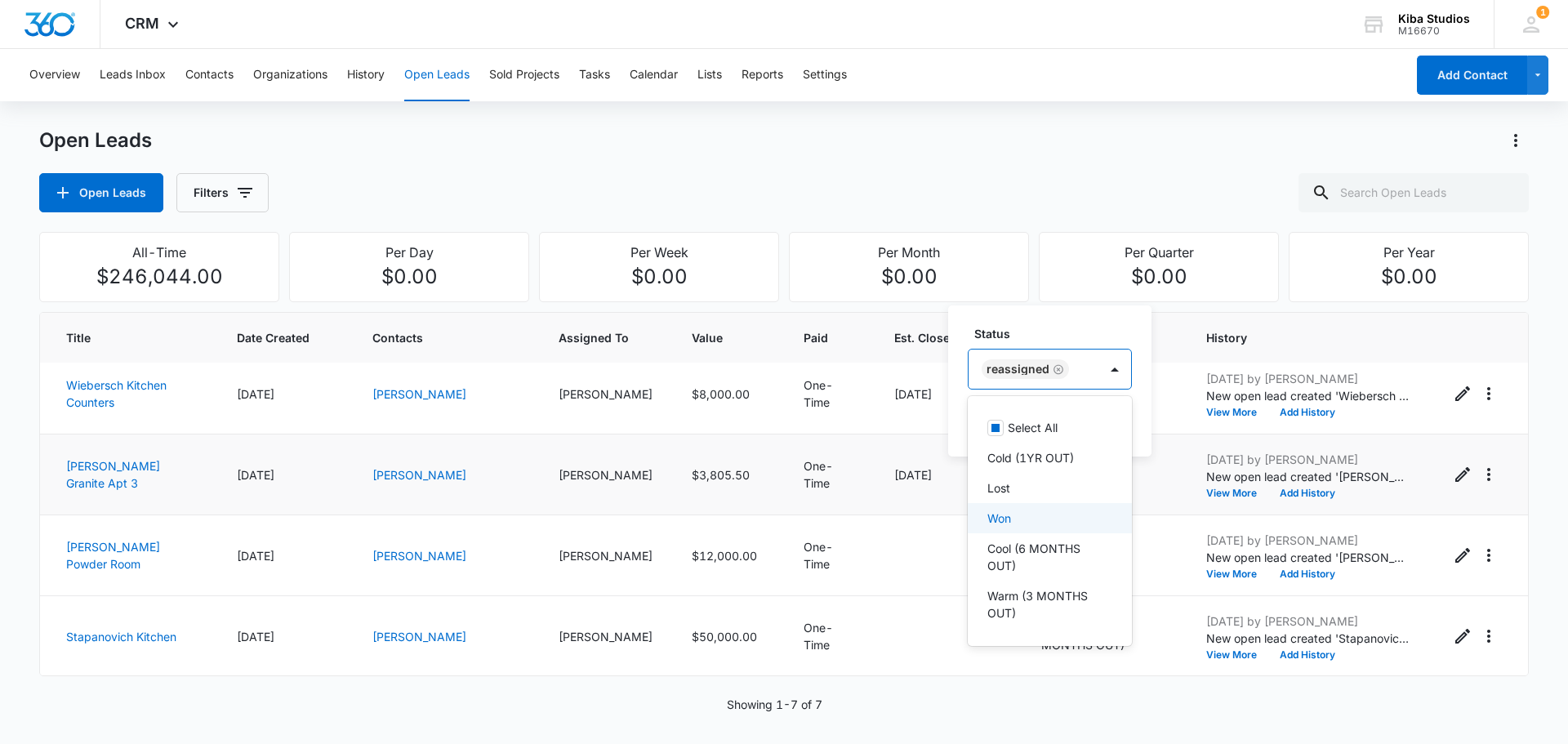
click at [1019, 511] on div "Won" at bounding box center [1048, 517] width 122 height 17
click at [1109, 370] on icon "Remove Reassigned" at bounding box center [1110, 368] width 10 height 10
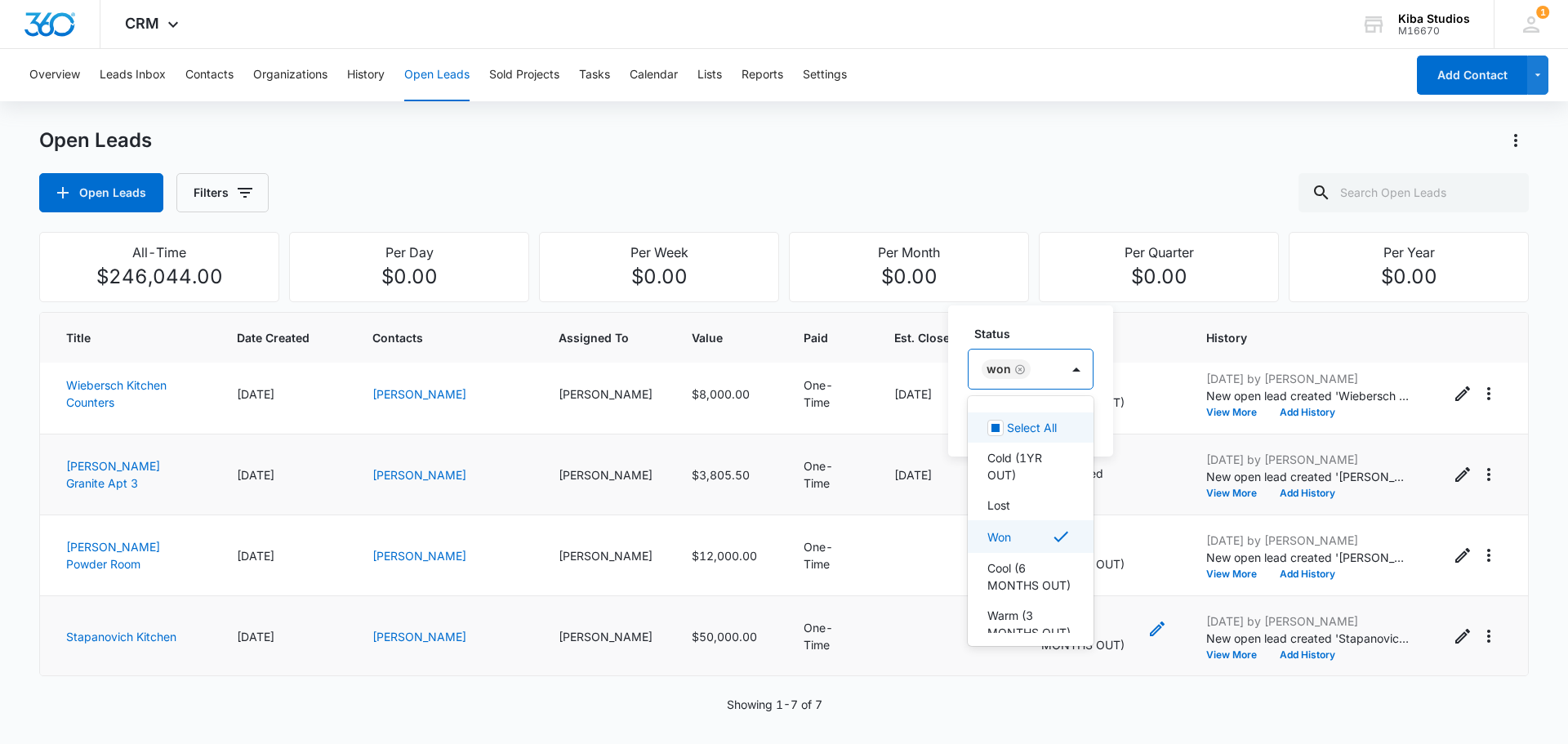
click at [1152, 626] on icon "- - Select to Edit Field" at bounding box center [1157, 629] width 20 height 20
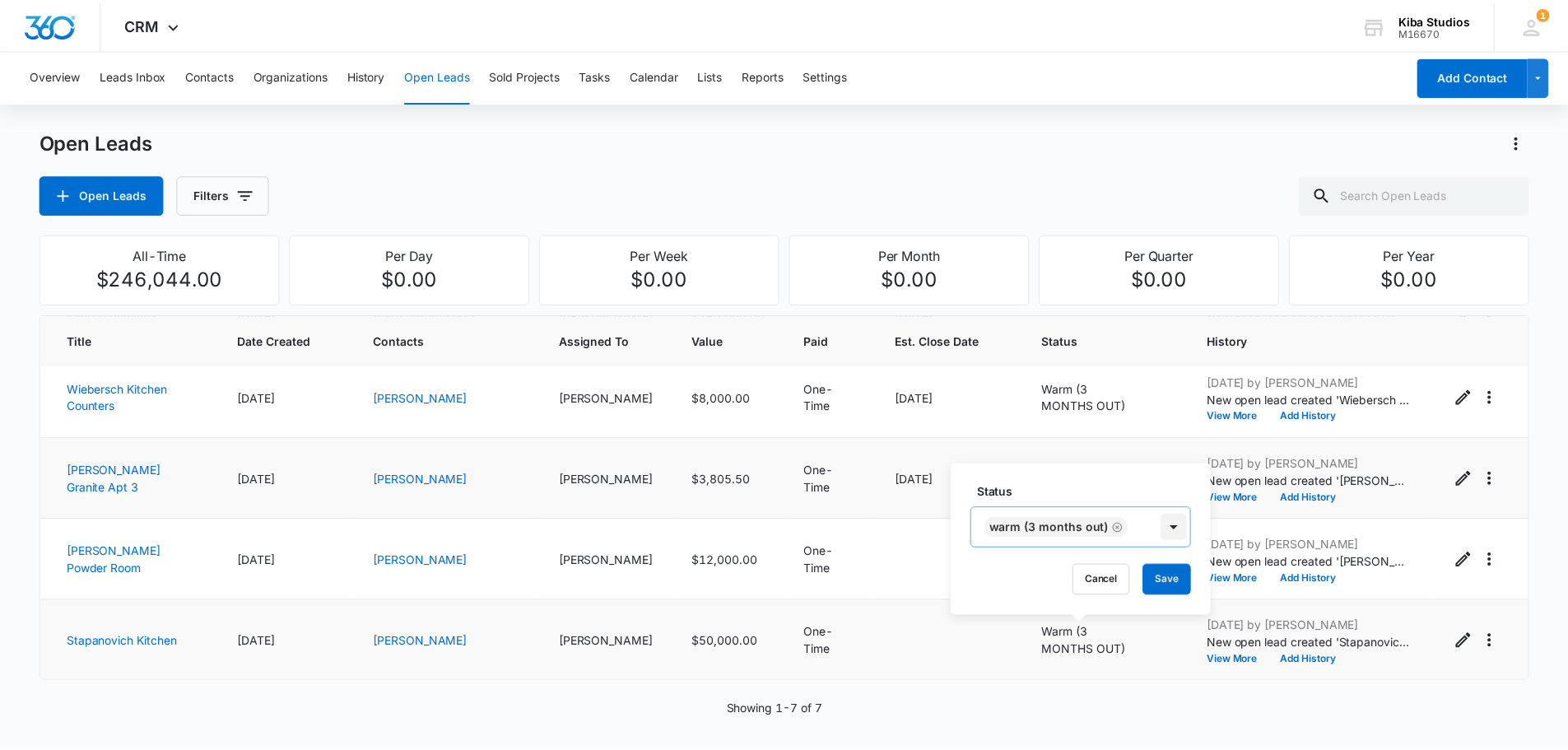
scroll to position [20, 0]
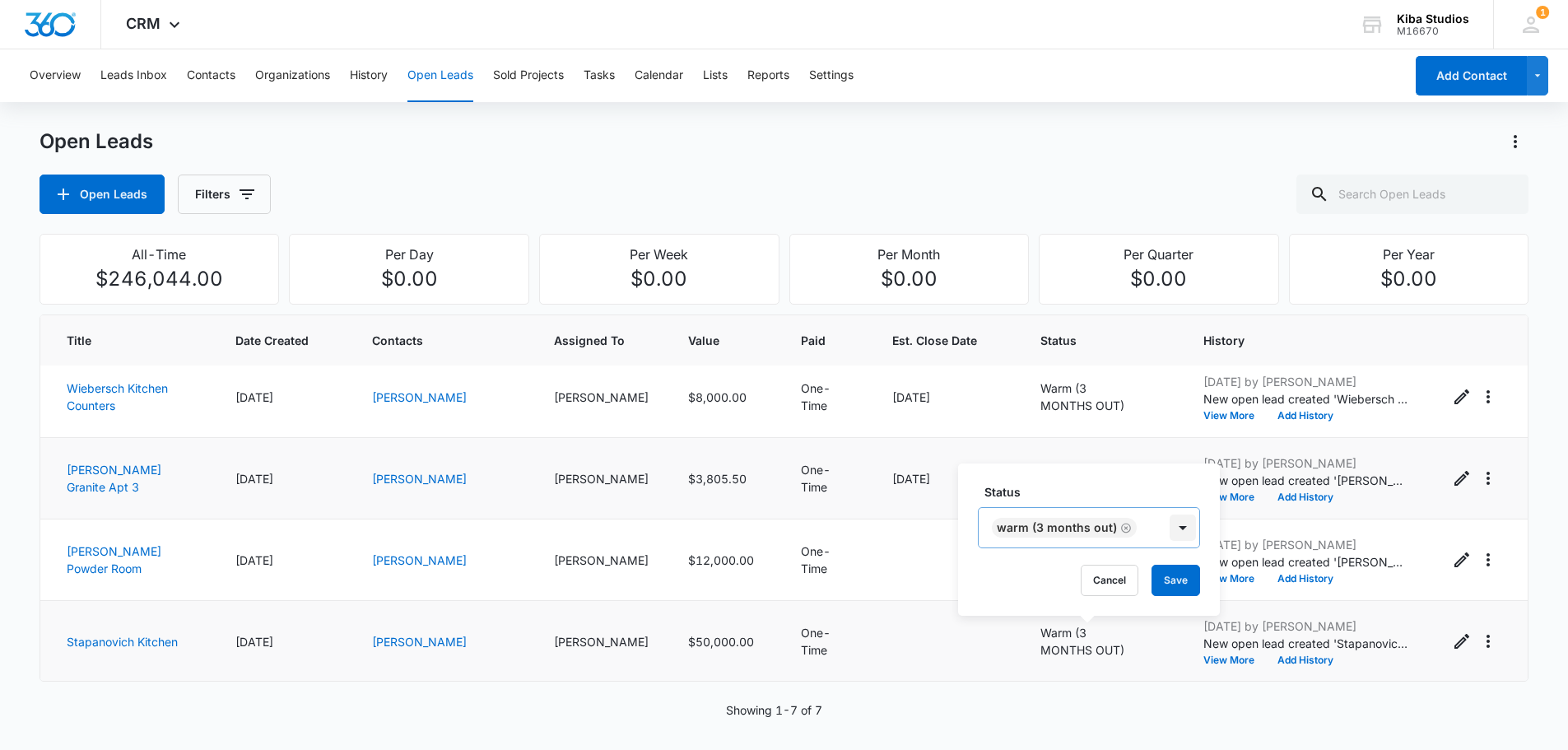
click at [1181, 532] on div "Status Warm (3 MONTHS OUT) Cancel Save" at bounding box center [1089, 539] width 262 height 152
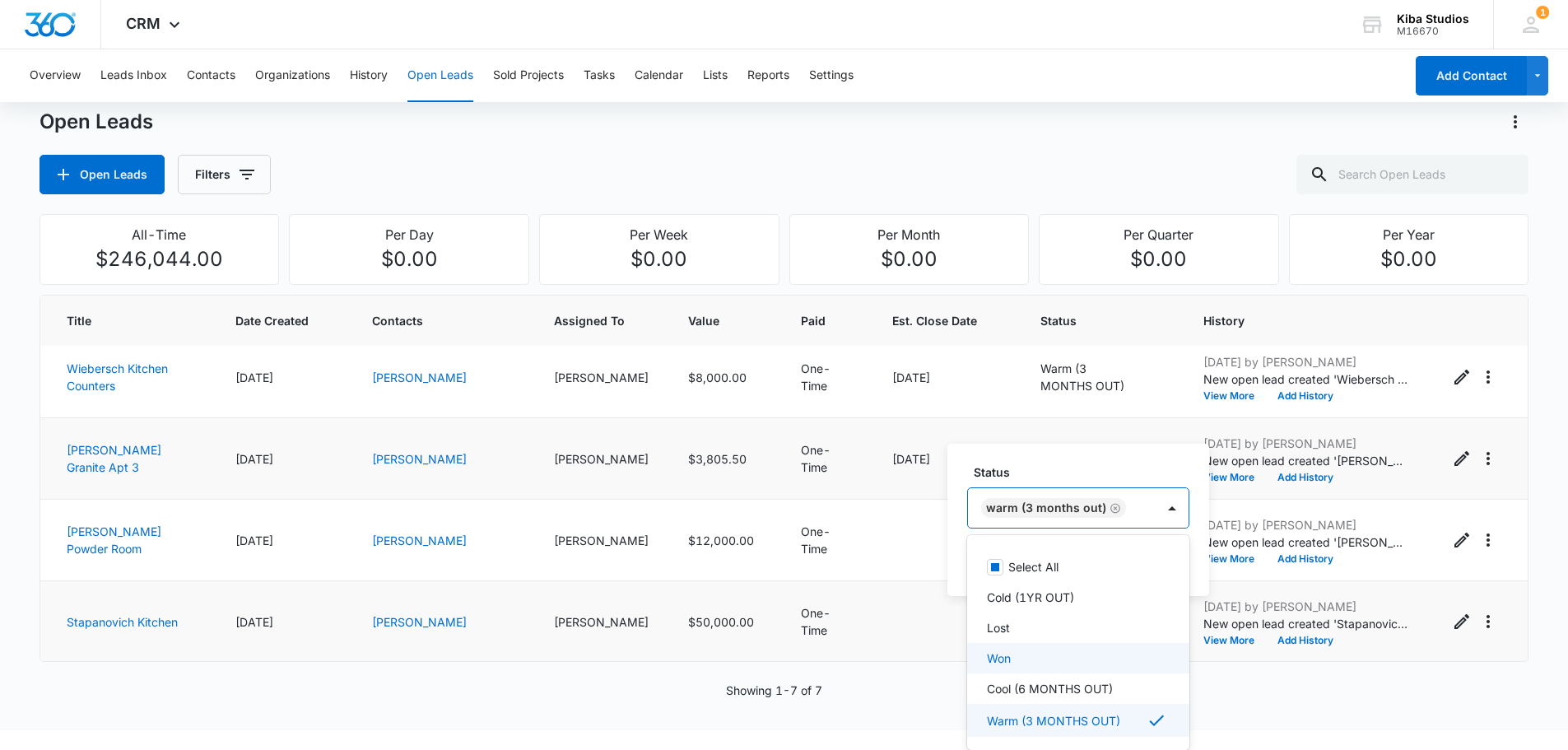
click at [1006, 657] on p "Won" at bounding box center [999, 658] width 24 height 17
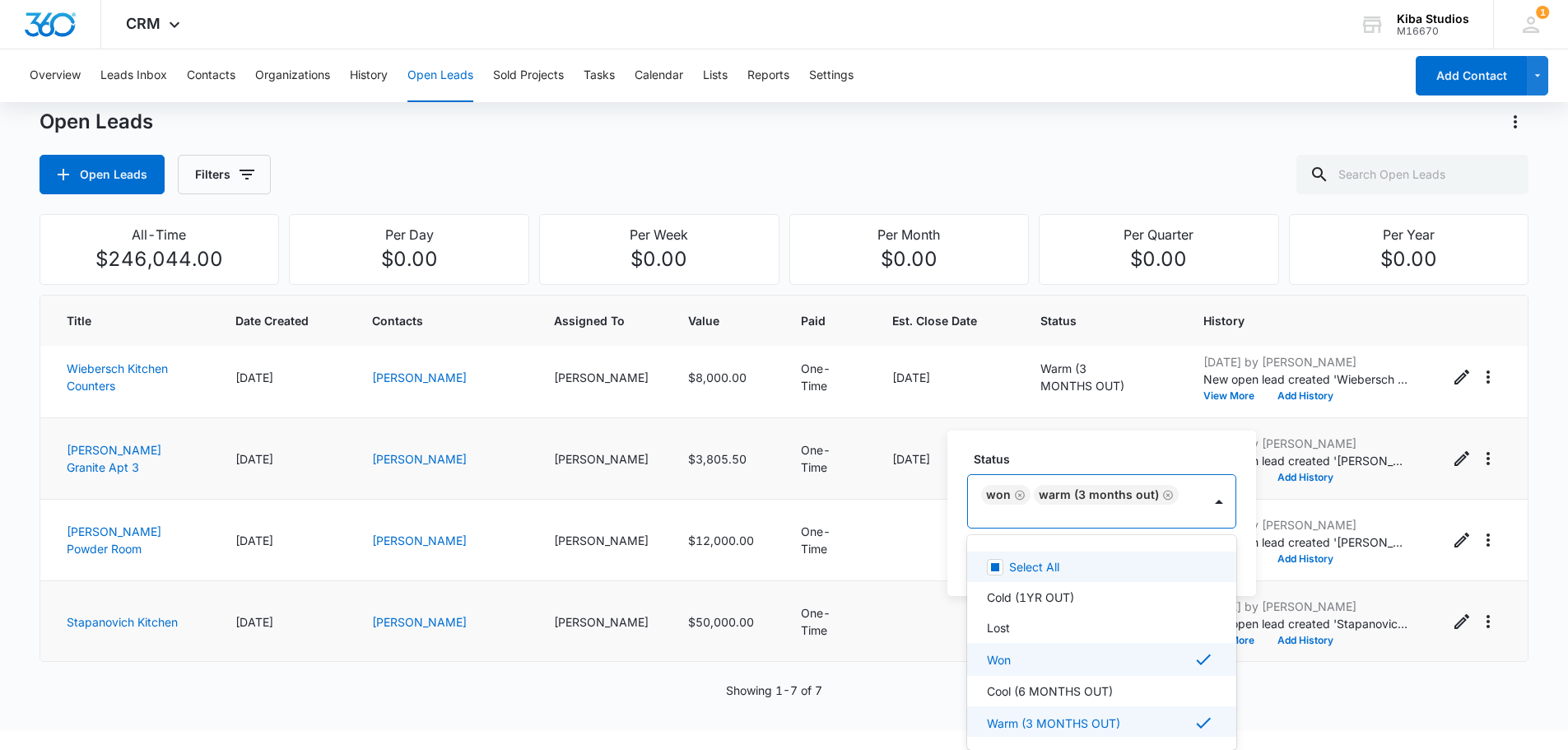
click at [1162, 502] on icon "Remove Warm (3 MONTHS OUT)" at bounding box center [1168, 495] width 12 height 13
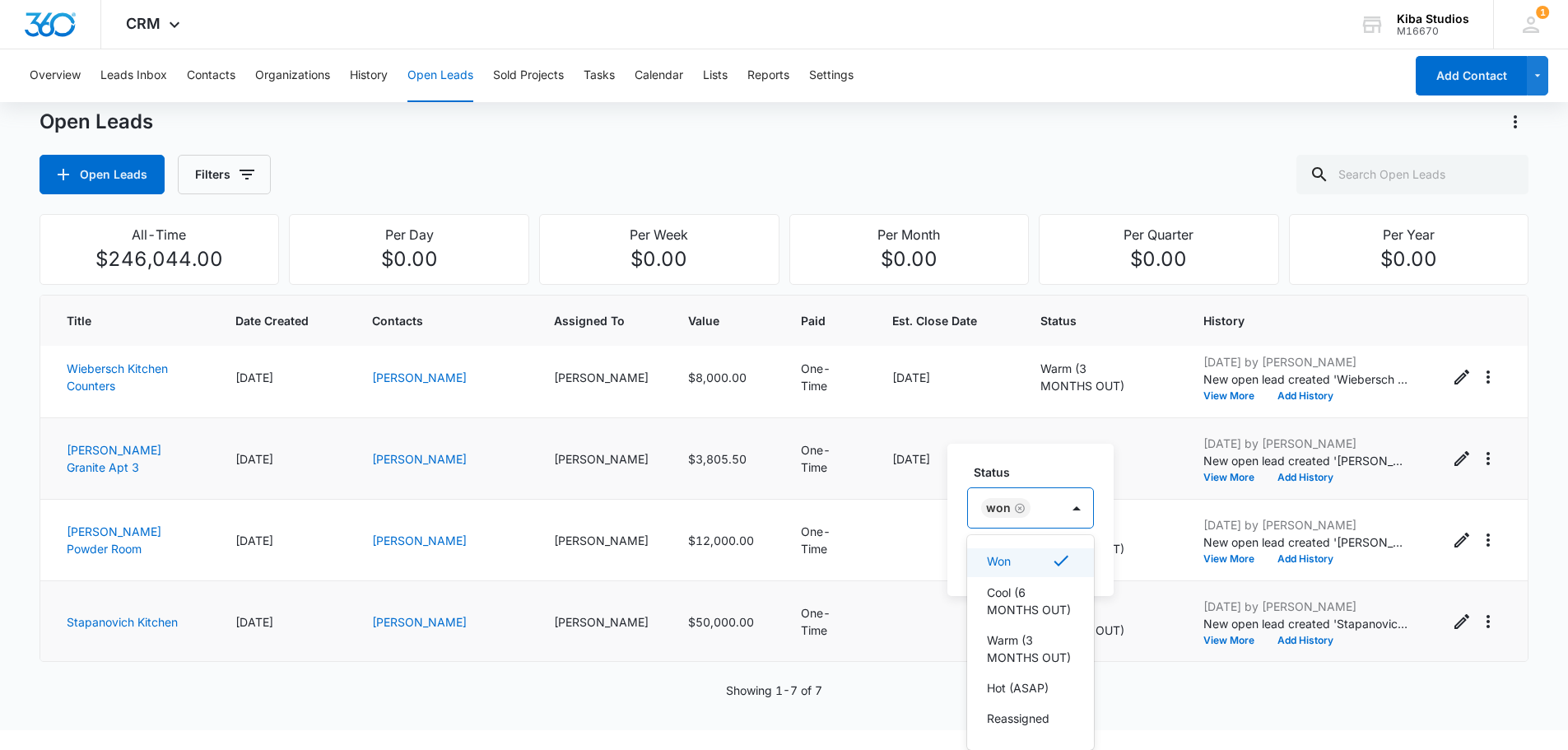
scroll to position [151, 0]
click at [873, 526] on td at bounding box center [946, 541] width 148 height 82
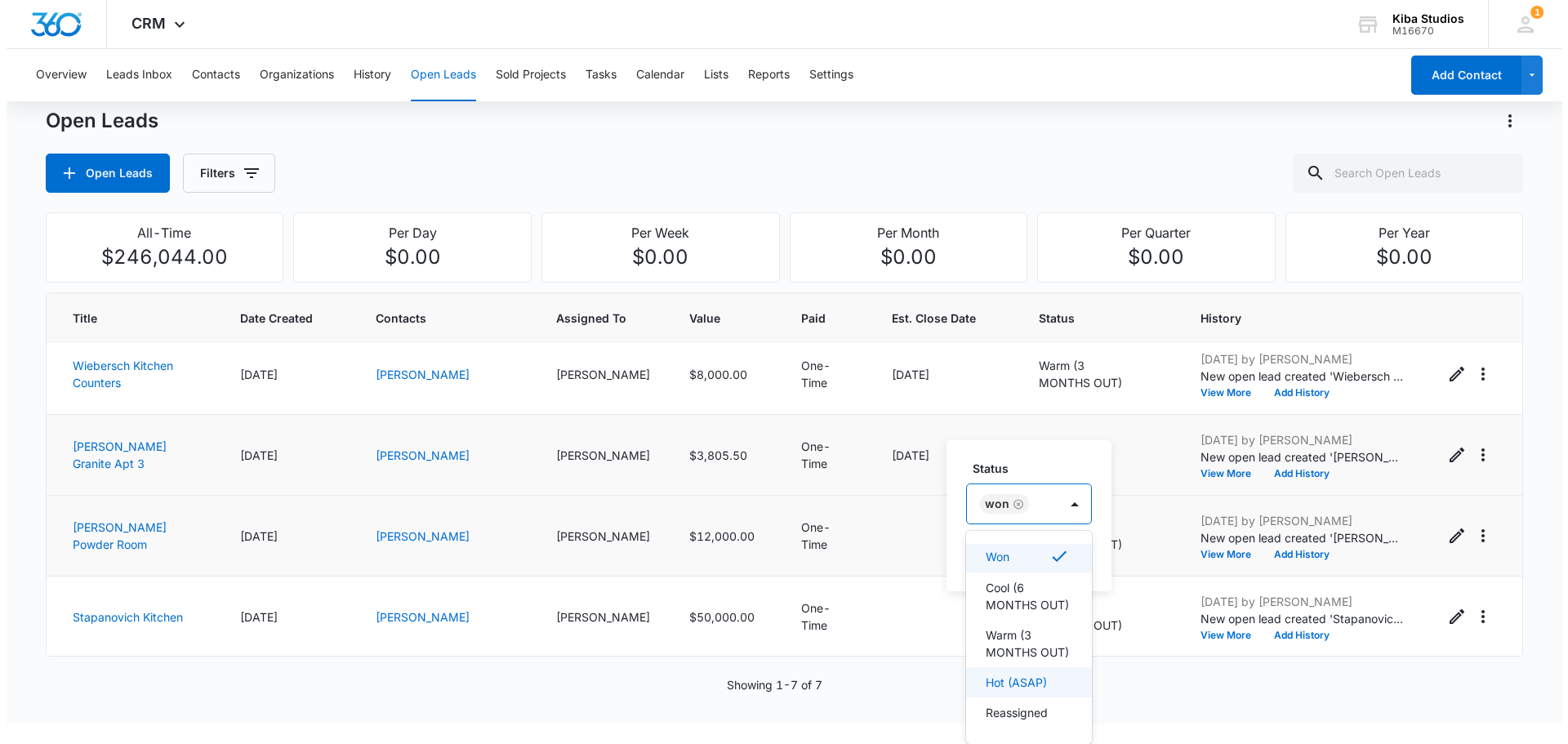
scroll to position [0, 0]
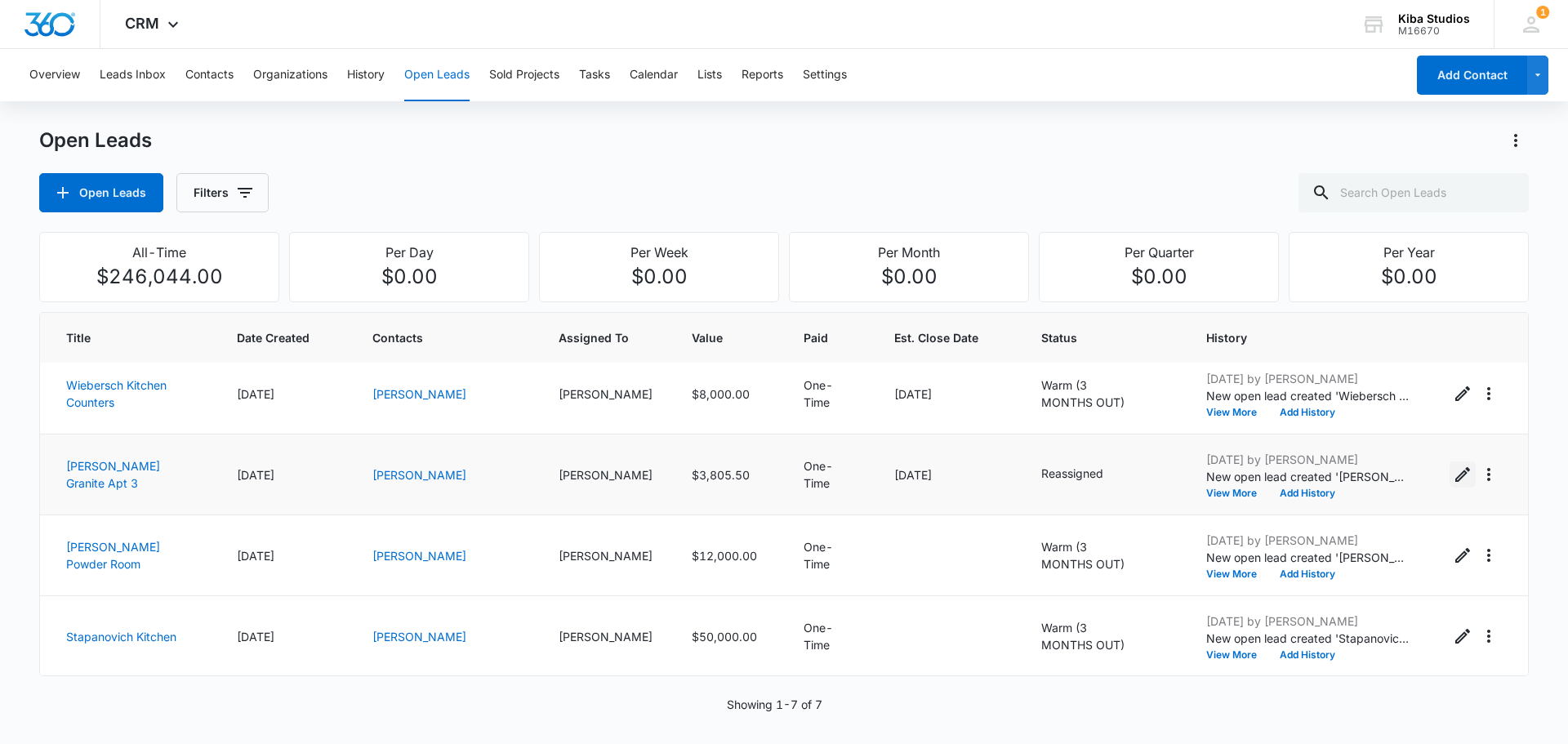
click at [1455, 477] on icon "Edit Open Lead" at bounding box center [1462, 474] width 14 height 14
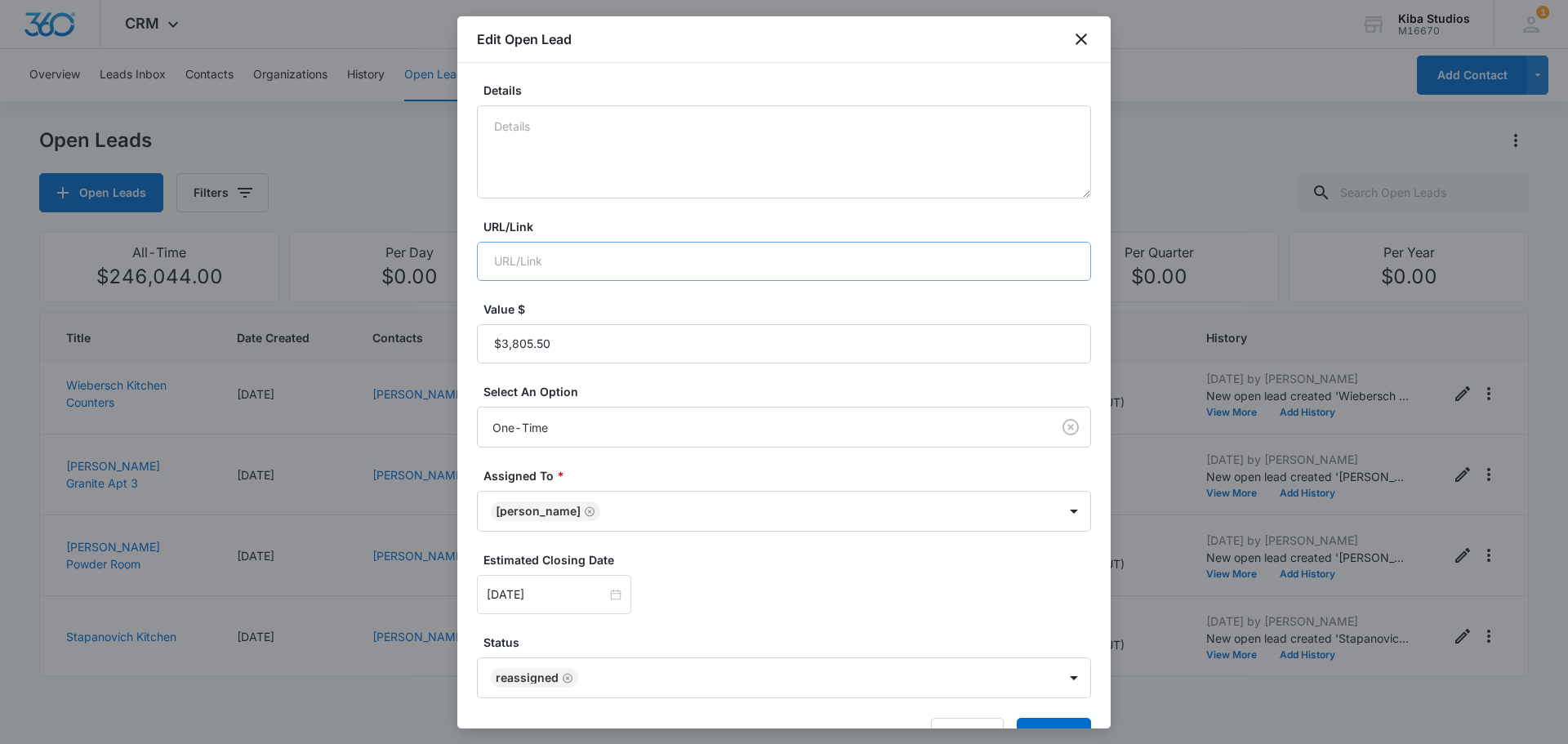
scroll to position [216, 0]
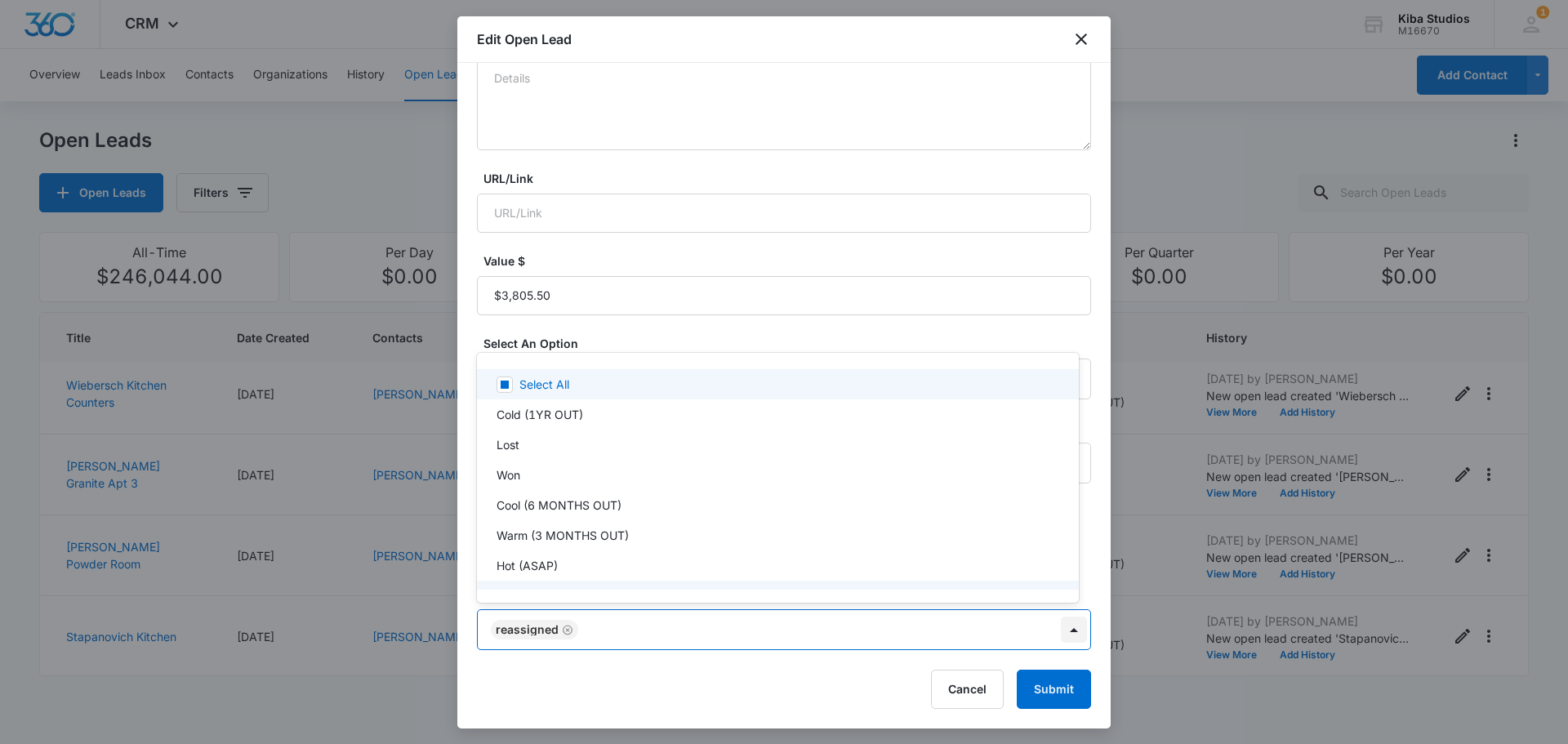
click at [1064, 630] on body "CRM Apps CRM Brand Kiba Studios M16670 Your Accounts View All 1 CH Cathy Hoy ch…" at bounding box center [784, 372] width 1568 height 744
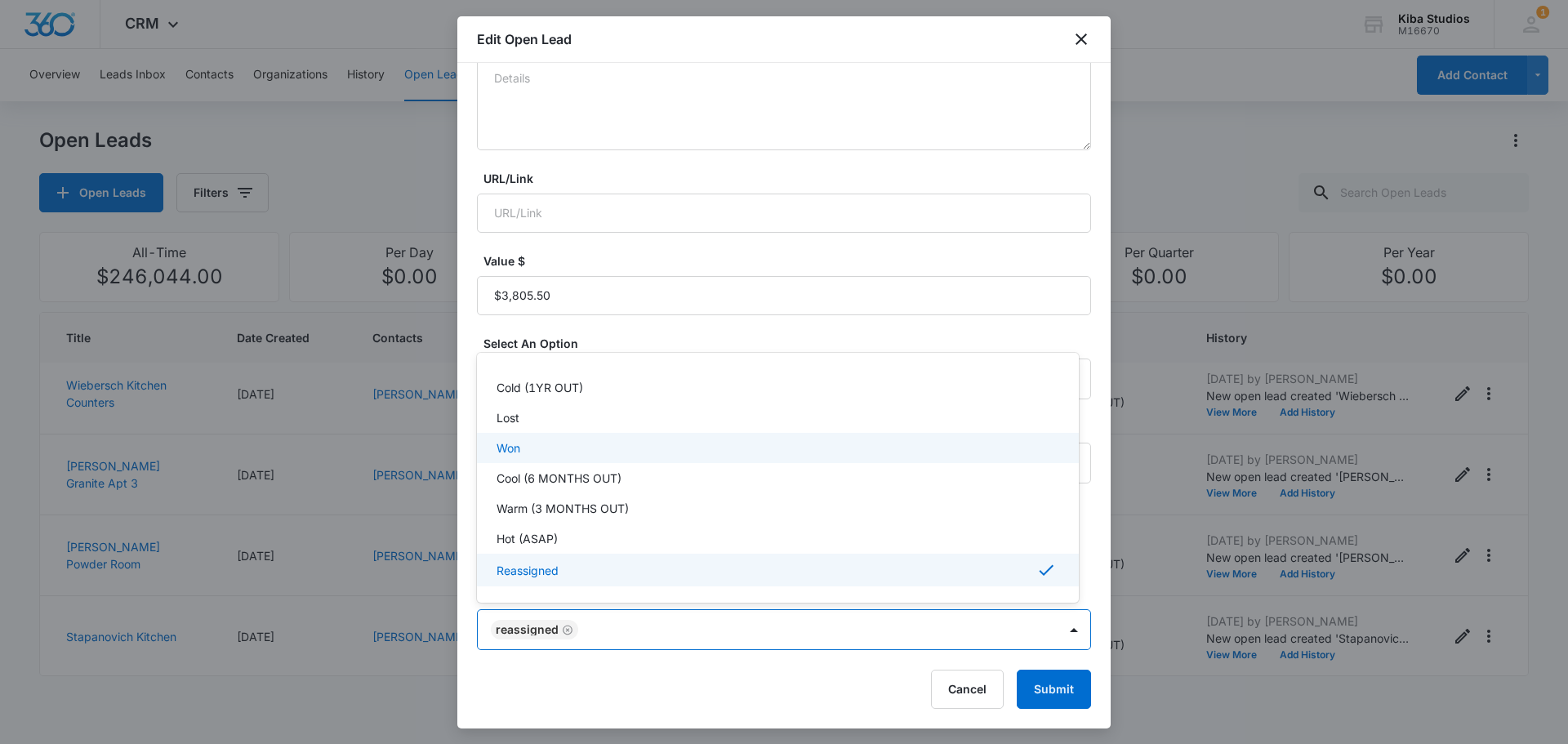
click at [522, 444] on div "Won" at bounding box center [776, 448] width 560 height 17
click at [617, 629] on div at bounding box center [784, 372] width 1568 height 744
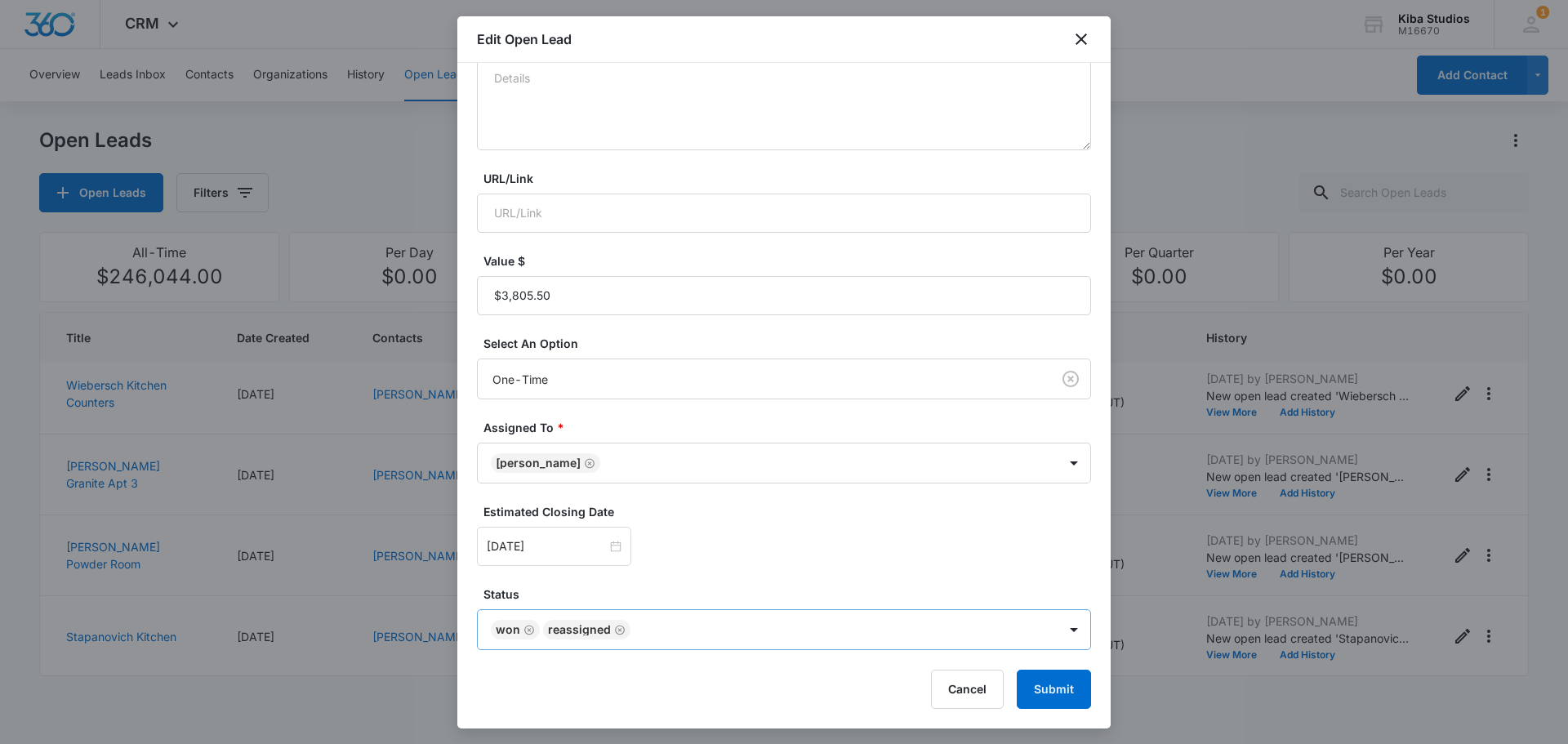
click at [620, 634] on icon "Remove Reassigned" at bounding box center [619, 630] width 12 height 13
click at [1026, 698] on button "Submit" at bounding box center [1053, 689] width 74 height 39
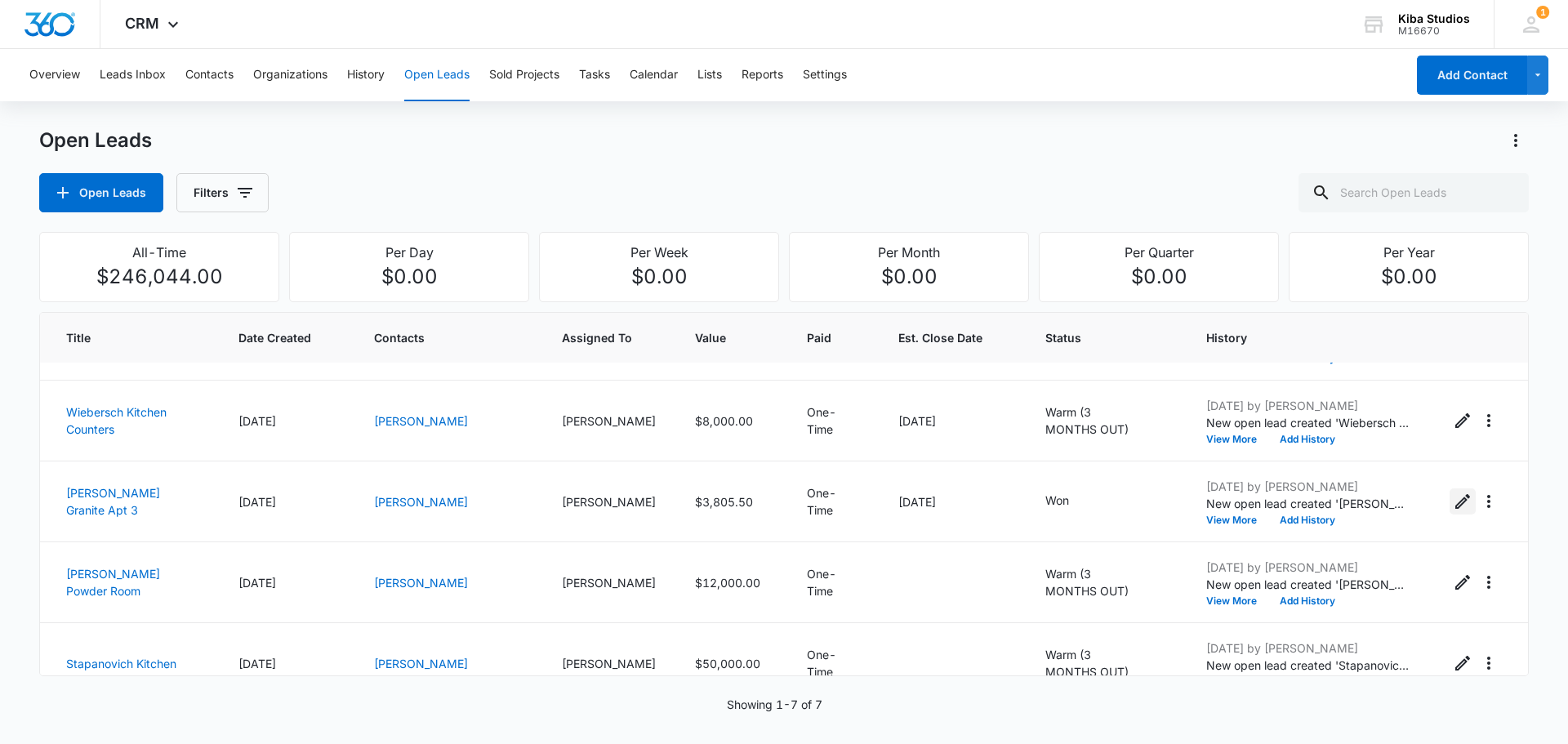
scroll to position [0, 0]
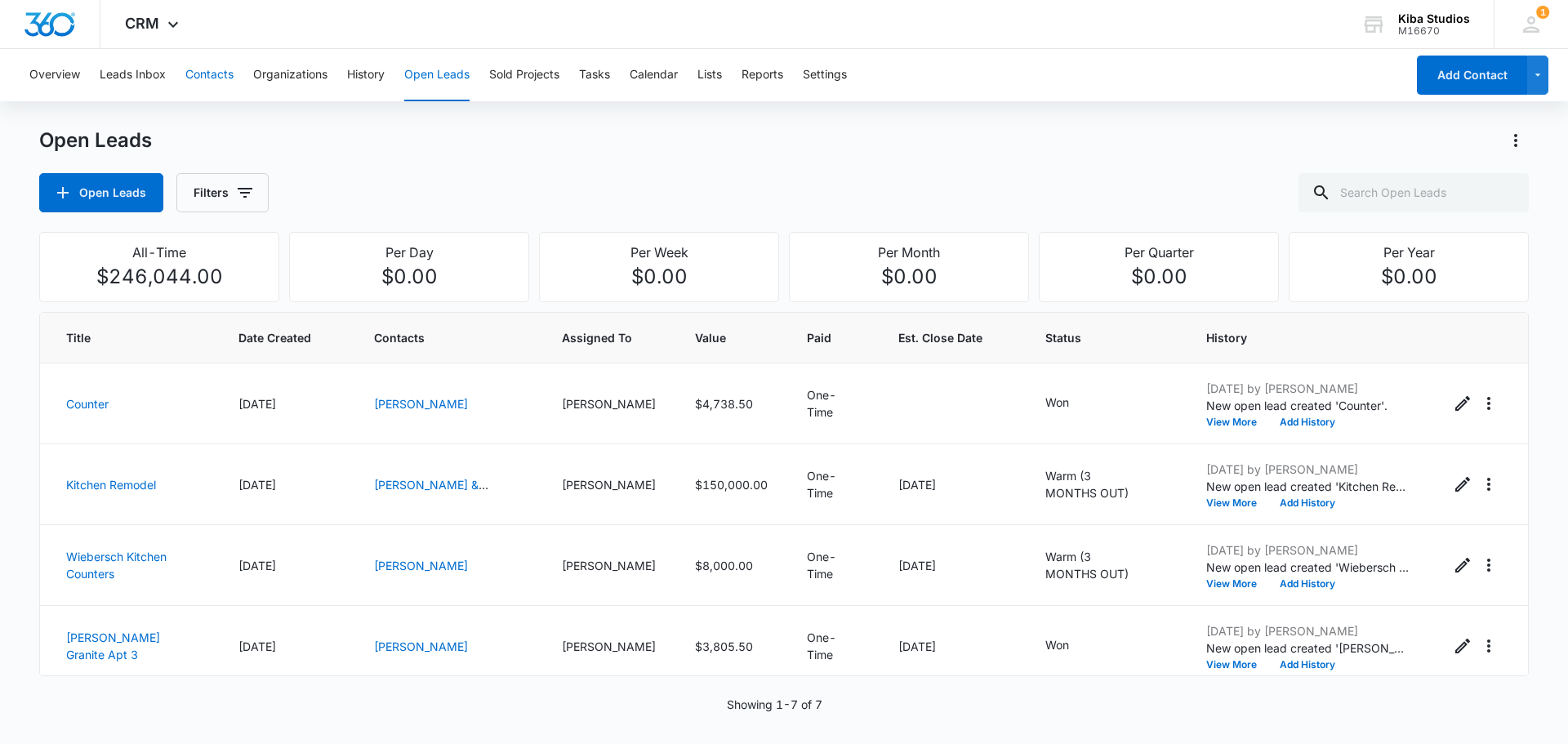
click at [213, 70] on button "Contacts" at bounding box center [209, 75] width 48 height 52
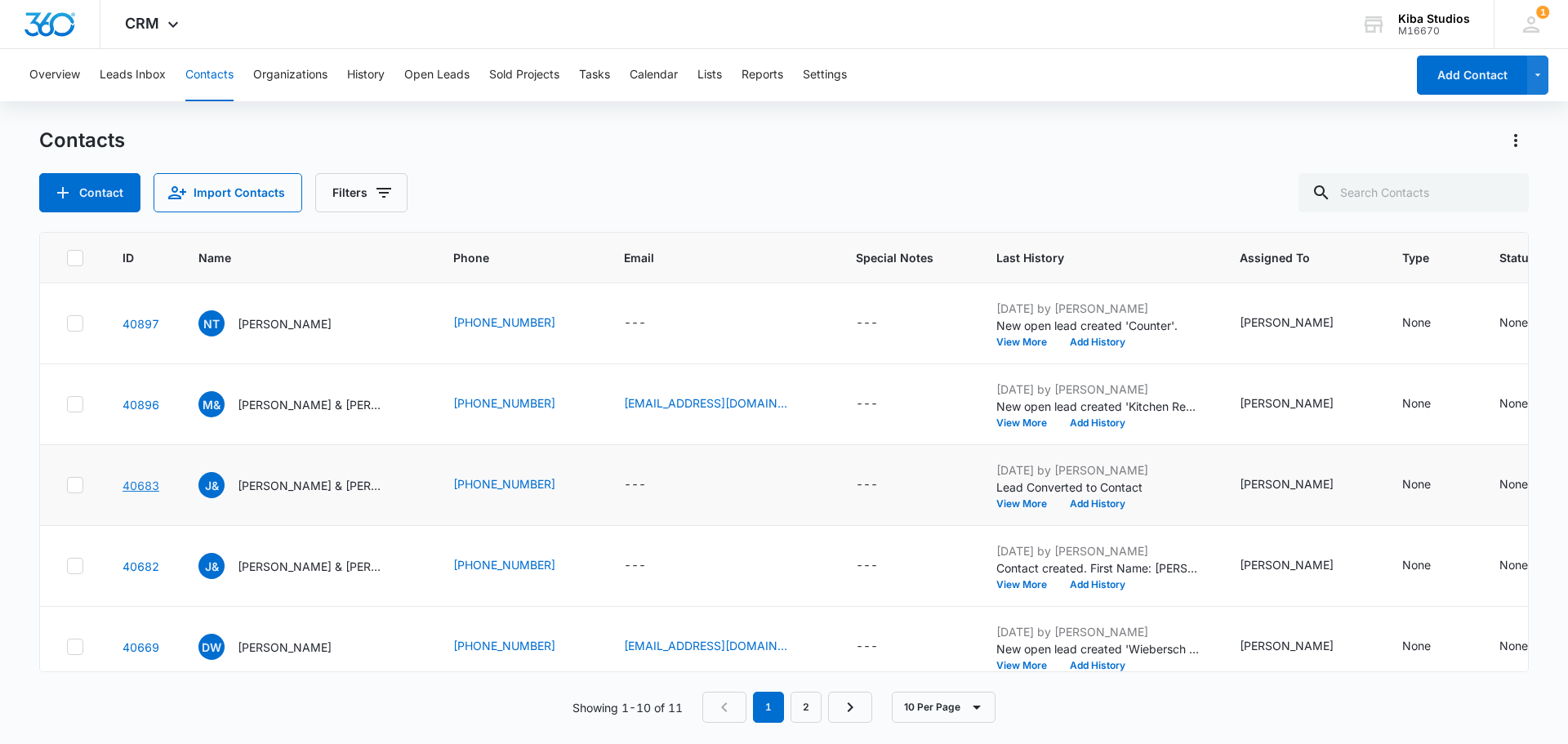
click at [128, 489] on link "40683" at bounding box center [141, 485] width 37 height 14
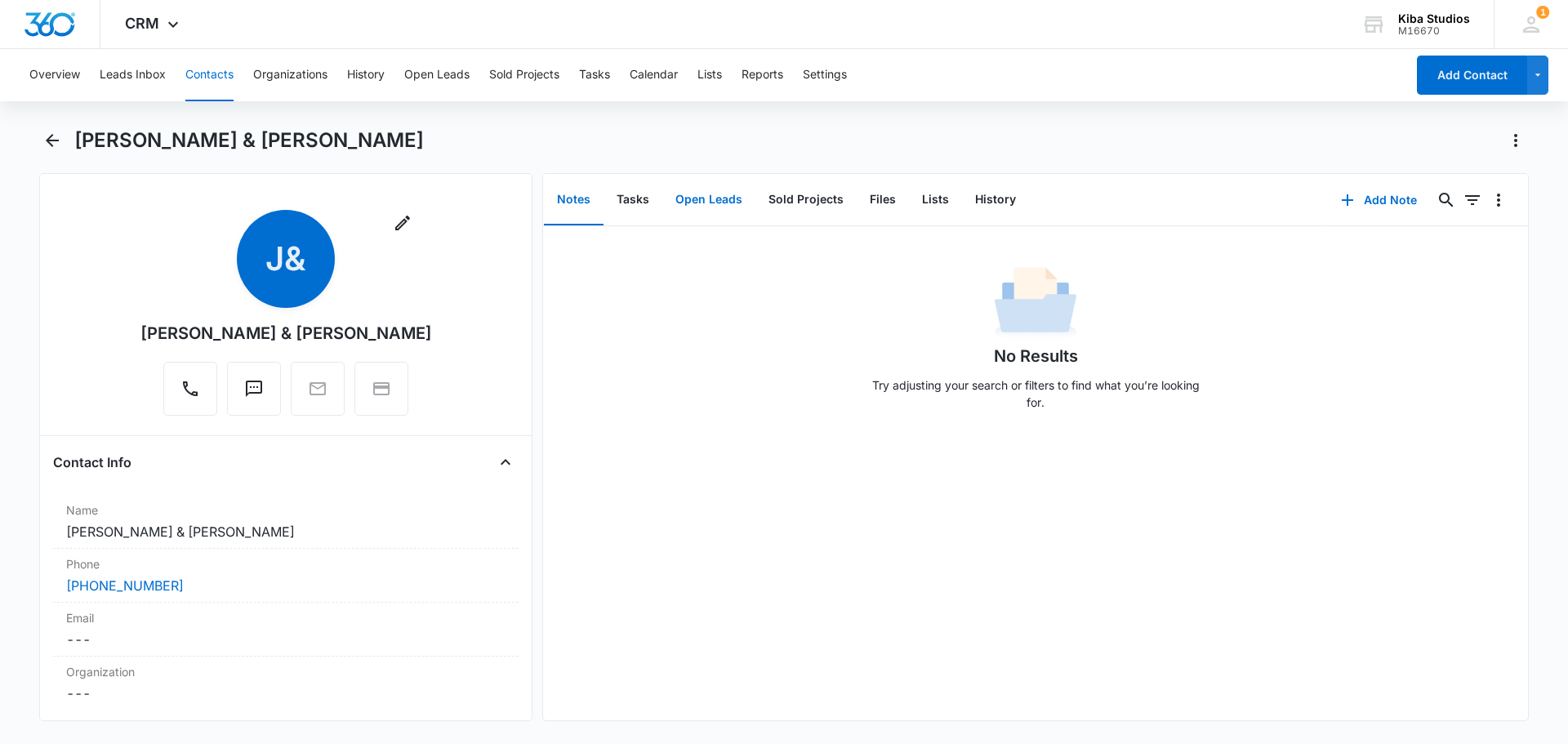
click at [724, 200] on button "Open Leads" at bounding box center [709, 200] width 93 height 51
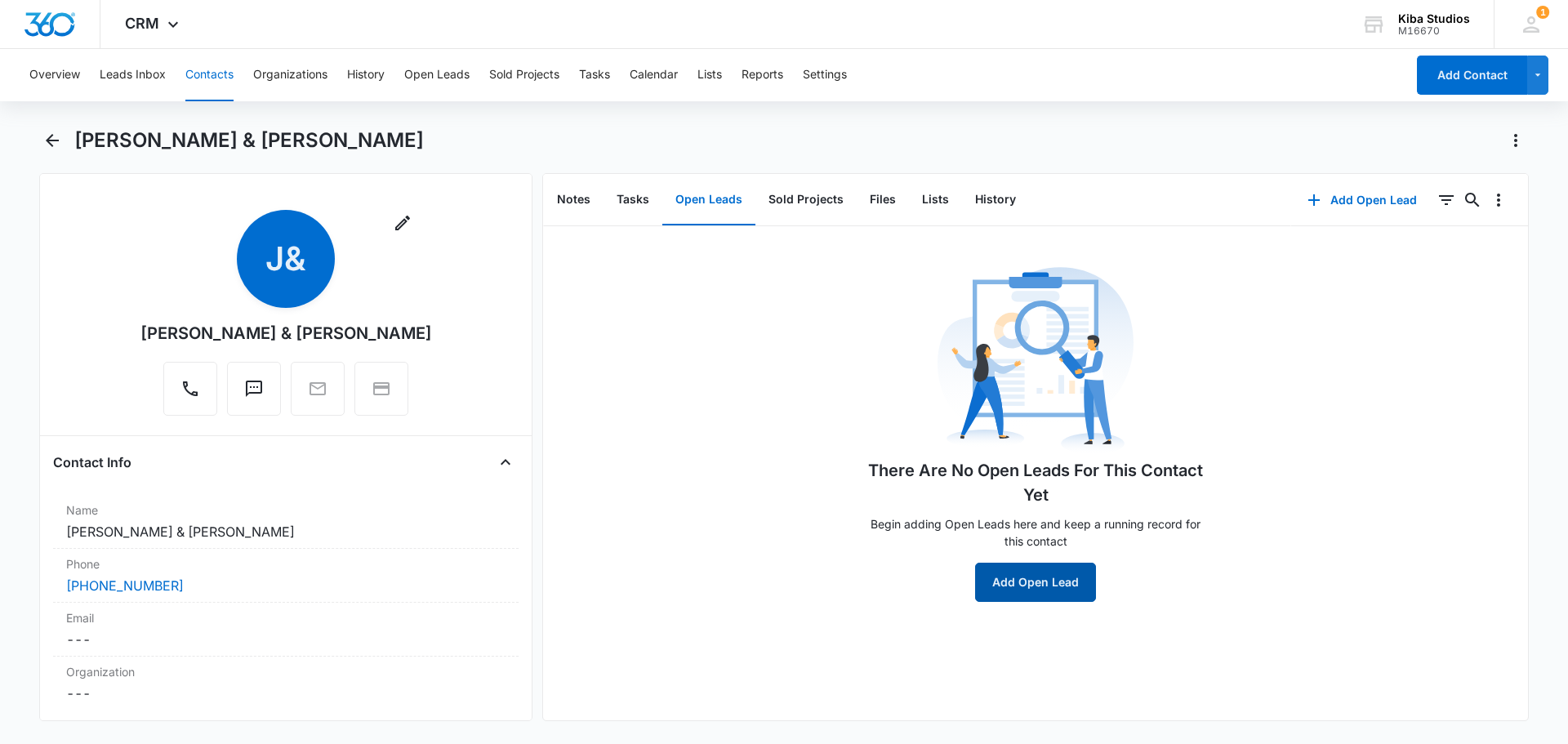
click at [1061, 590] on button "Add Open Lead" at bounding box center [1035, 581] width 121 height 39
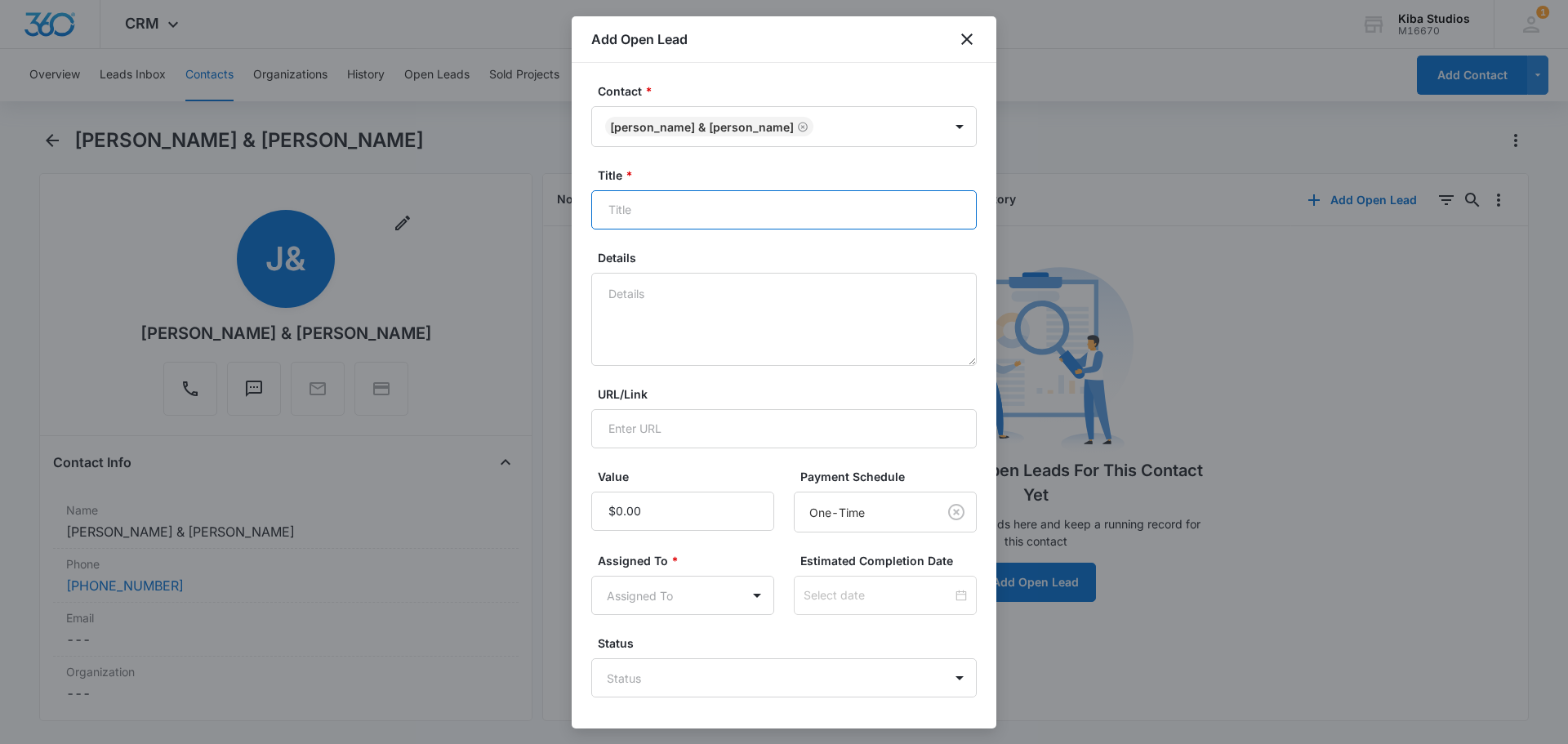
click at [697, 221] on input "Title *" at bounding box center [784, 209] width 385 height 39
type input "Guest Bath Remodel"
click at [645, 517] on input "Value" at bounding box center [682, 511] width 183 height 39
type input "$10,793.36"
click at [749, 591] on body "CRM Apps CRM Brand Kiba Studios M16670 Your Accounts View All 1 CH Cathy Hoy ch…" at bounding box center [784, 372] width 1568 height 744
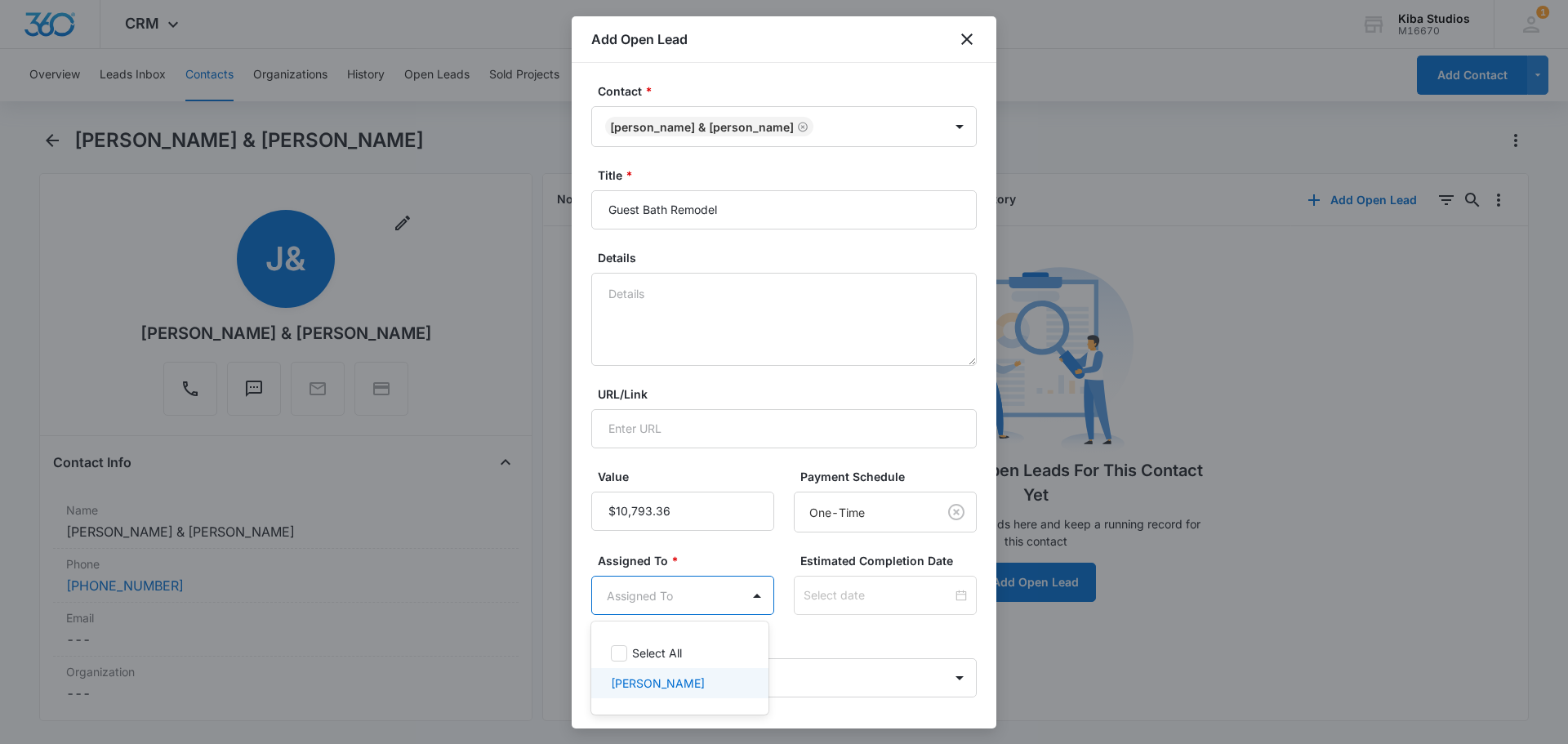
click at [687, 681] on div "Cathy Hoy" at bounding box center [678, 683] width 135 height 17
click at [756, 548] on div at bounding box center [784, 372] width 1568 height 744
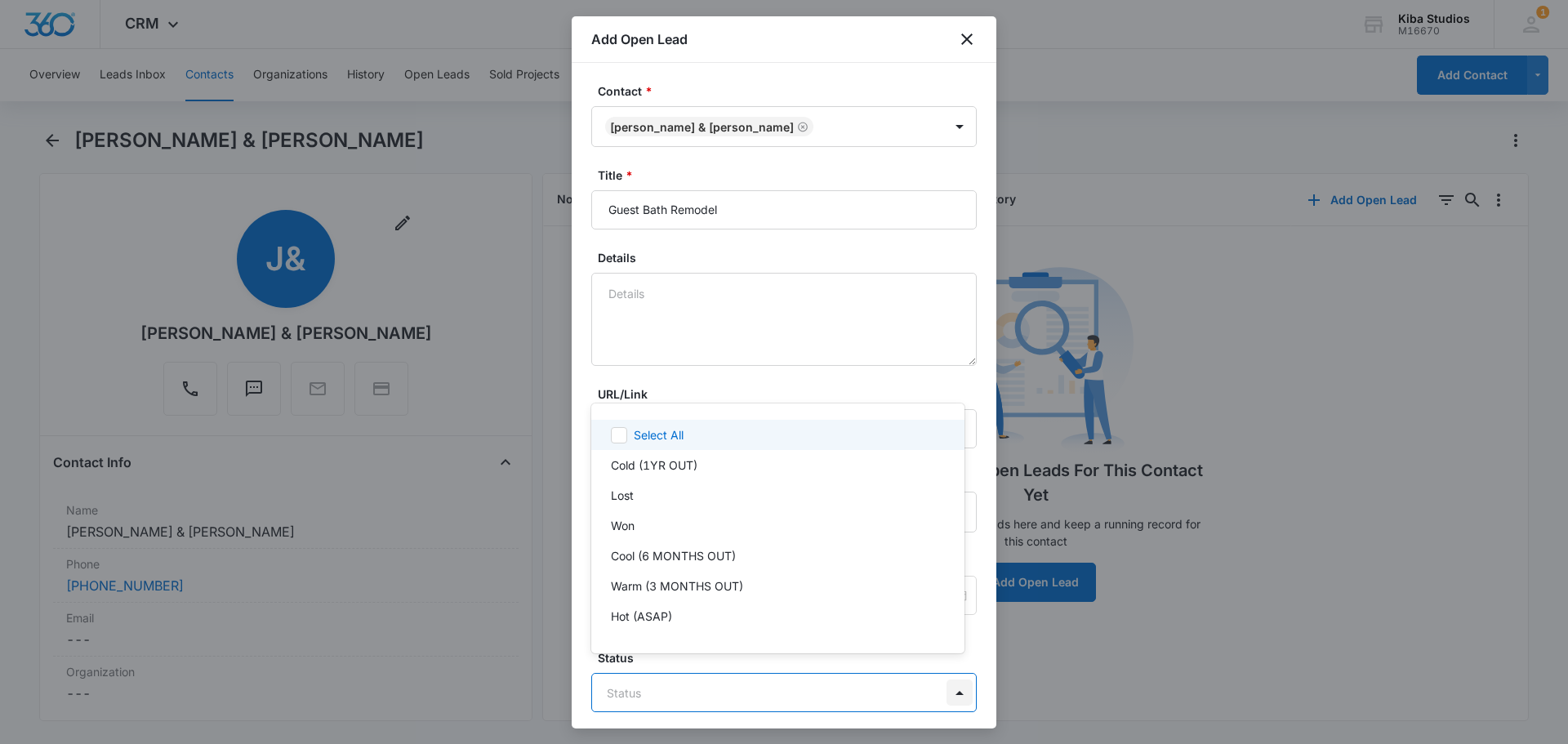
click at [944, 676] on body "CRM Apps CRM Brand Kiba Studios M16670 Your Accounts View All 1 CH Cathy Hoy ch…" at bounding box center [784, 372] width 1568 height 744
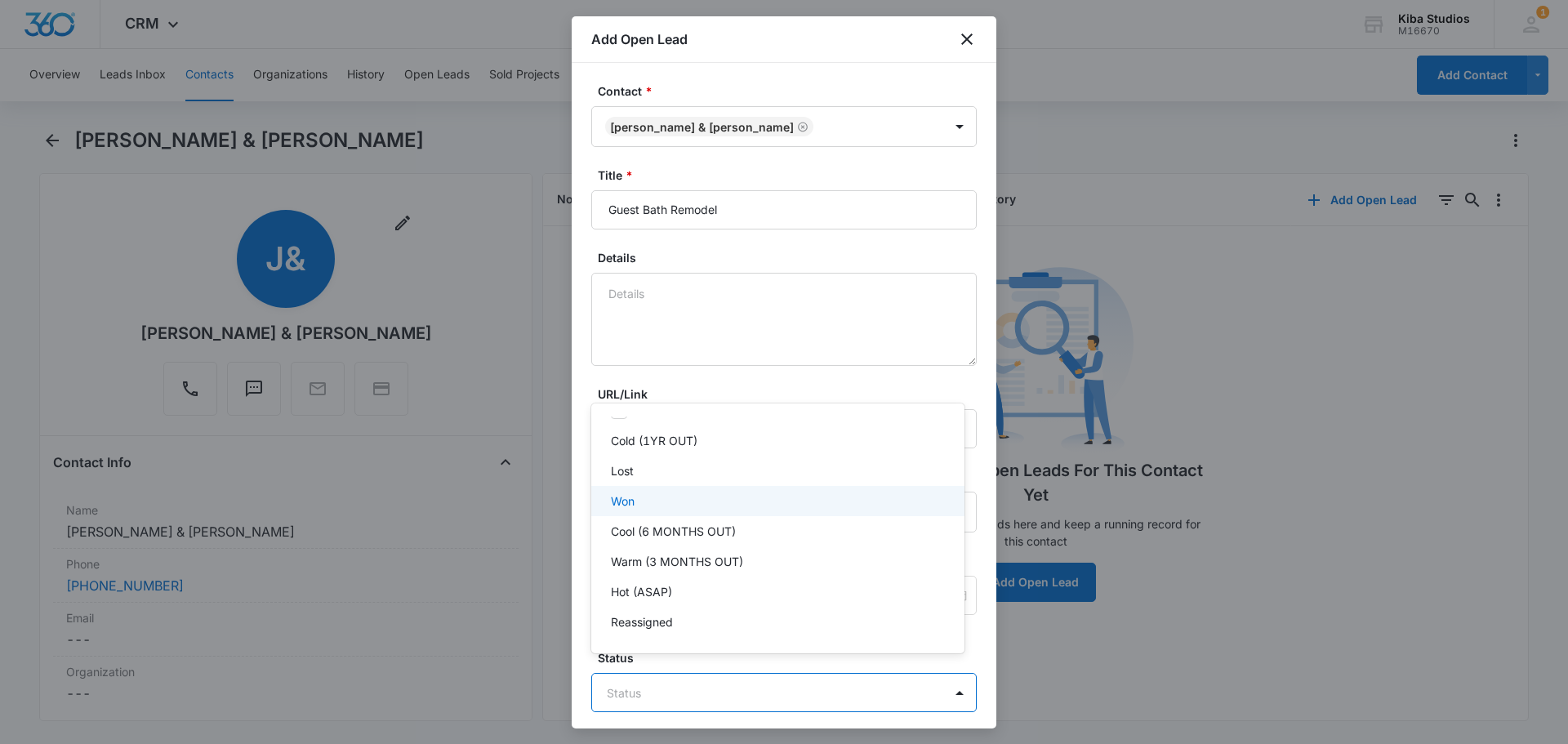
click at [631, 509] on div "Won" at bounding box center [777, 500] width 373 height 30
drag, startPoint x: 989, startPoint y: 649, endPoint x: 987, endPoint y: 725, distance: 76.0
click at [987, 725] on div at bounding box center [784, 372] width 1568 height 744
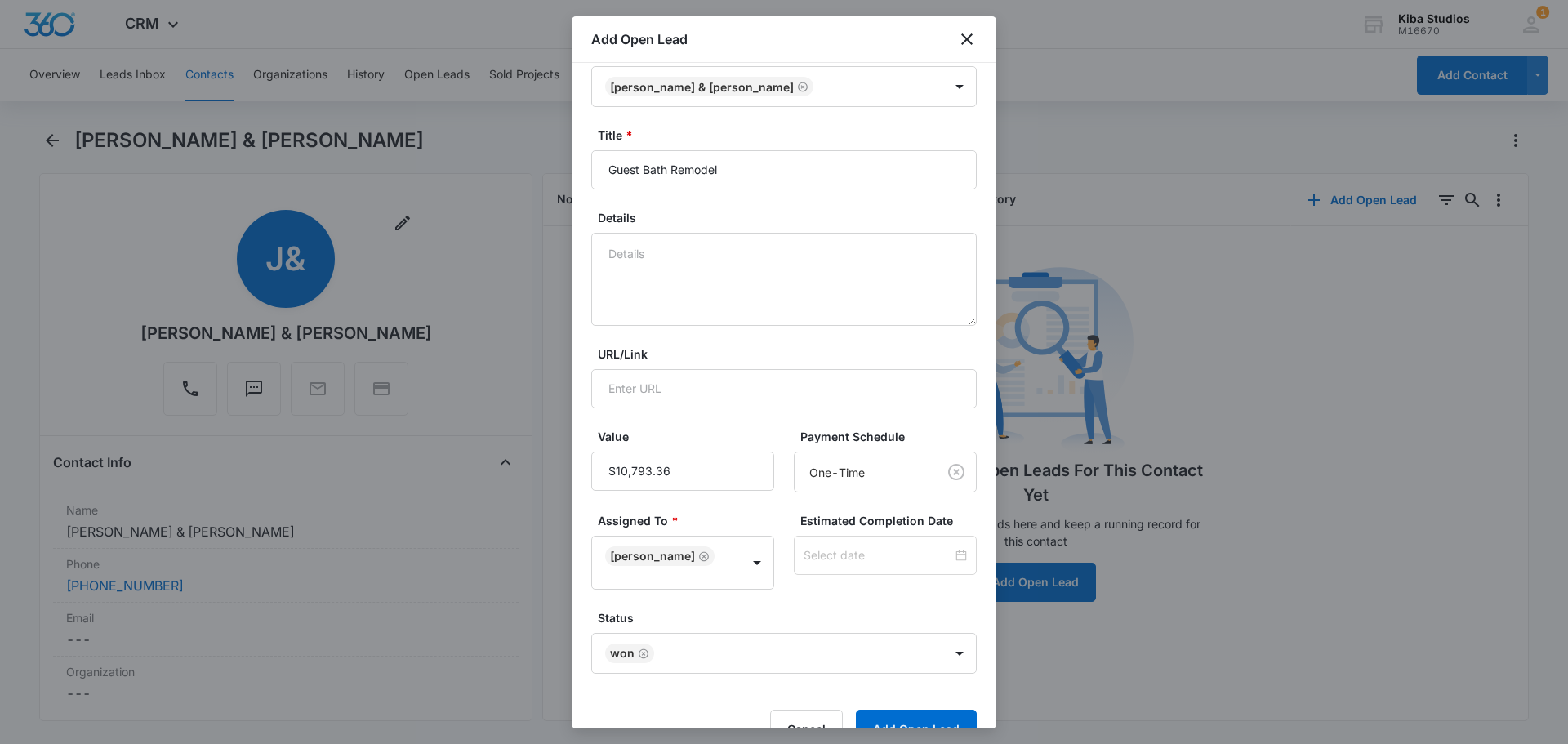
scroll to position [67, 0]
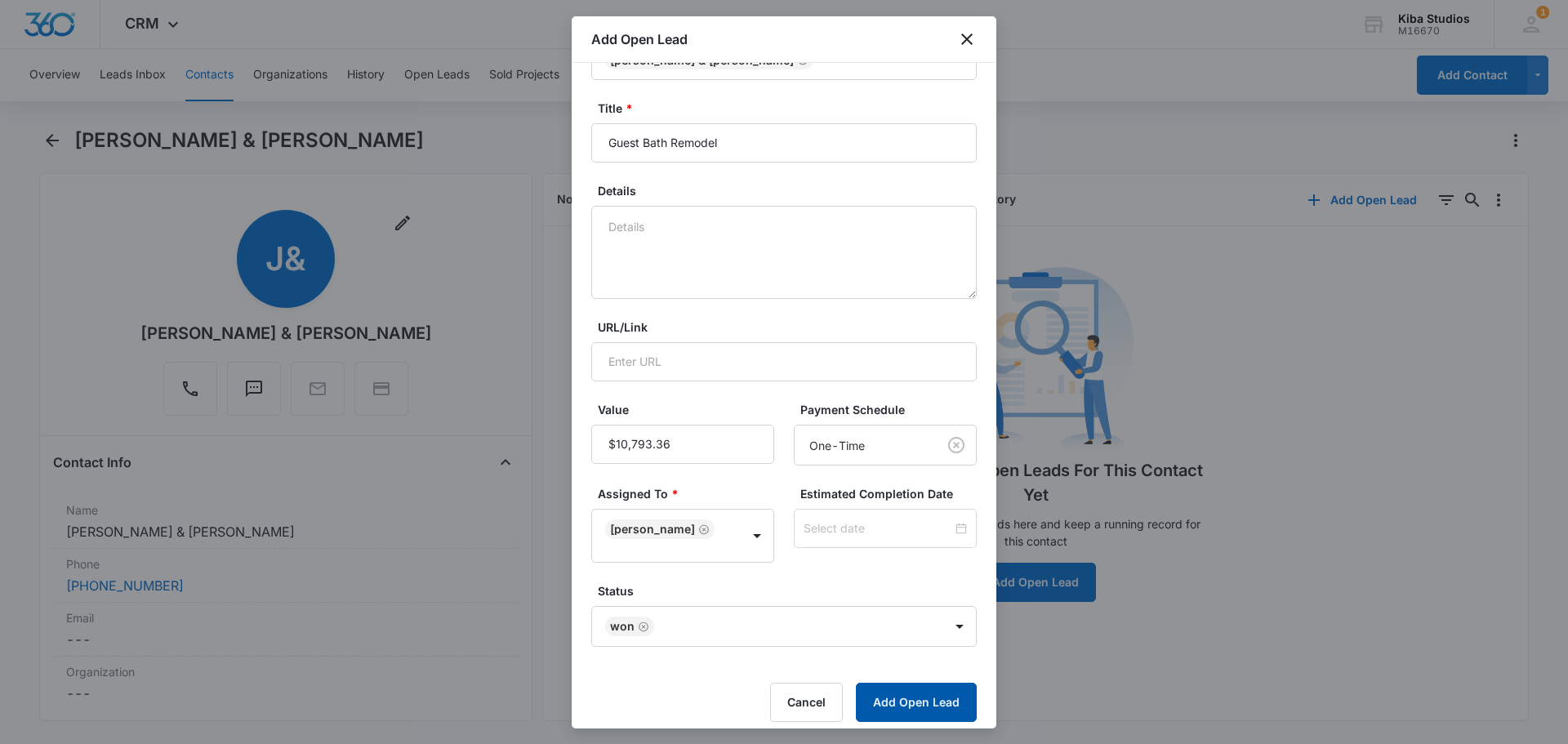
click at [908, 692] on button "Add Open Lead" at bounding box center [916, 702] width 121 height 39
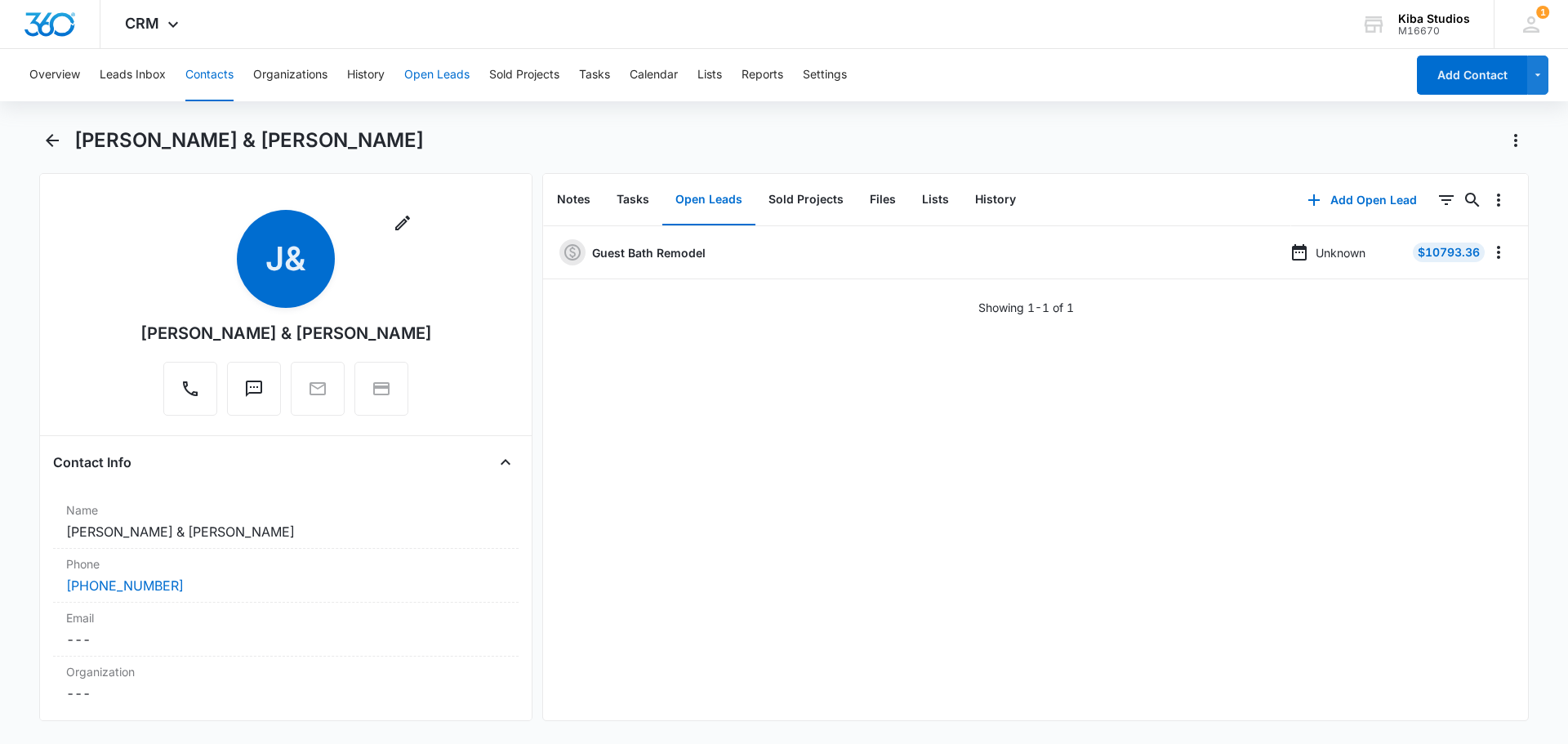
click at [448, 70] on button "Open Leads" at bounding box center [437, 75] width 65 height 52
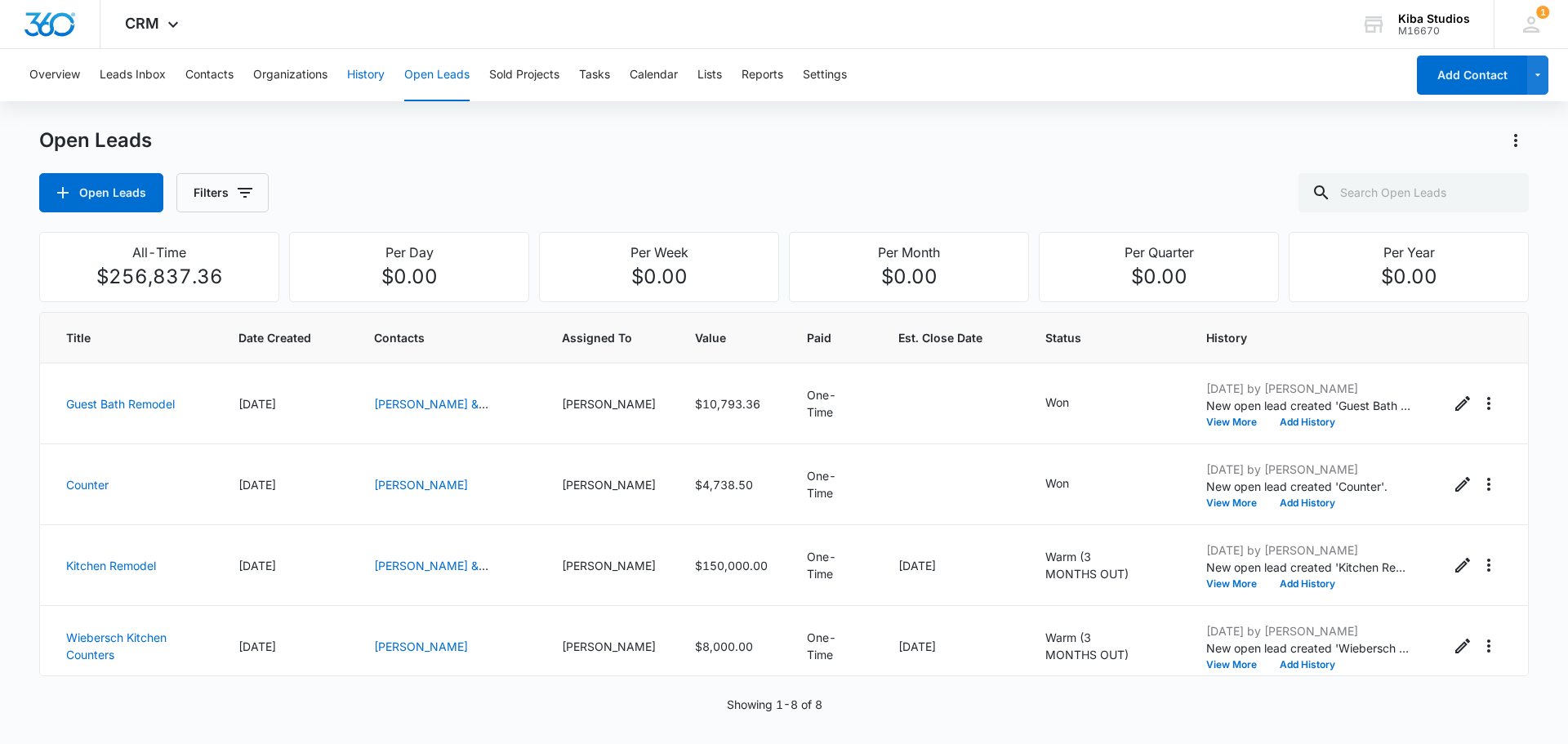
click at [357, 74] on button "History" at bounding box center [366, 75] width 38 height 52
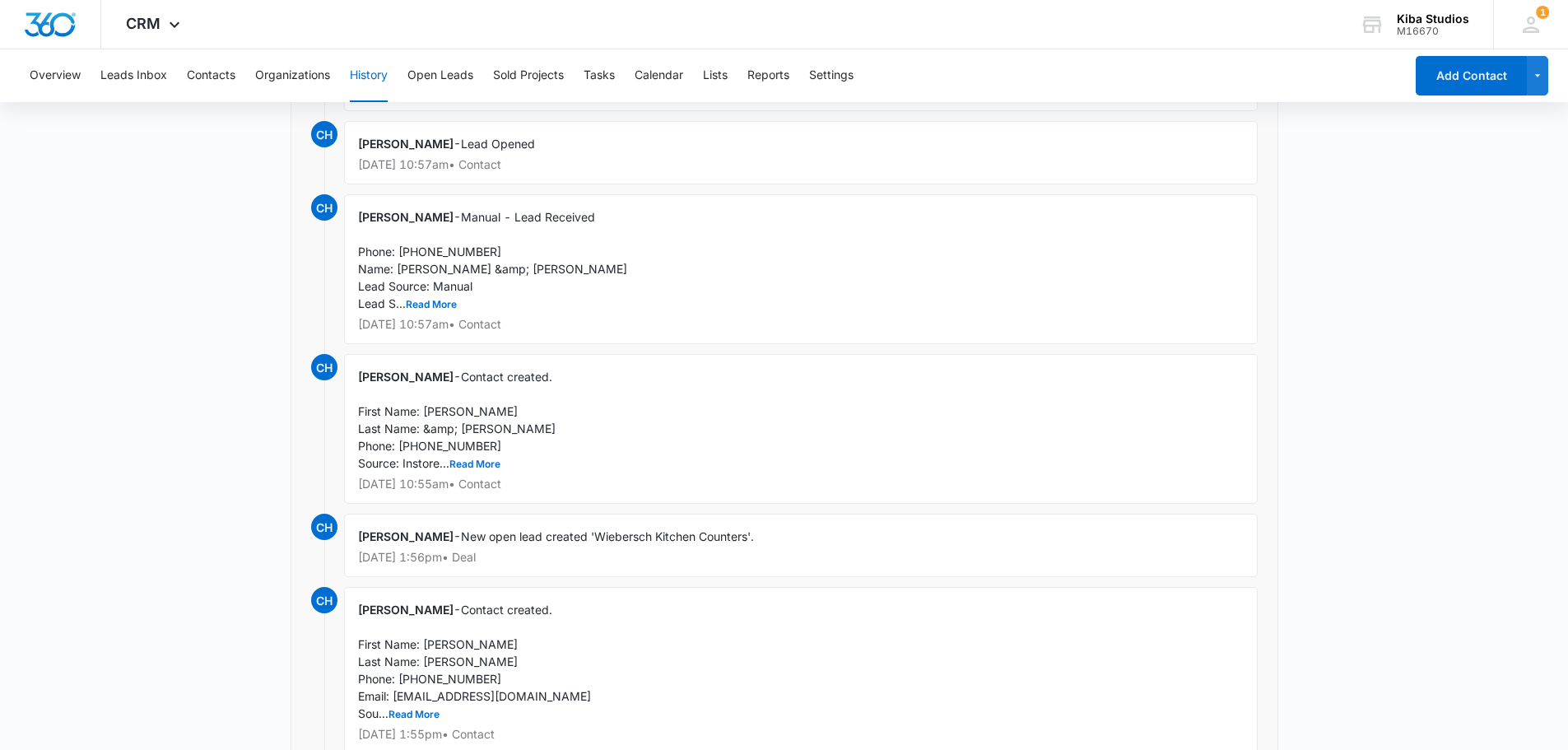
scroll to position [1135, 0]
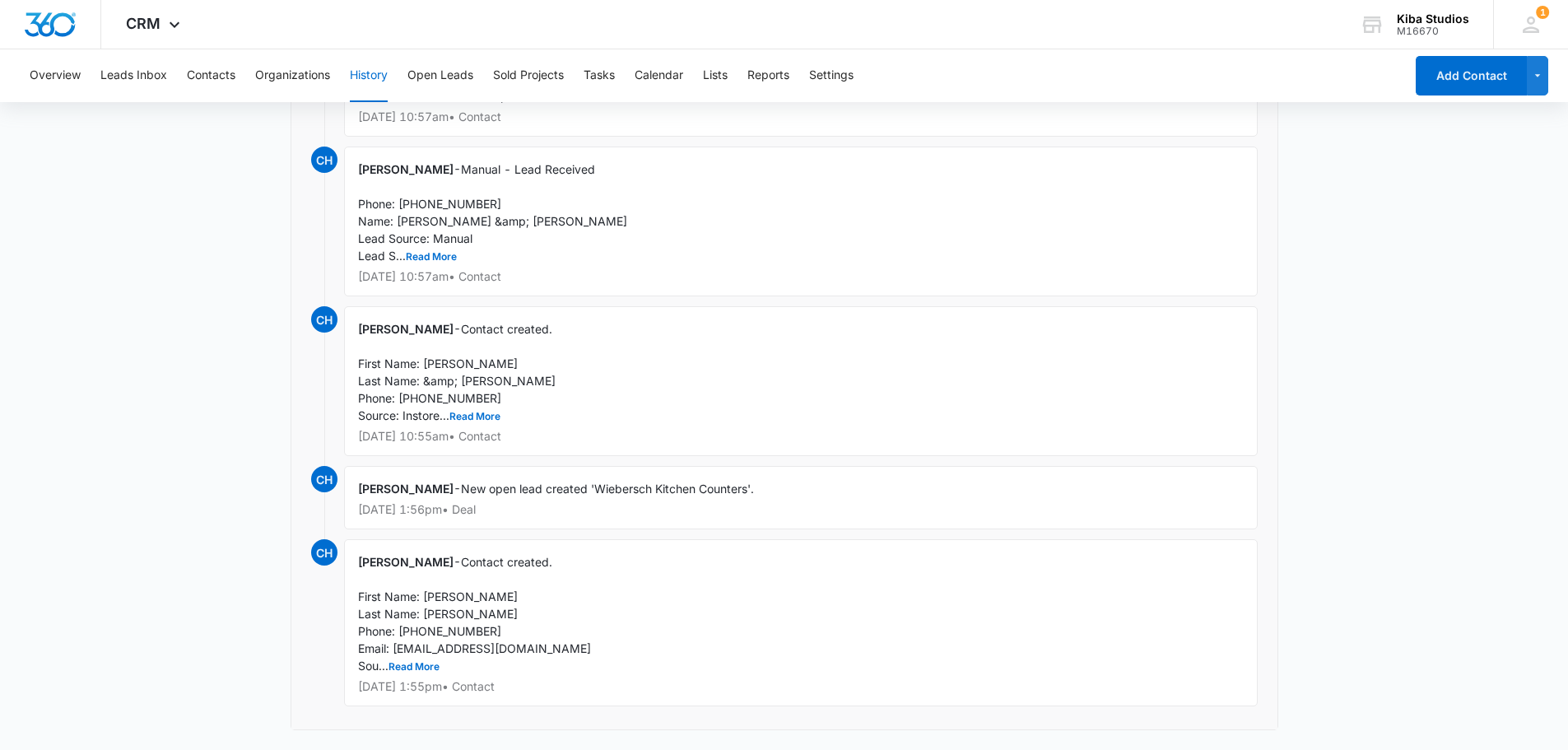
drag, startPoint x: 1469, startPoint y: 4, endPoint x: 1338, endPoint y: 626, distance: 635.6
